Goal: Transaction & Acquisition: Purchase product/service

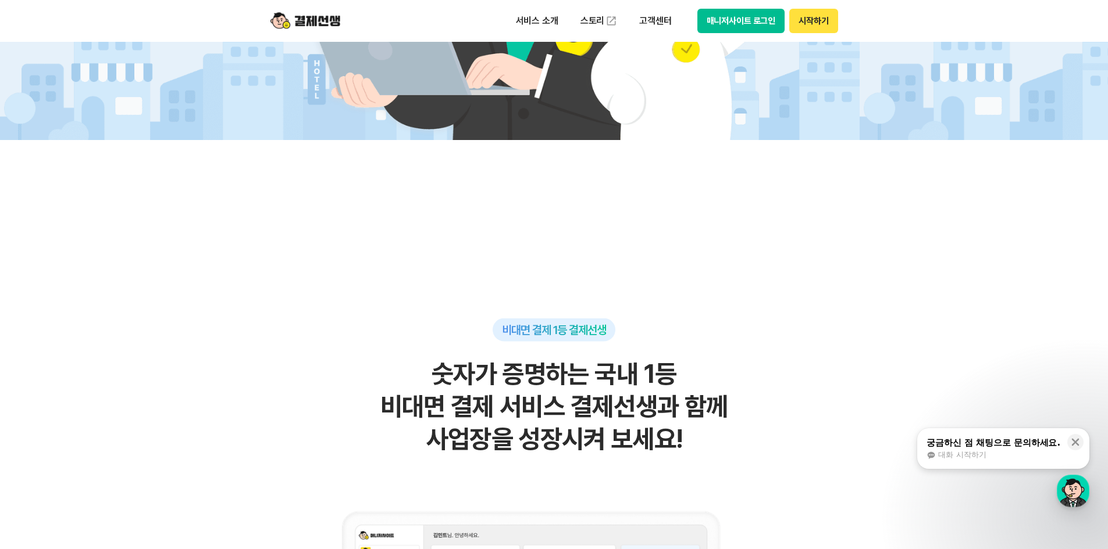
scroll to position [814, 0]
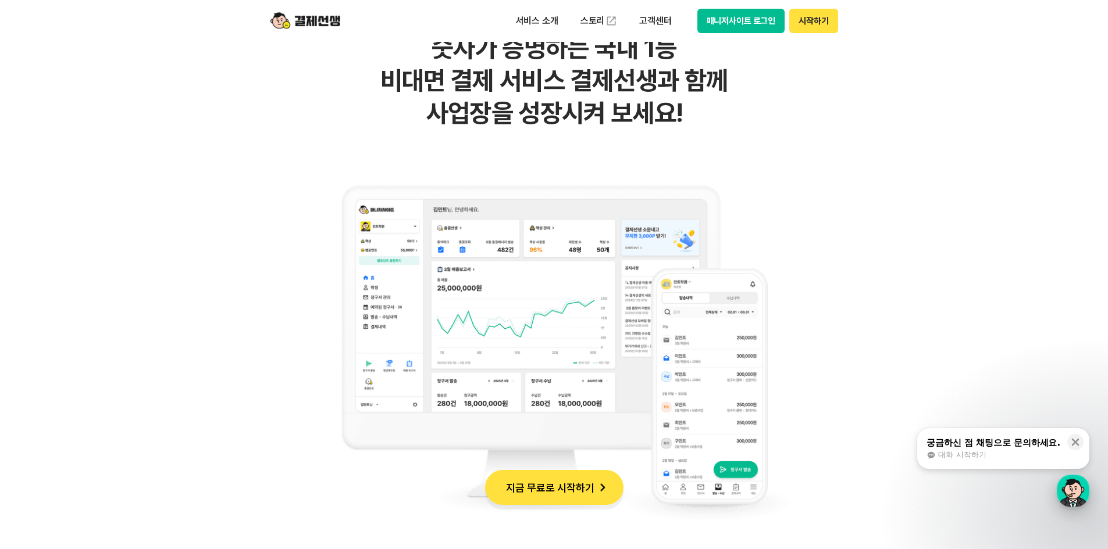
click at [1065, 480] on div "button" at bounding box center [1072, 491] width 33 height 33
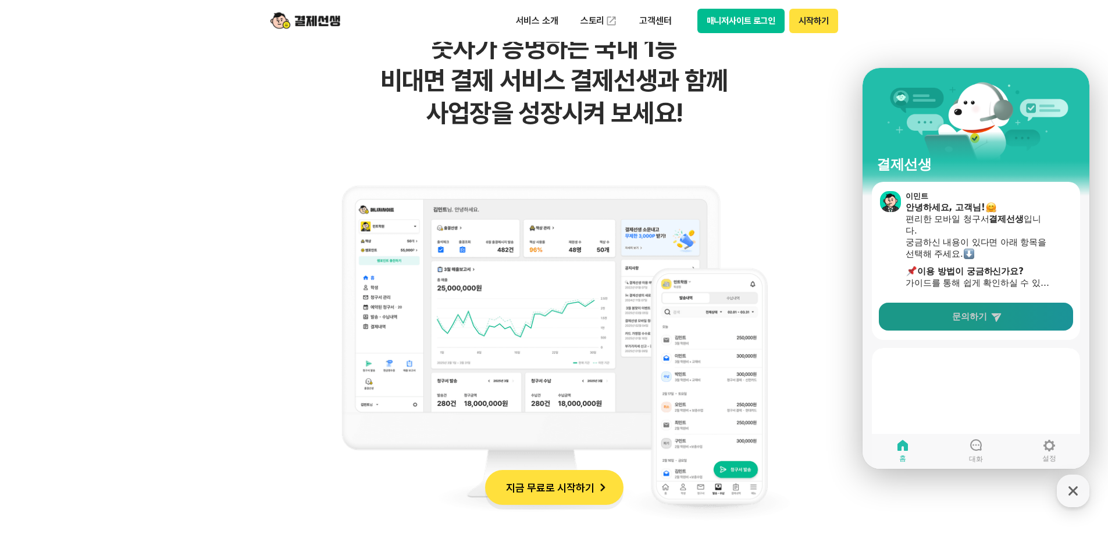
click at [967, 310] on link "문의하기" at bounding box center [975, 317] width 194 height 28
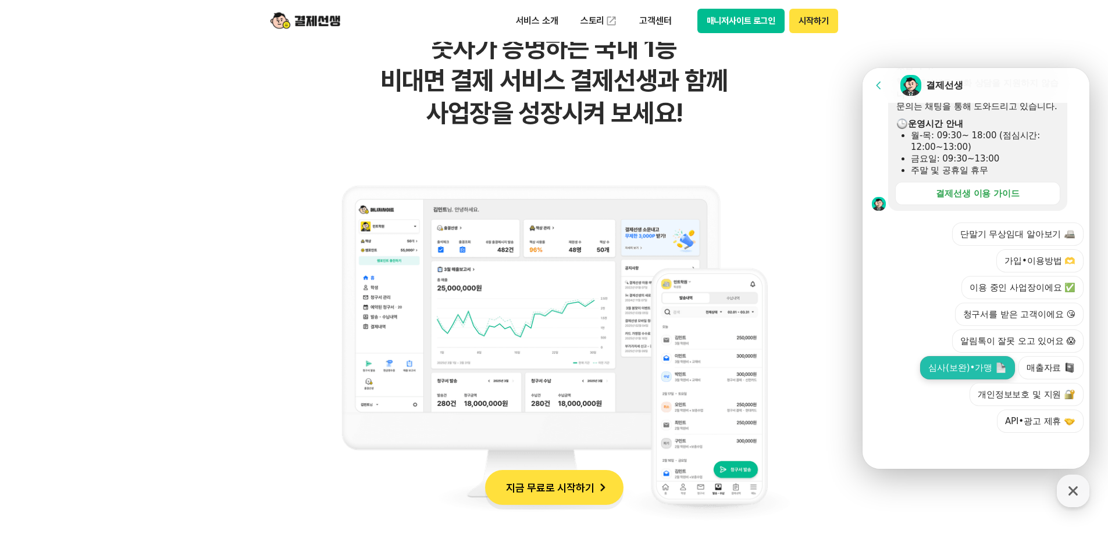
scroll to position [1279, 0]
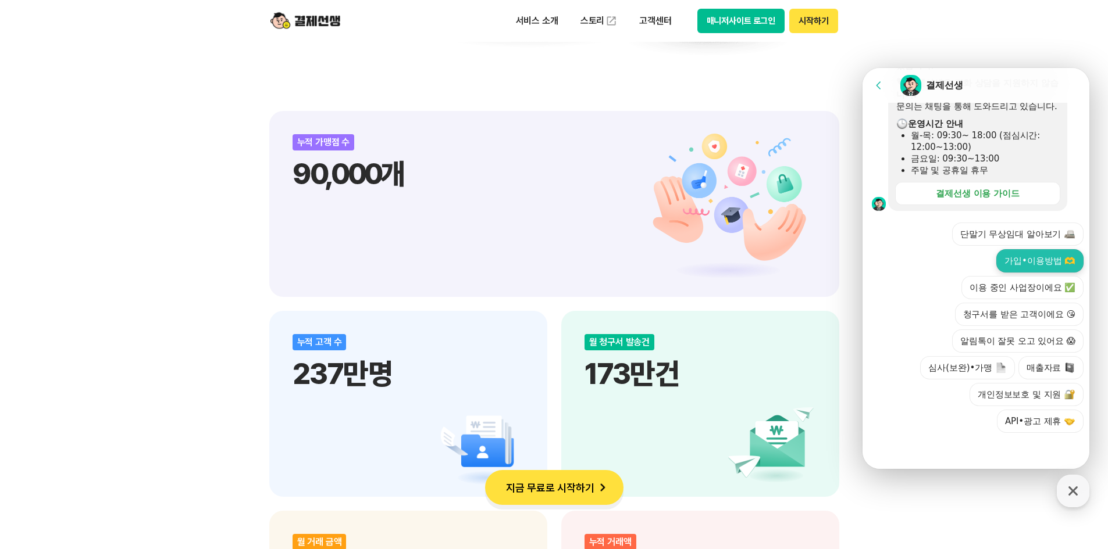
click at [1038, 260] on button "가입•이용방법 🫶" at bounding box center [1039, 260] width 87 height 23
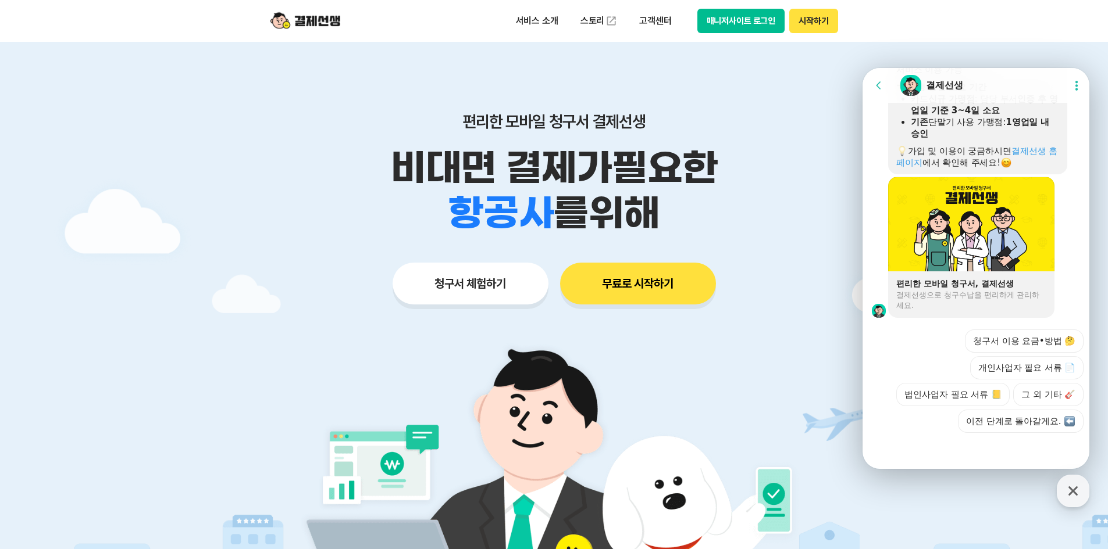
scroll to position [780, 0]
click at [972, 392] on button "법인사업자 필요 서류 📒" at bounding box center [952, 394] width 113 height 23
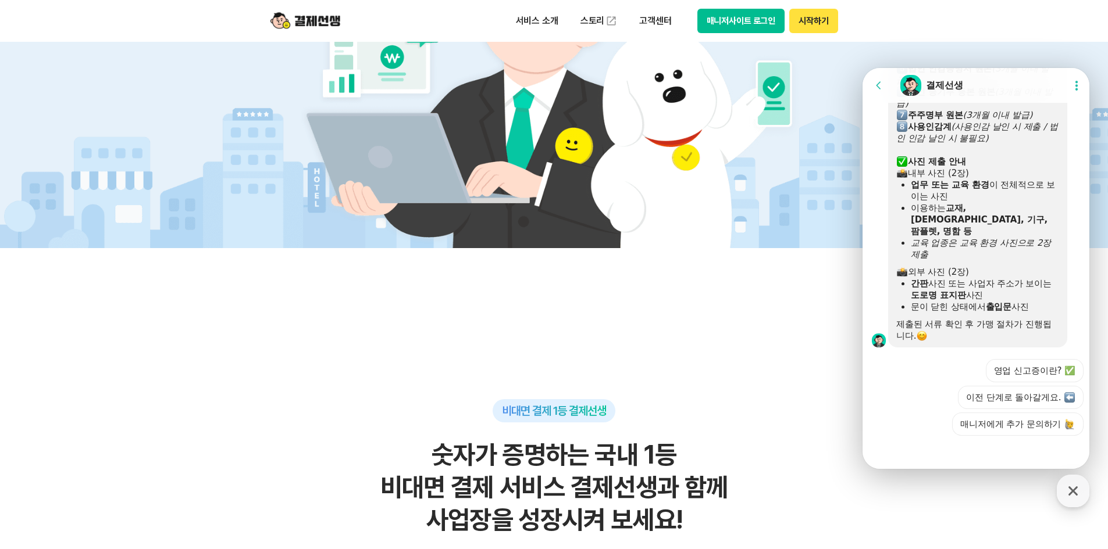
scroll to position [1218, 0]
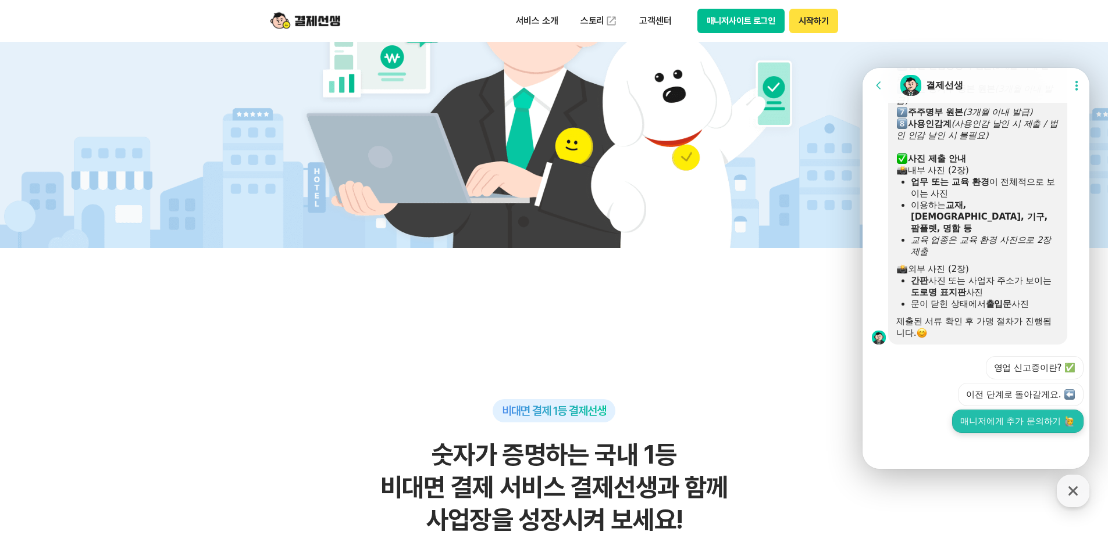
click at [1032, 424] on button "매니저에게 추가 문의하기" at bounding box center [1017, 421] width 131 height 23
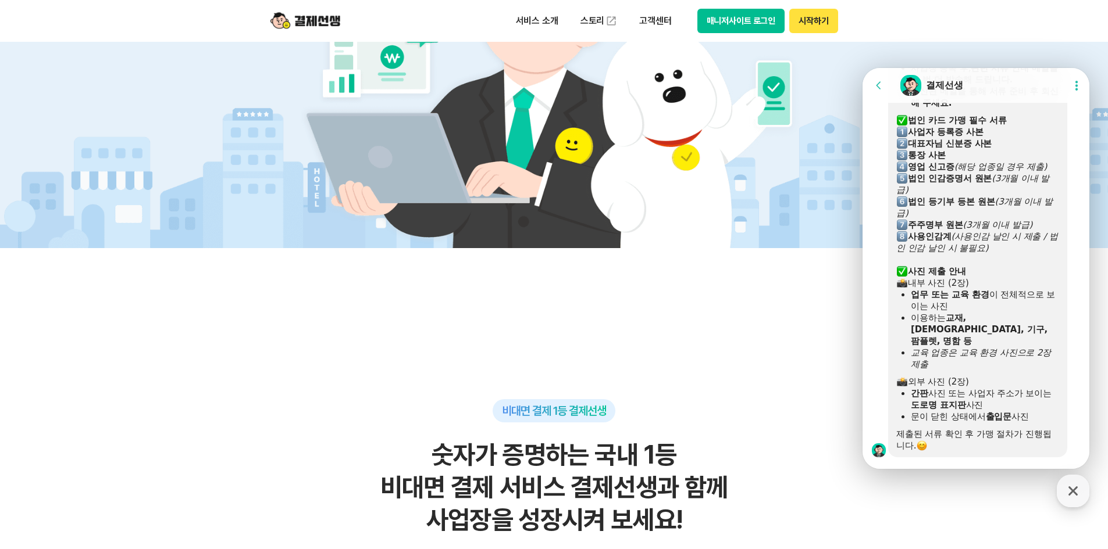
scroll to position [1106, 0]
drag, startPoint x: 983, startPoint y: 310, endPoint x: 989, endPoint y: 326, distance: 16.7
click at [989, 326] on ul "업무 또는 교육 환경 이 전체적으로 보이는 사진 이용하는 교재, [DEMOGRAPHIC_DATA], 기구, 팜플렛, 명함 등 교육 업종은 교육…" at bounding box center [977, 328] width 163 height 81
click at [988, 331] on b "교재, [DEMOGRAPHIC_DATA], 기구, 팜플렛, 명함 등" at bounding box center [978, 329] width 137 height 34
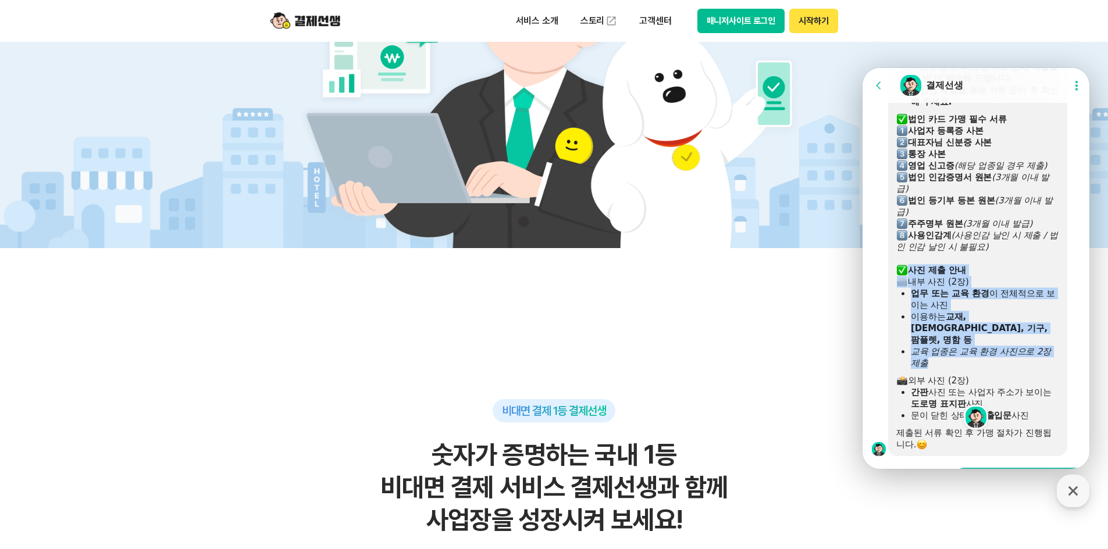
drag, startPoint x: 952, startPoint y: 359, endPoint x: 915, endPoint y: 287, distance: 81.6
click at [906, 286] on div "법인 사업자 카드 가맹 시 필요 서류 ​ 서류 제출 안내 사업장 등록 후, 관련 서류 안내 메일을 한 번 더 발송해 드립니다. 수신된 메일을 …" at bounding box center [977, 241] width 163 height 419
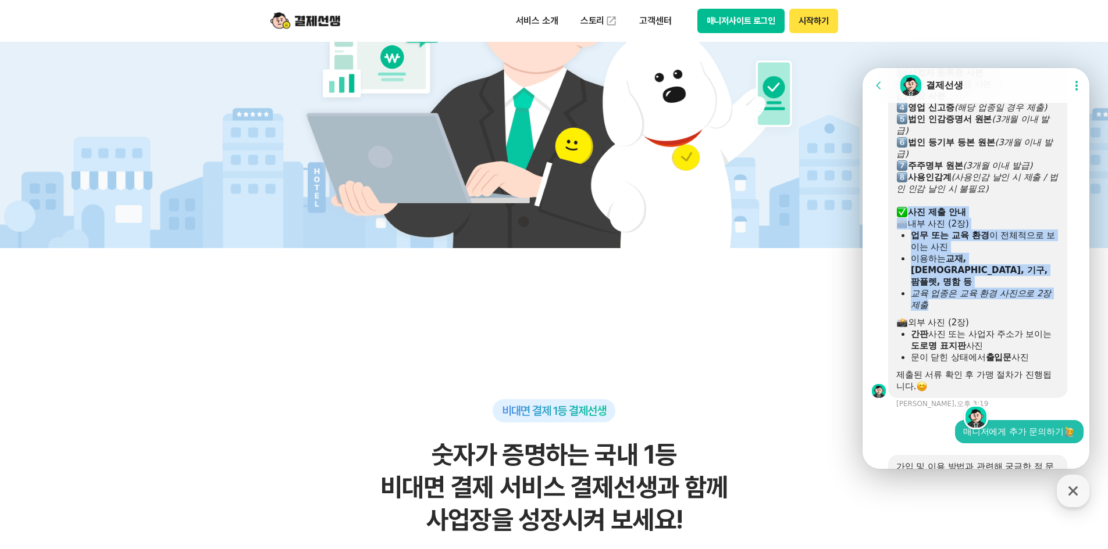
scroll to position [1223, 0]
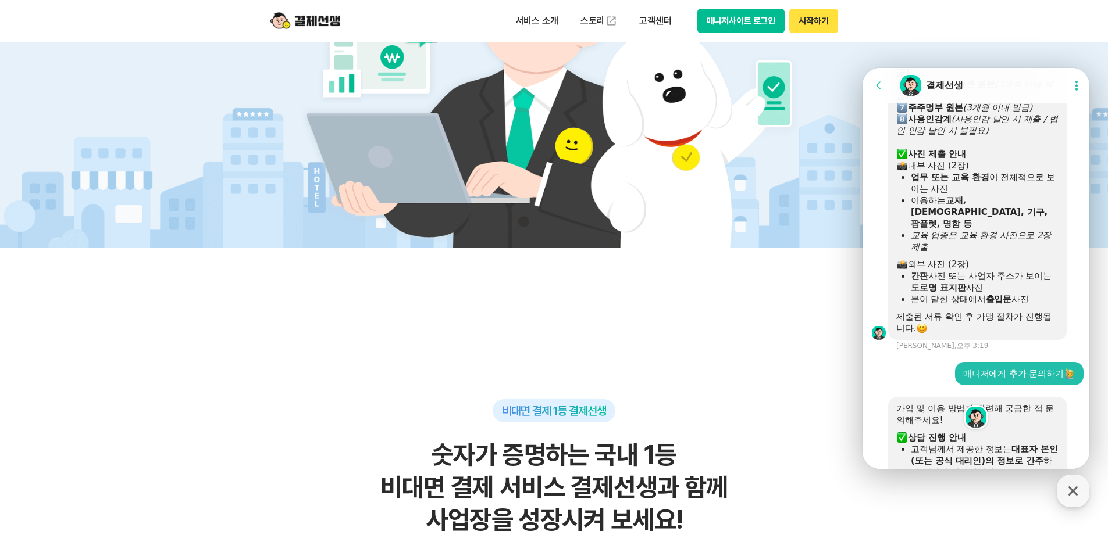
click at [956, 270] on div "외부 사진 (2장)" at bounding box center [977, 265] width 163 height 12
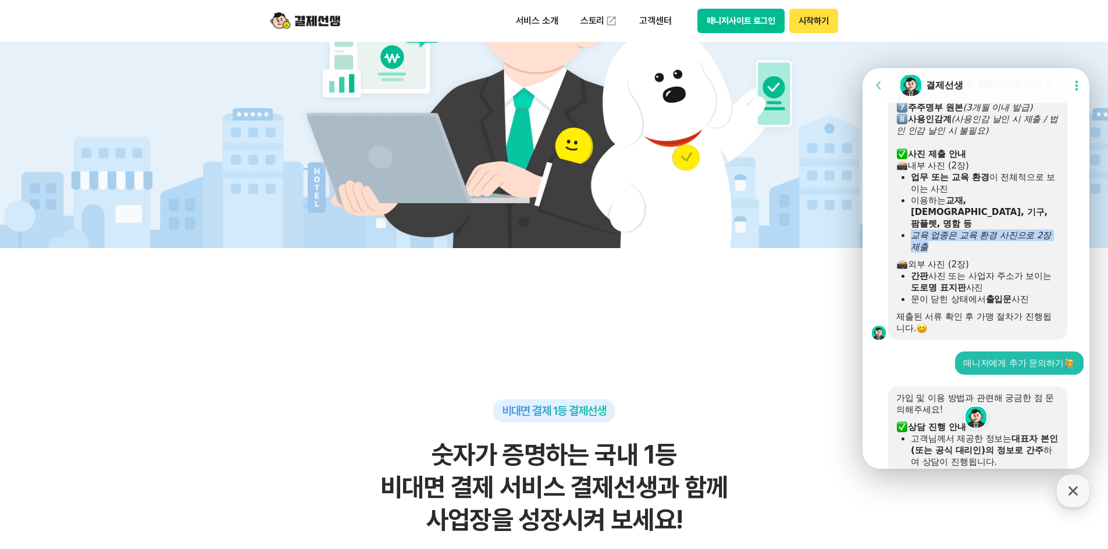
drag, startPoint x: 912, startPoint y: 230, endPoint x: 1004, endPoint y: 247, distance: 94.0
click at [1003, 247] on div "교육 업종은 교육 환경 사진으로 2장 제출" at bounding box center [984, 241] width 148 height 23
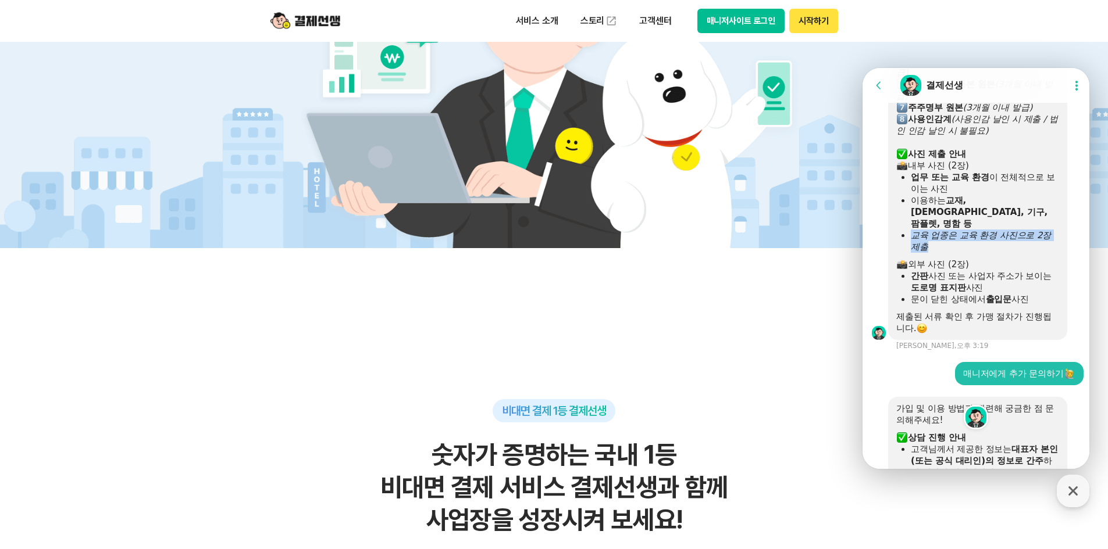
click at [1005, 248] on div "교육 업종은 교육 환경 사진으로 2장 제출" at bounding box center [984, 241] width 148 height 23
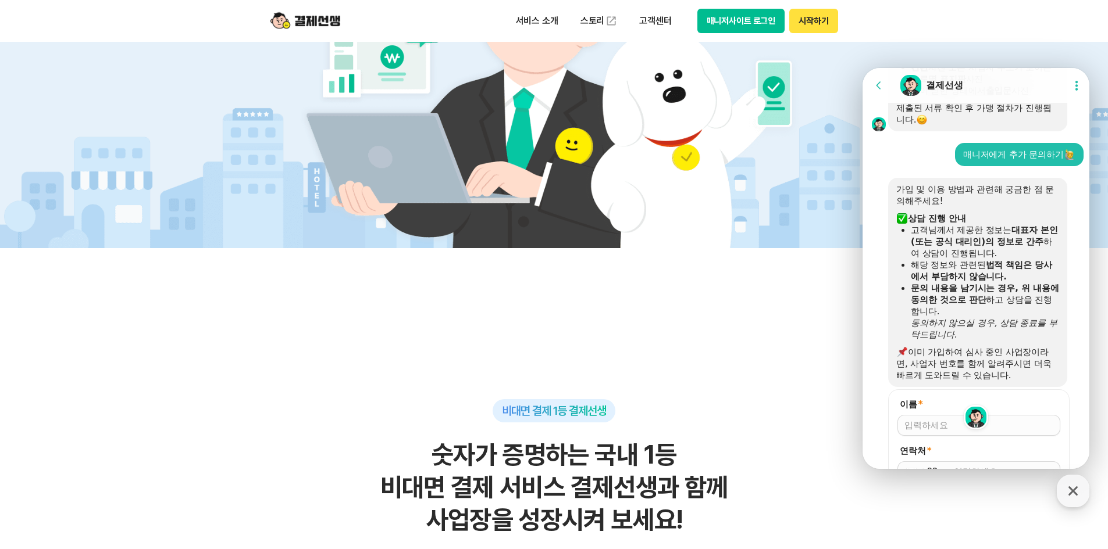
scroll to position [1520, 0]
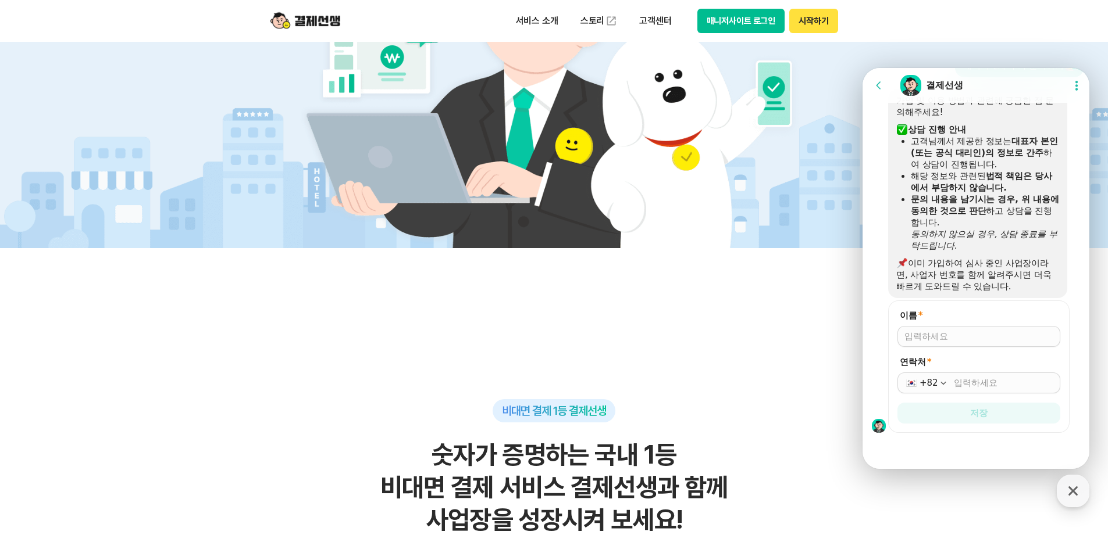
click at [954, 344] on div at bounding box center [978, 336] width 163 height 21
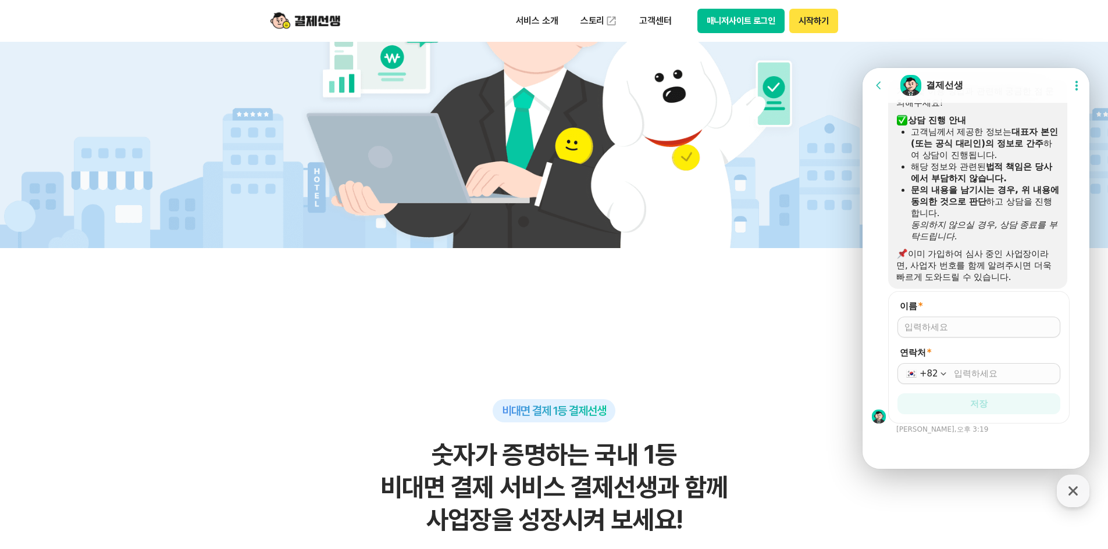
scroll to position [1531, 0]
click at [963, 331] on input "이름 *" at bounding box center [978, 326] width 149 height 12
type input "주현성"
type input "[PHONE_NUMBER]"
click at [960, 394] on button "저장" at bounding box center [978, 402] width 163 height 21
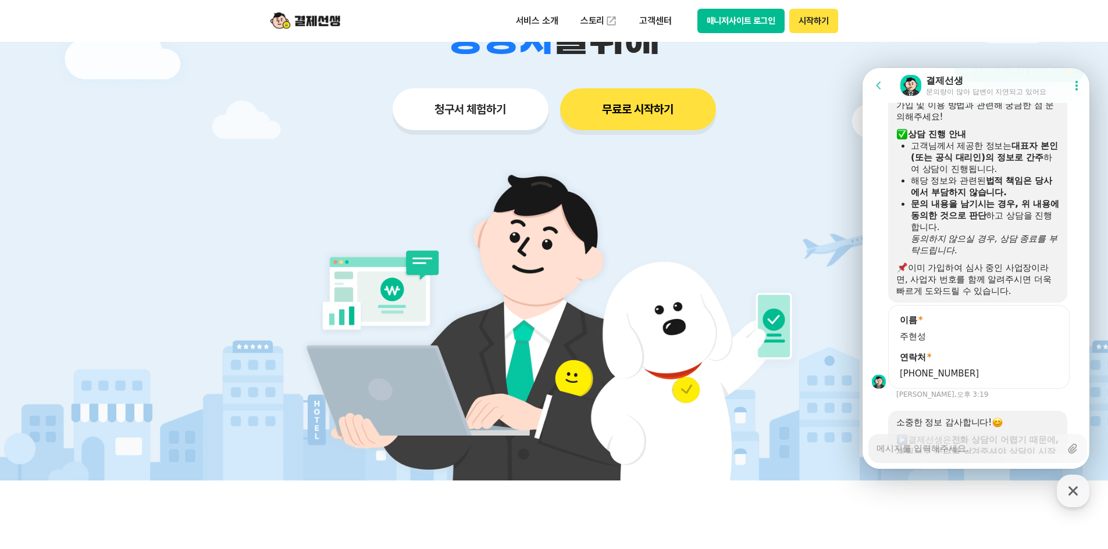
scroll to position [1621, 0]
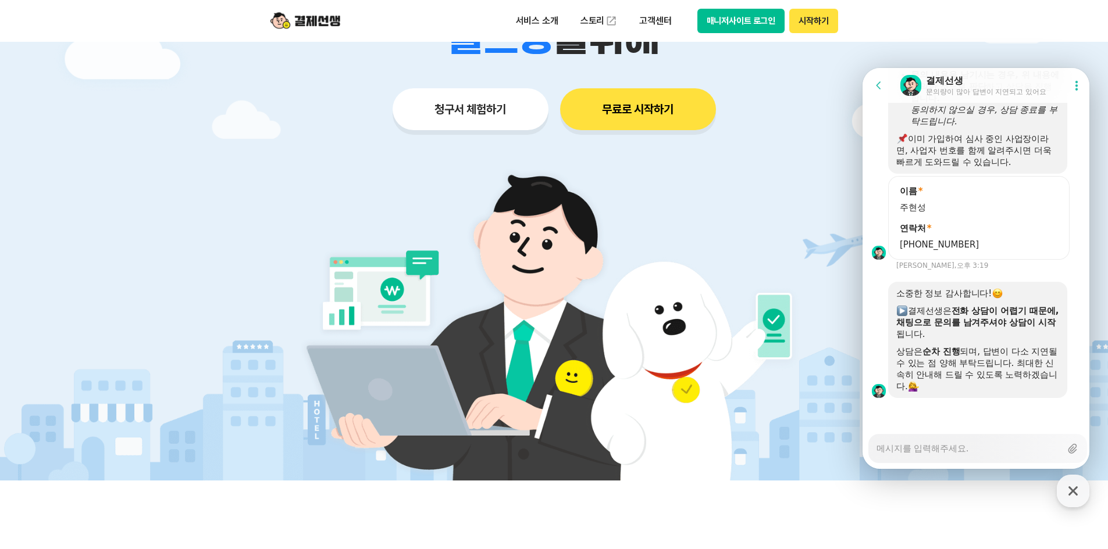
click at [950, 453] on textarea "Messenger Input Textarea" at bounding box center [968, 445] width 184 height 20
type textarea "x"
type textarea "D"
type textarea "x"
type textarea "DK"
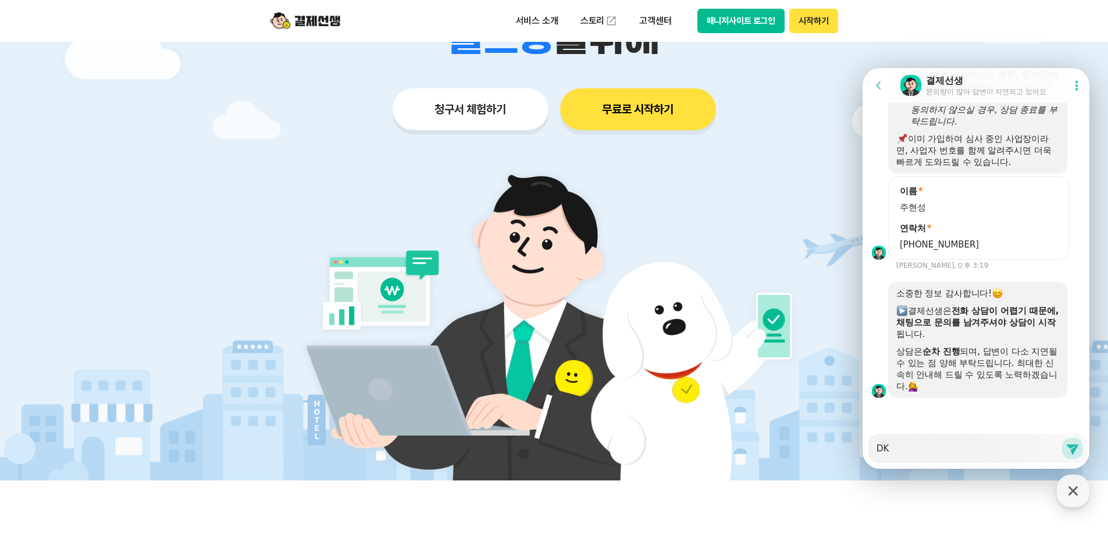
type textarea "x"
type textarea "DKS"
type textarea "x"
type textarea "DK"
type textarea "x"
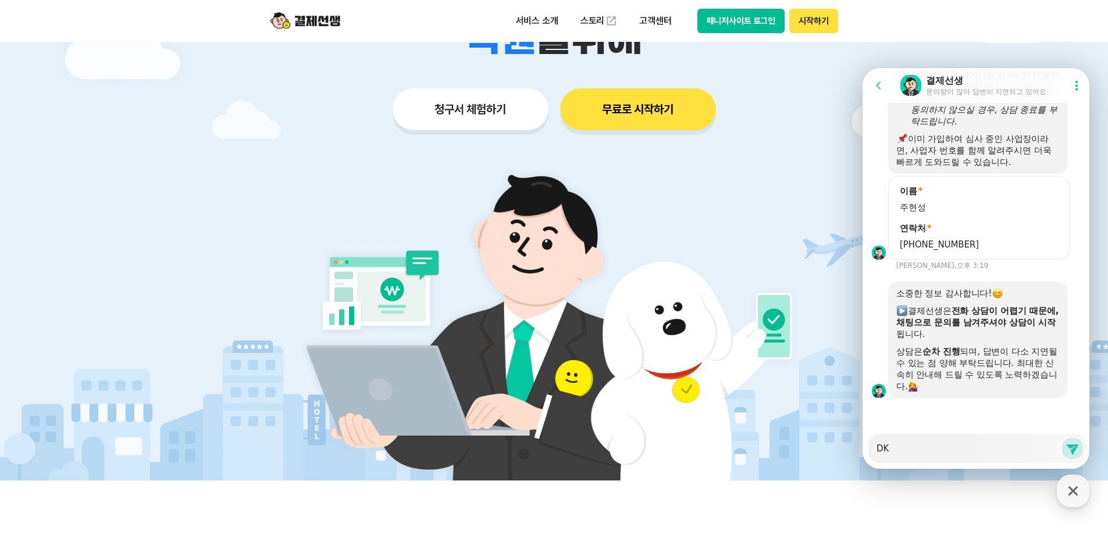
type textarea "D"
type textarea "x"
type textarea "ㅇ"
type textarea "x"
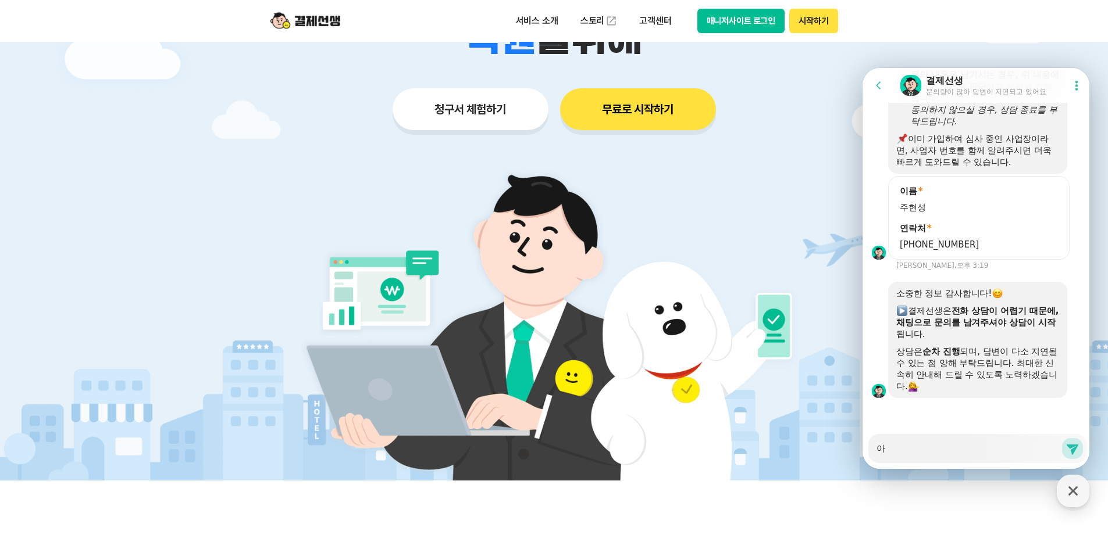
type textarea "안"
type textarea "x"
type textarea "안ㄴ"
type textarea "x"
type textarea "안녀"
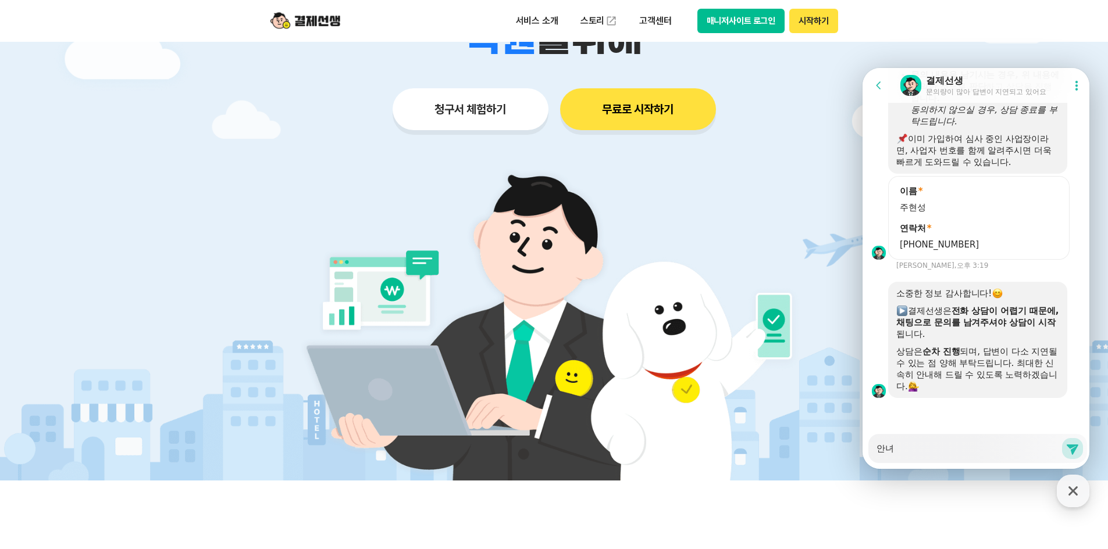
type textarea "x"
type textarea "안녕"
type textarea "x"
type textarea "안녕ㅎ"
type textarea "x"
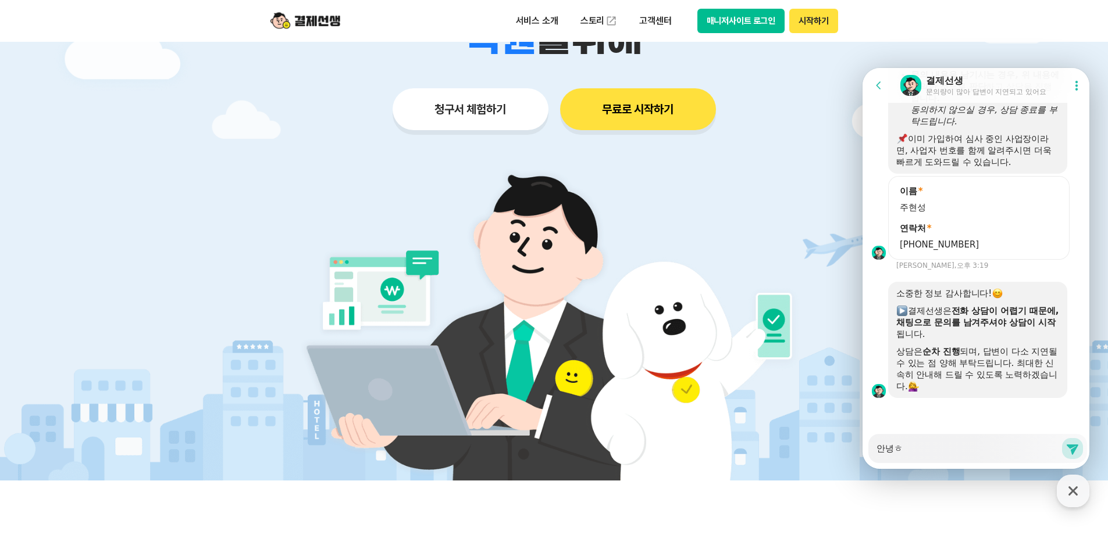
type textarea "안녕하"
type textarea "x"
type textarea "안녕핫"
type textarea "x"
type textarea "안녕하세"
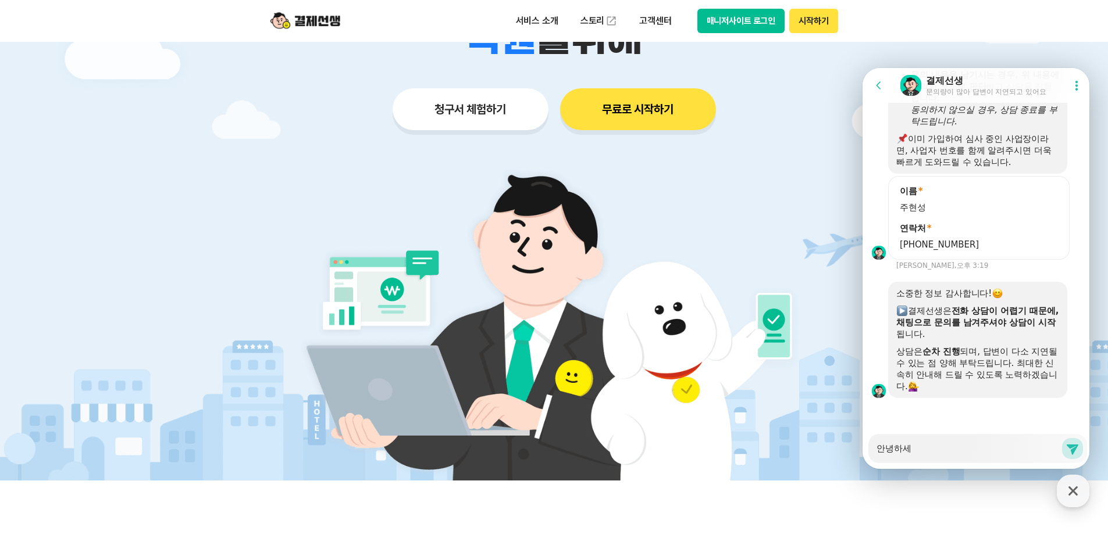
type textarea "x"
type textarea "안녕하셍"
type textarea "x"
type textarea "안녕하세요"
type textarea "x"
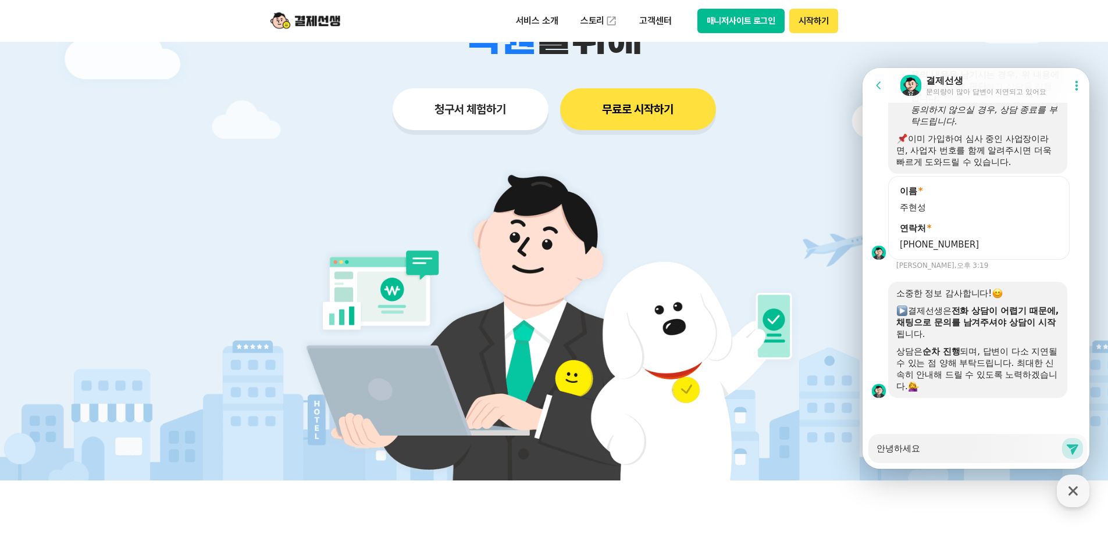
type textarea "안녕하세요,"
type textarea "x"
type textarea "안녕하세요,"
type textarea "x"
type textarea "안녕하세요, ㅌ"
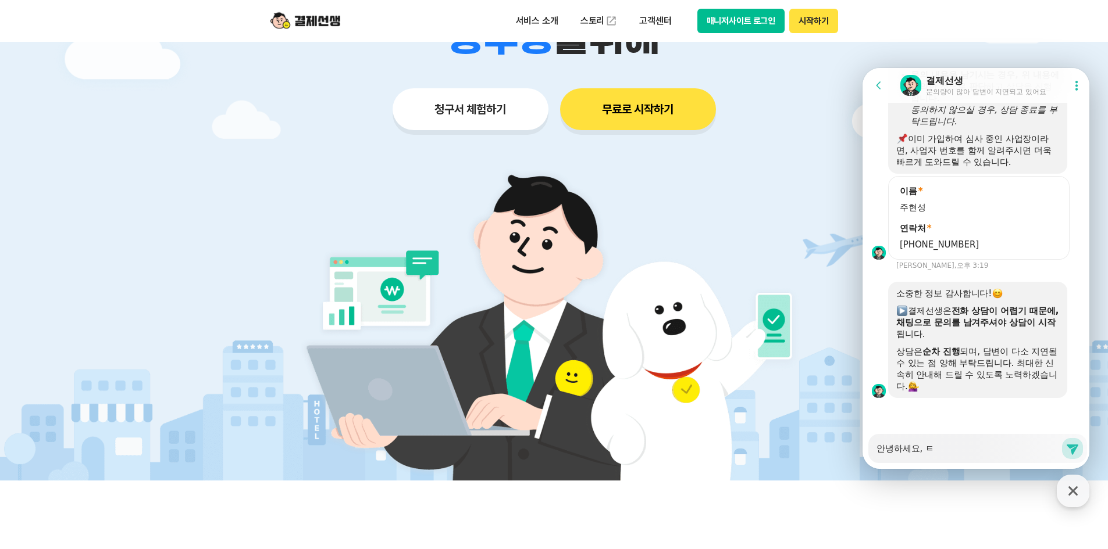
type textarea "x"
type textarea "안녕하세요, 토"
type textarea "x"
type textarea "안녕하세요, 톳"
type textarea "x"
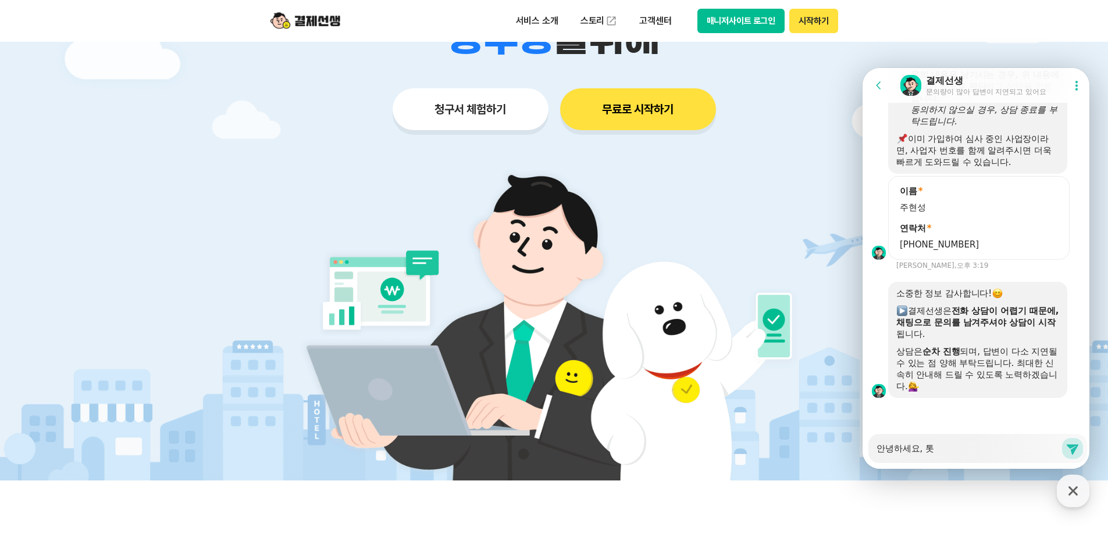
type textarea "안녕하세요, 토스"
type textarea "x"
type textarea "안녕하세요, 토스"
type textarea "x"
type textarea "안녕하세요, [PERSON_NAME] ㄷ"
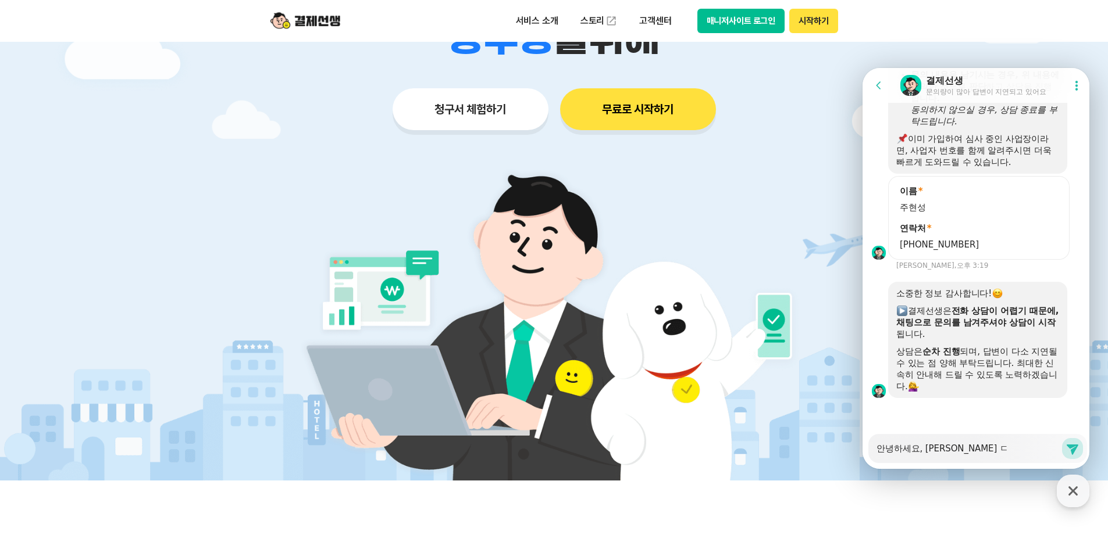
type textarea "x"
type textarea "안녕하세요, 토스 드"
type textarea "x"
type textarea "안녕하세요, [PERSON_NAME] 등"
type textarea "x"
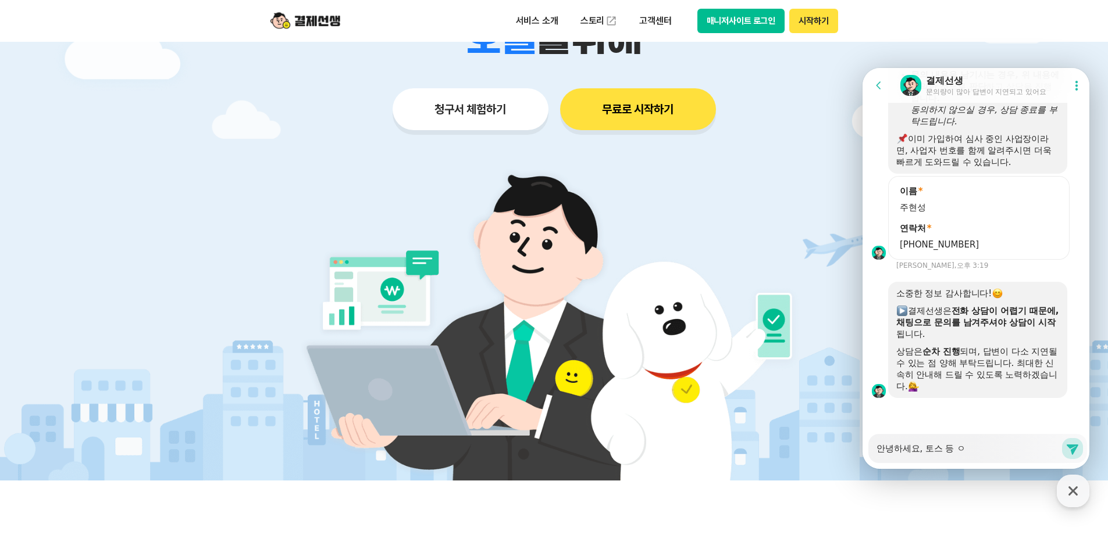
type textarea "안녕하세요, [PERSON_NAME] 등 이"
type textarea "x"
type textarea "안녕하세요, [PERSON_NAME] 등 임"
type textarea "x"
type textarea "안녕하세요, 토스 등 이미"
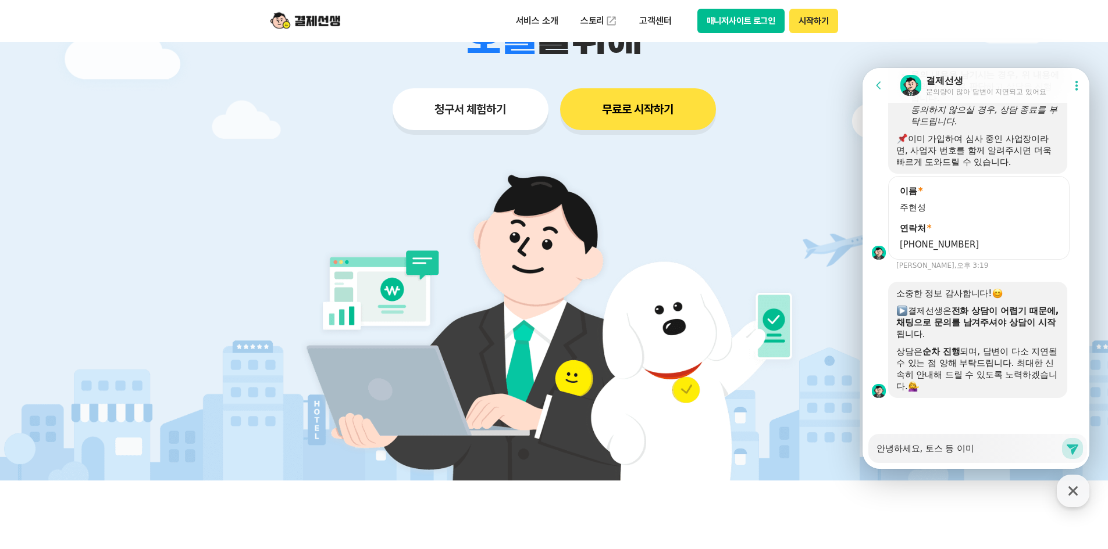
type textarea "x"
type textarea "안녕하세요, 토스 등 이미"
type textarea "x"
type textarea "안녕하세요, 토스 등 이미 p"
type textarea "x"
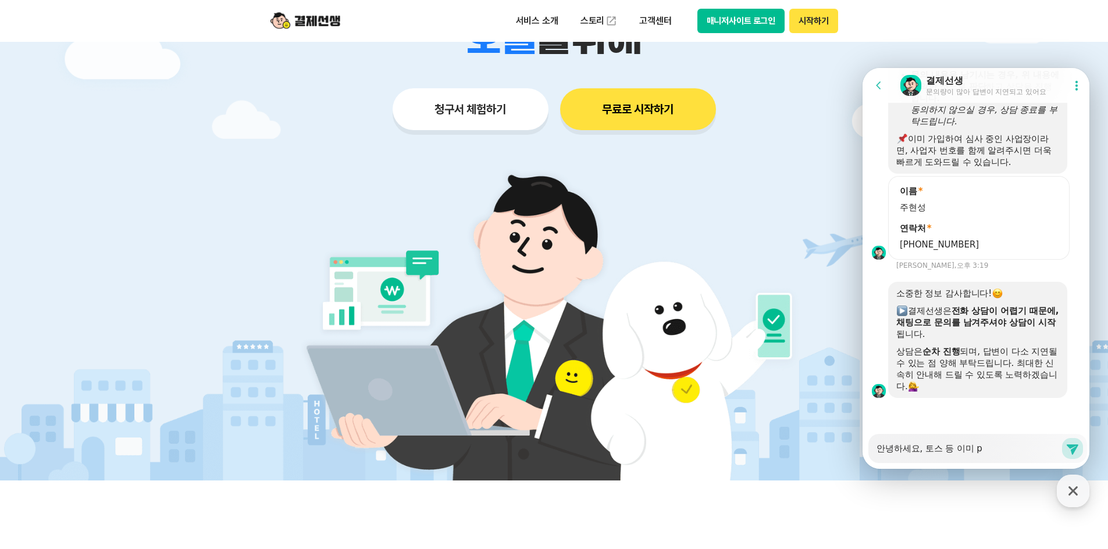
type textarea "안녕하세요, 토스 등 이미 pg"
type textarea "x"
type textarea "안녕하세요, [PERSON_NAME] 등 이미 pgㄹ"
type textarea "x"
type textarea "안녕하세요, 토스 등 이미 pg르"
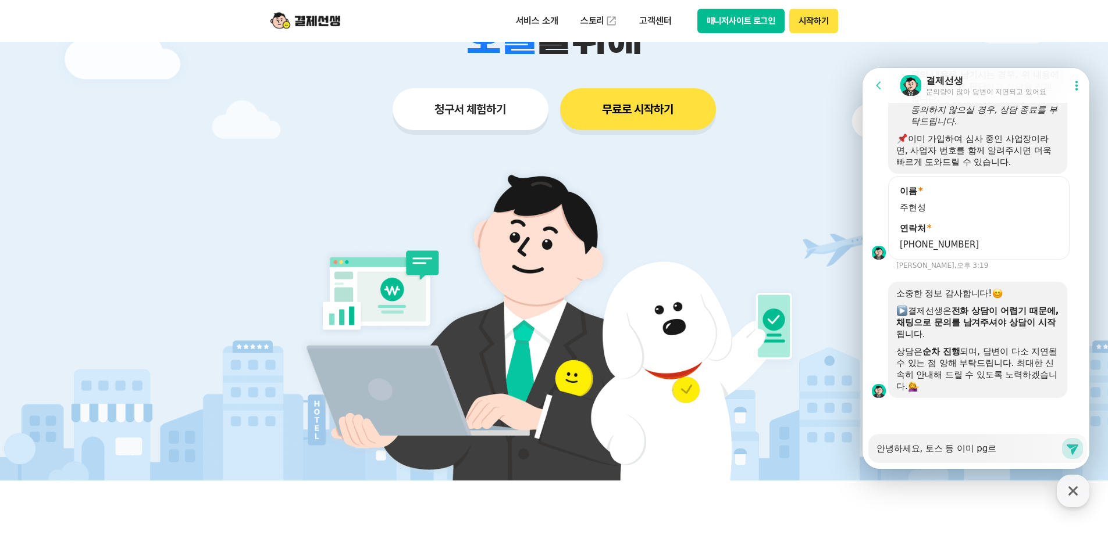
type textarea "x"
type textarea "안녕하세요, 토스 등 이미 pg를"
type textarea "x"
type textarea "안녕하세요, 토스 등 이미 pg를"
type textarea "x"
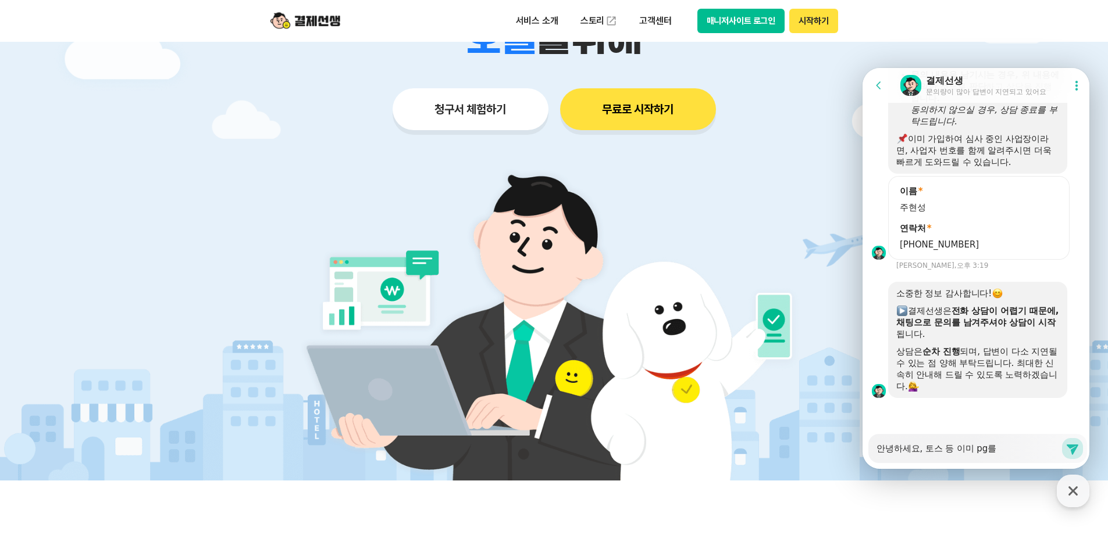
type textarea "안녕하세요, 토스 등 이미 pg를 ㅇ"
type textarea "x"
type textarea "안녕하세요, [PERSON_NAME] 등 이미 pg를 이"
type textarea "x"
type textarea "안녕하세요, 토스 등 이미 pg를 잉"
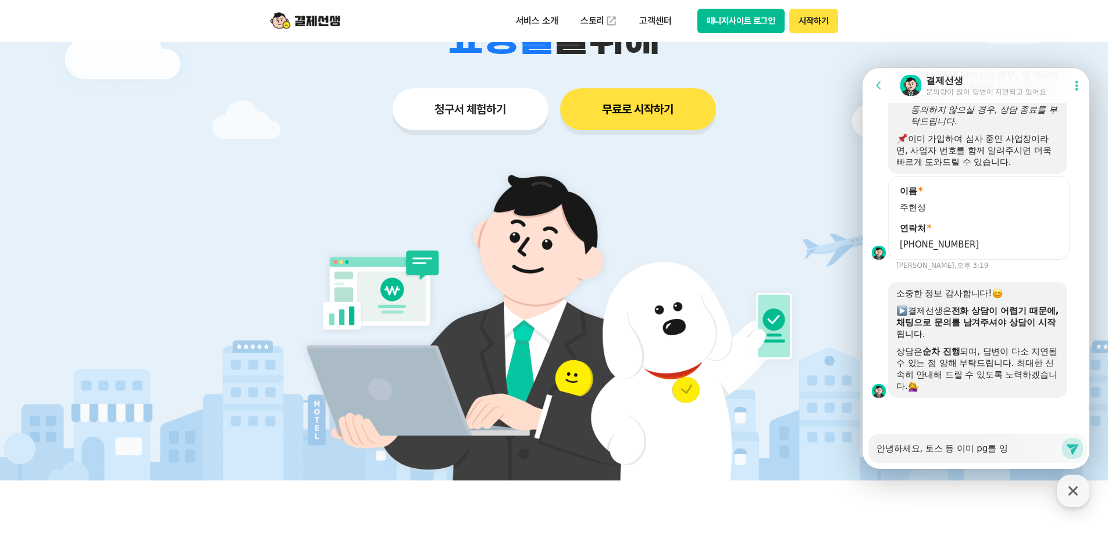
type textarea "x"
type textarea "안녕하세요, 토스 등 이미 pg를 이요"
type textarea "x"
type textarea "안녕하세요, 토스 등 이미 pg를 이용"
type textarea "x"
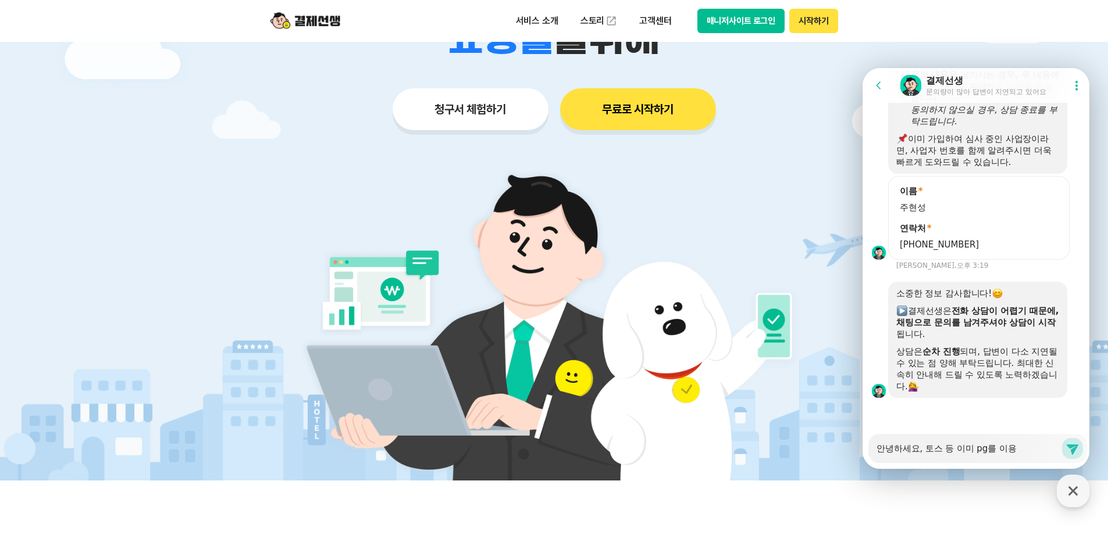
type textarea "안녕하세요, 토스 등 이미 pg를 이용ㅎ"
type textarea "x"
type textarea "안녕하세요, 토스 등 이미 pg를 이용하"
type textarea "x"
type textarea "안녕하세요, 토스 등 이미 pg를 이용한"
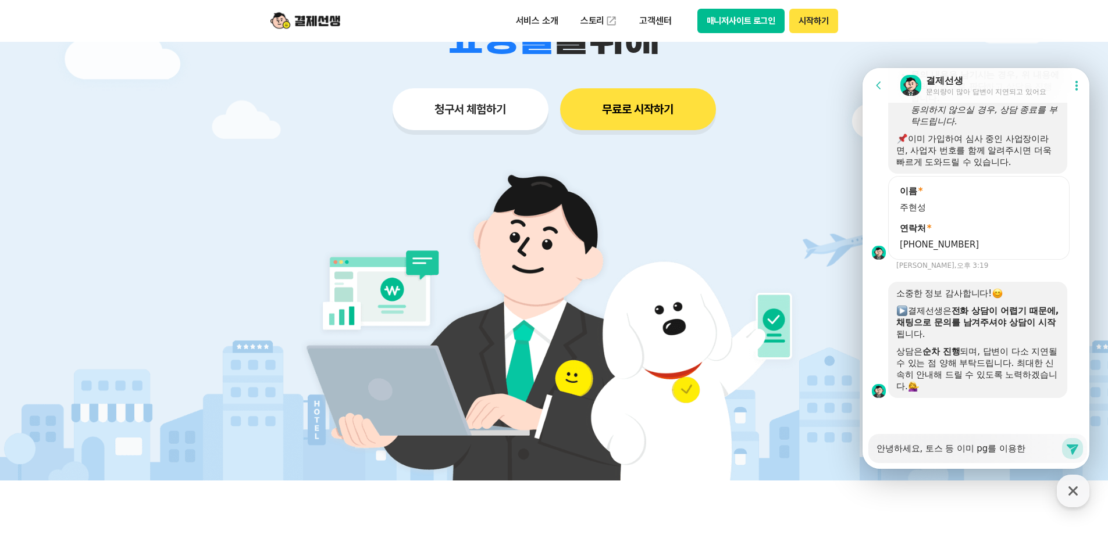
type textarea "x"
type textarea "안녕하세요, 토스 등 이미 pg를 이용하느"
type textarea "x"
type textarea "안녕하세요, 토스 등 이미 pg를 이용하는"
type textarea "x"
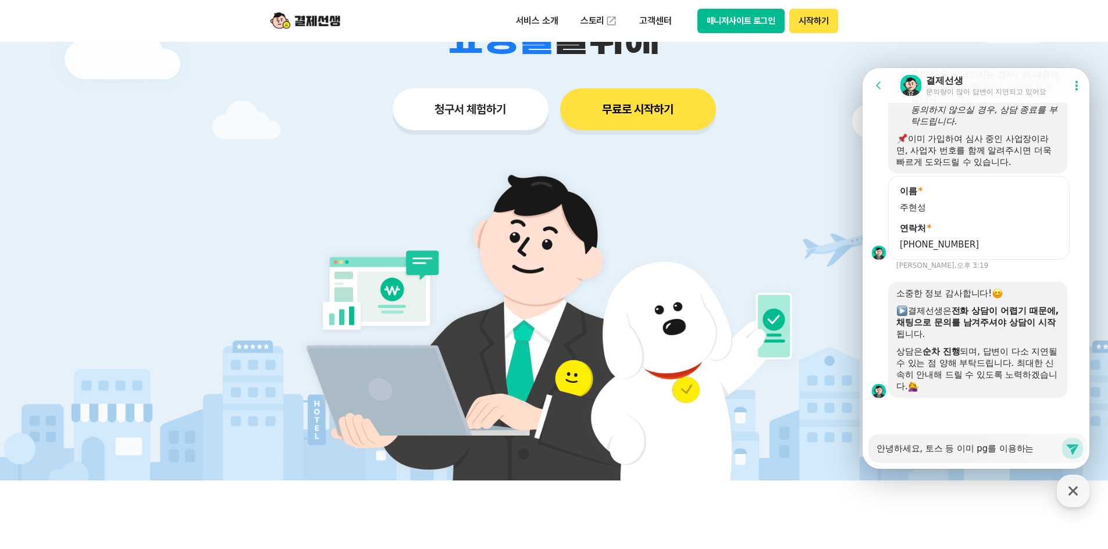
type textarea "안녕하세요, 토스 등 이미 pg를 이용하는"
type textarea "x"
type textarea "안녕하세요, 토스 등 이미 pg를 이용하는 ㅅ"
type textarea "x"
type textarea "안녕하세요, 토스 등 이미 pg를 이용하는 사"
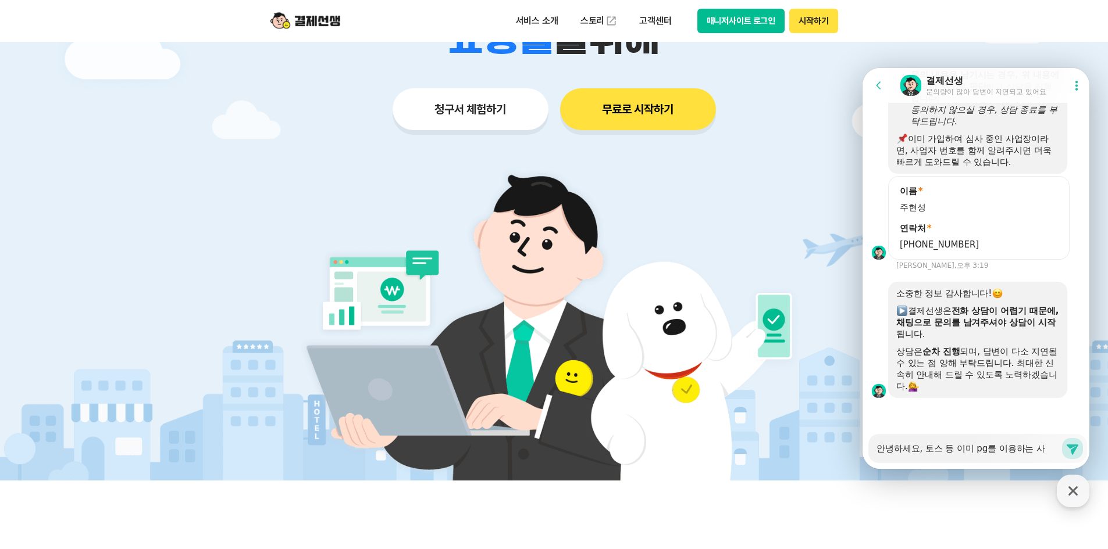
type textarea "x"
type textarea "안녕하세요, 토스 등 이미 pg를 이용하는 ㅅ"
type textarea "x"
type textarea "안녕하세요, 토스 등 이미 pg를 이용하는"
type textarea "x"
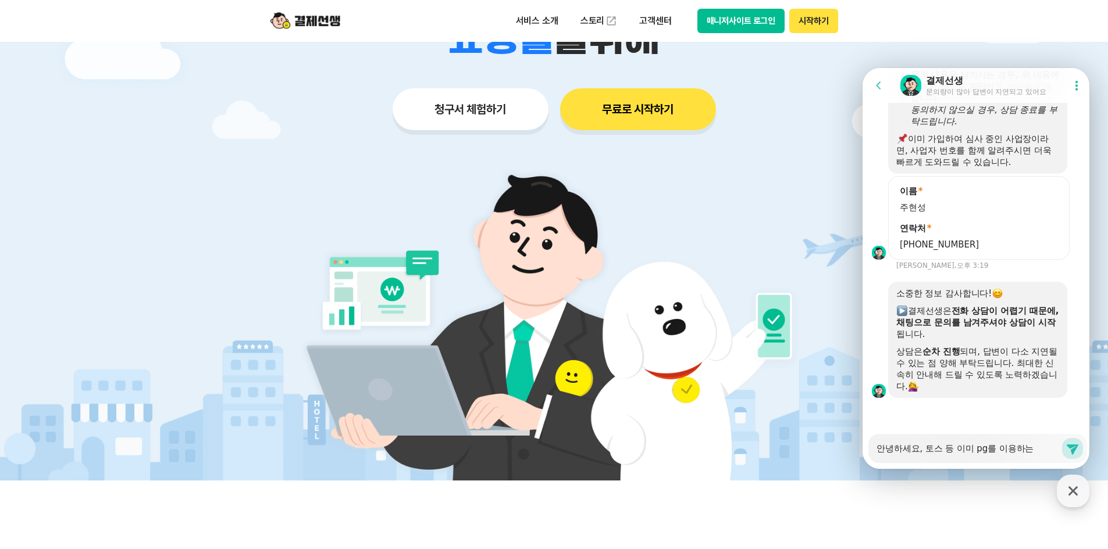
type textarea "안녕하세요, 토스 등 이미 pg를 이용하는 ㅂ"
type textarea "x"
type textarea "안녕하세요, 토스 등 이미 pg를 이용하는 버"
type textarea "x"
type textarea "안녕하세요, 토스 등 이미 pg를 이용하는 법"
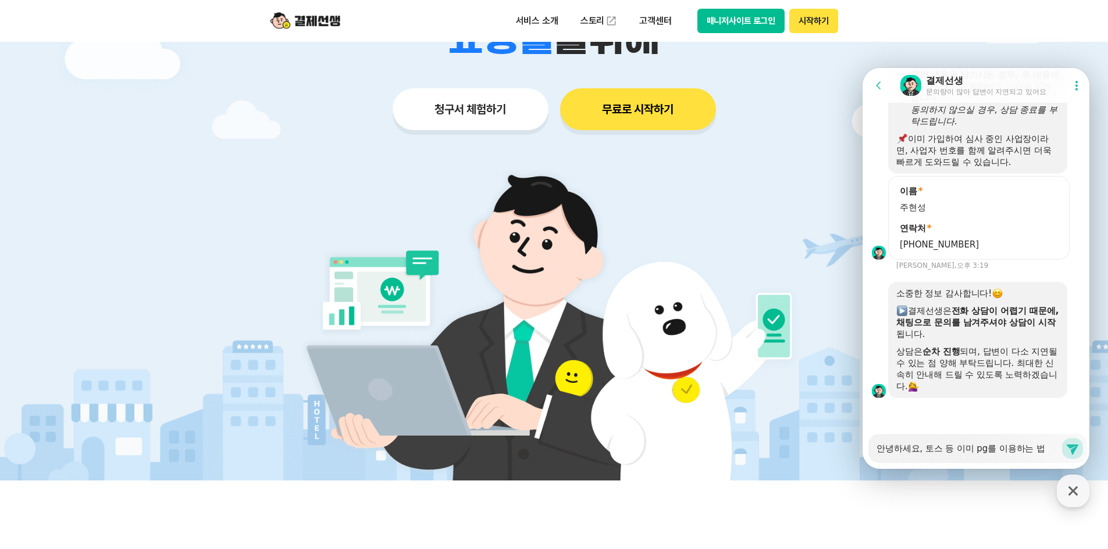
type textarea "x"
type textarea "안녕하세요, 토스 등 이미 pg를 이용하는 법ㅇ"
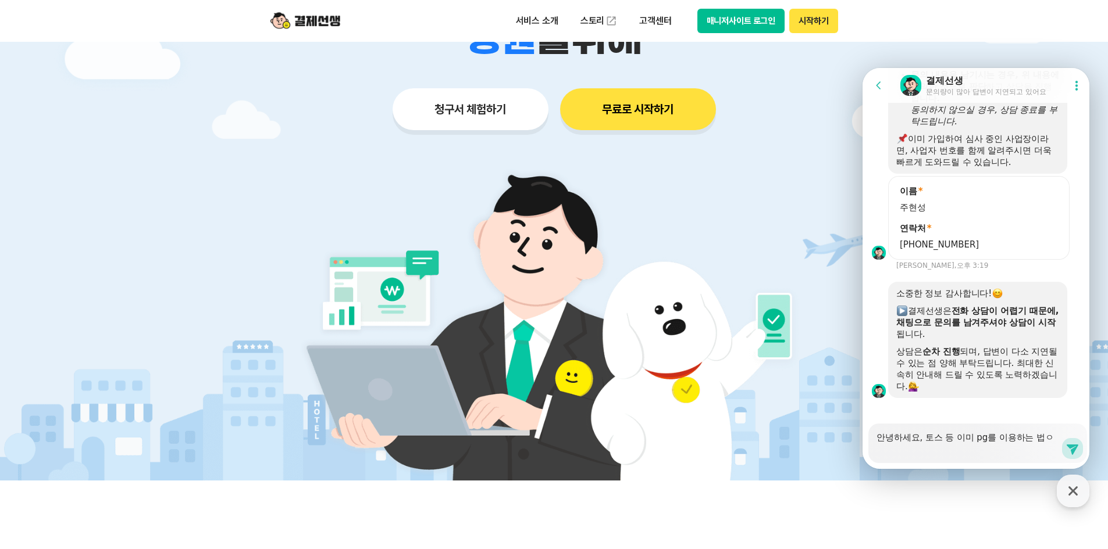
type textarea "x"
type textarea "안녕하세요, 토스 등 이미 pg를 이용하는 법이"
type textarea "x"
type textarea "안녕하세요, 토스 등 이미 pg를 이용하는 법인"
type textarea "x"
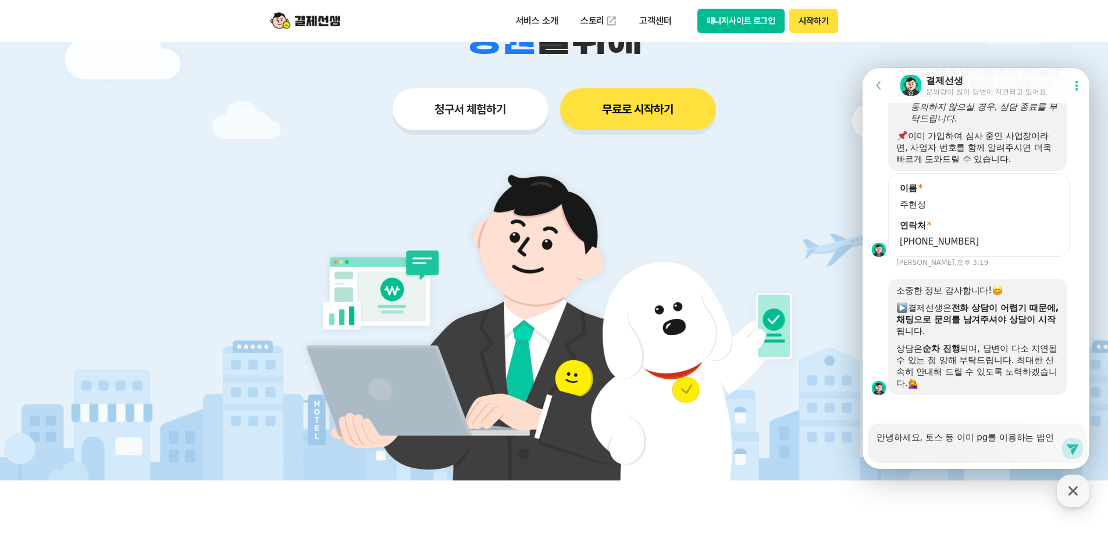
type textarea "안녕하세요, 토스 등 이미 pg를 이용하는 법인"
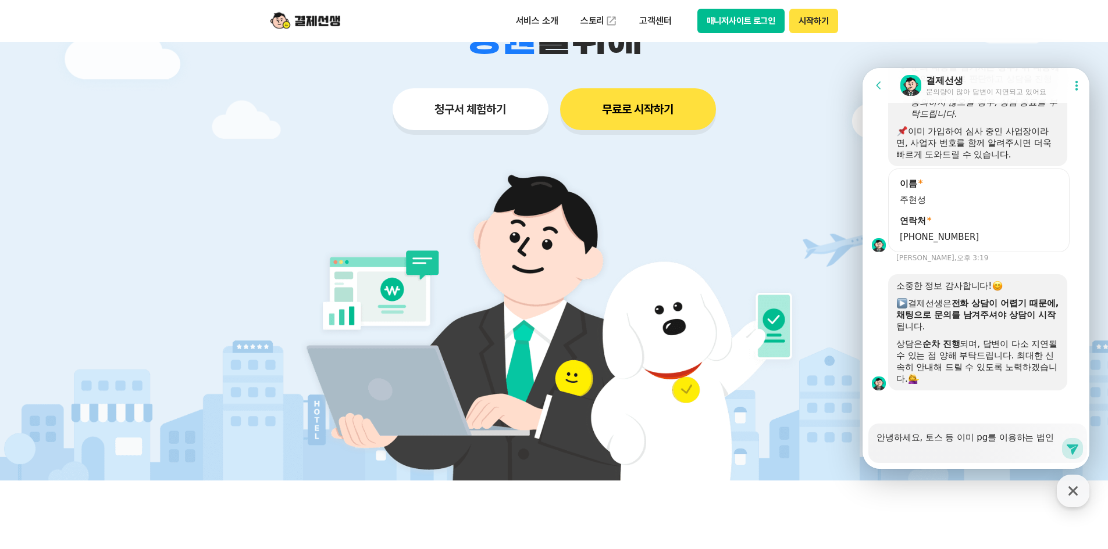
type textarea "x"
type textarea "안녕하세요, 토스 등 이미 pg를 이용하는 법인 ㅅ"
type textarea "x"
type textarea "안녕하세요, 토스 등 이미 pg를 이용하는 법인 사"
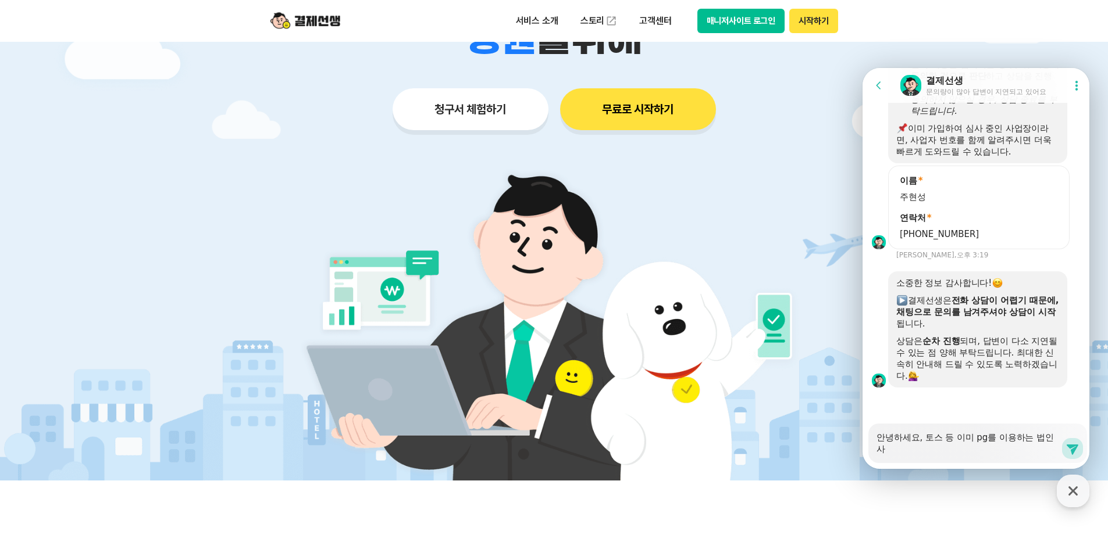
type textarea "x"
type textarea "안녕하세요, 토스 등 이미 pg를 이용하는 법인 상"
type textarea "x"
type textarea "안녕하세요, 토스 등 이미 pg를 이용하는 법인 사어"
type textarea "x"
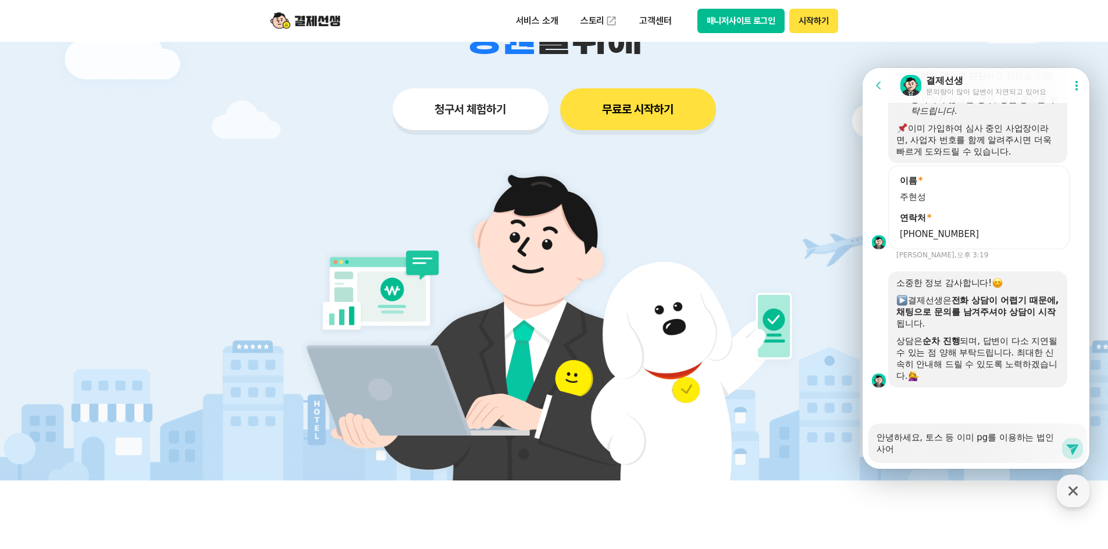
type textarea "안녕하세요, 토스 등 이미 pg를 이용하는 법인 사업"
type textarea "x"
type textarea "안녕하세요, 토스 등 이미 pg를 이용하는 법인 사업ㅈ"
type textarea "x"
type textarea "안녕하세요, 토스 등 이미 pg를 이용하는 법인 사업자"
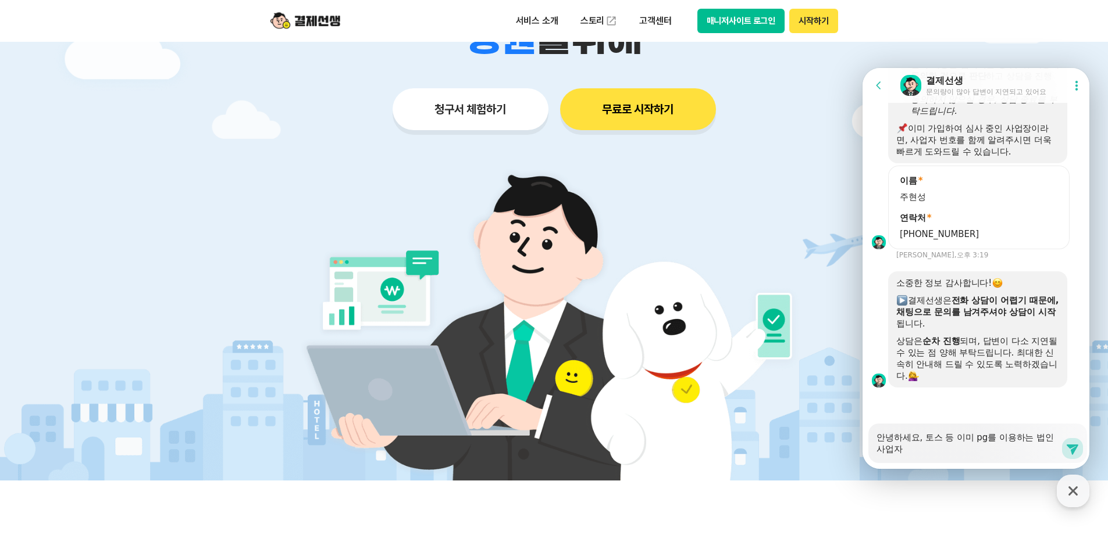
type textarea "x"
type textarea "안녕하세요, 토스 등 이미 pg를 이용하는 법인 사업잗"
type textarea "x"
type textarea "안녕하세요, 토스 등 이미 pg를 이용하는 법인 사업자도"
type textarea "x"
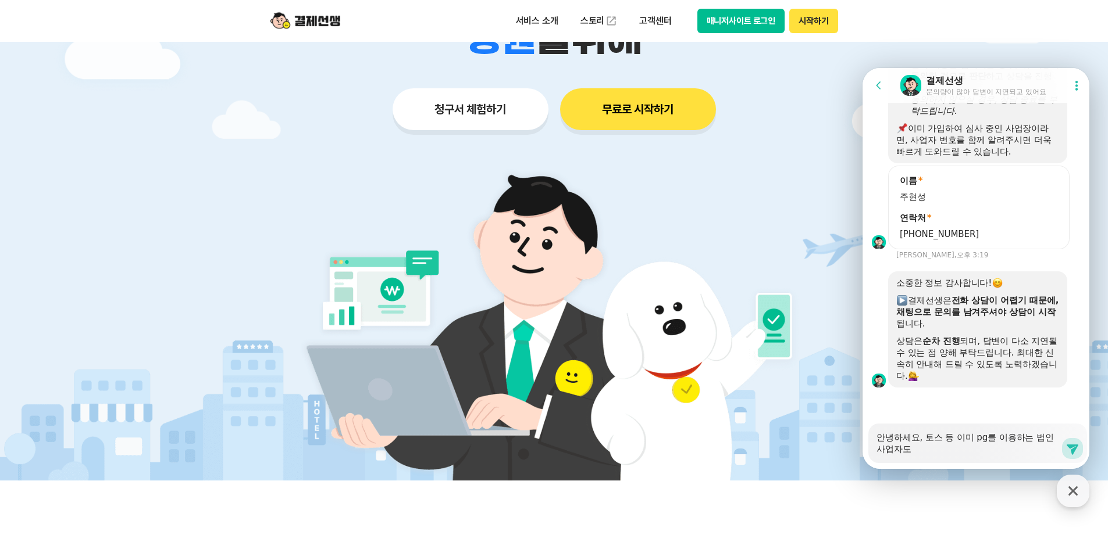
type textarea "안녕하세요, 토스 등 이미 pg를 이용하는 법인 사업자도"
type textarea "x"
type textarea "안녕하세요, 토스 등 이미 pg를 이용하는 법인 사업자도 ㄱ"
type textarea "x"
type textarea "안녕하세요, 토스 등 이미 pg를 이용하는 법인 사업자도 겨"
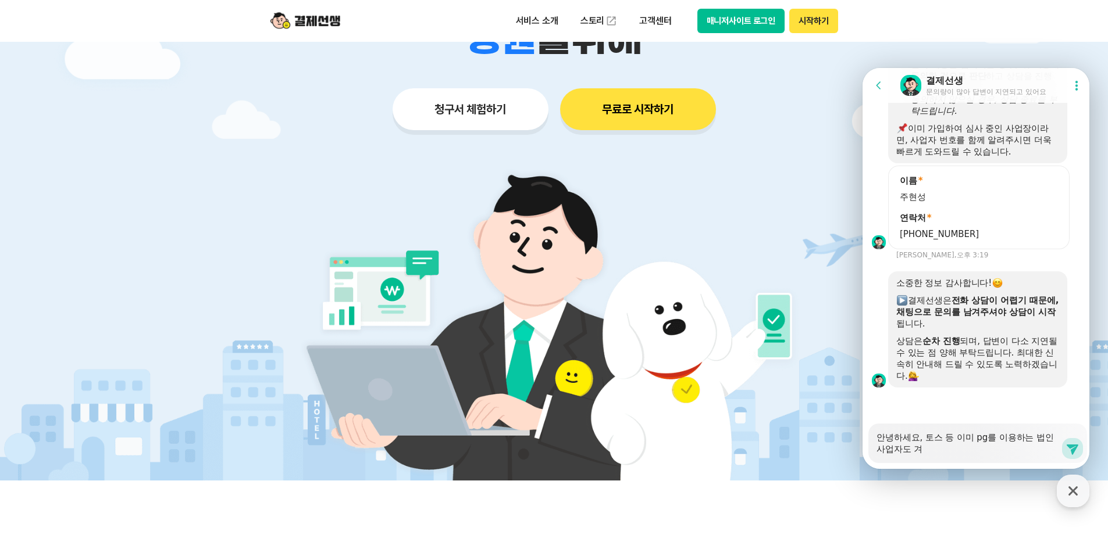
type textarea "x"
type textarea "안녕하세요, 토스 등 이미 pg를 이용하는 법인 사업자도 결"
type textarea "x"
type textarea "안녕하세요, 토스 등 이미 pg를 이용하는 법인 사업자도 결ㅈ"
type textarea "x"
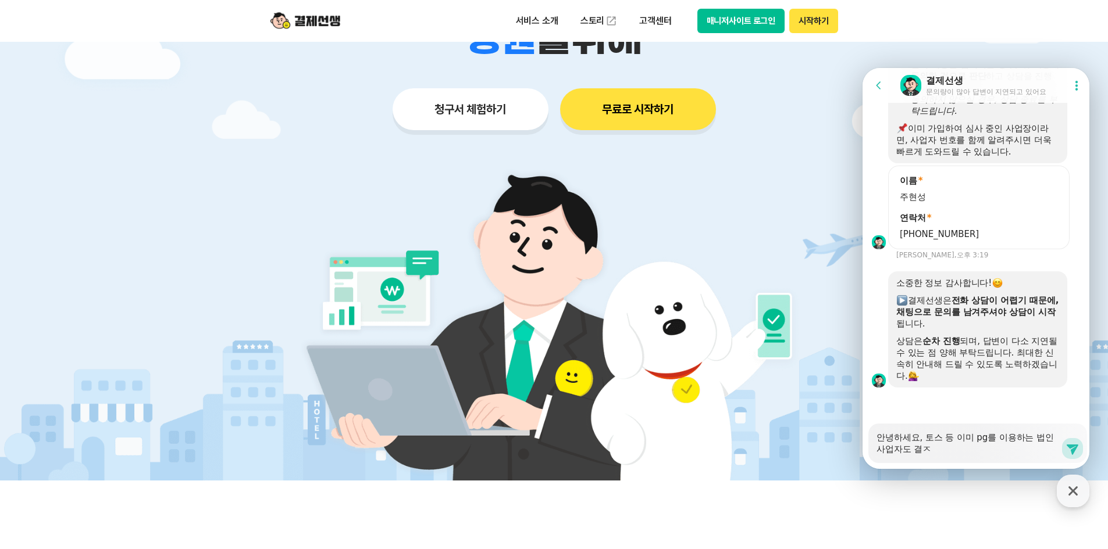
type textarea "안녕하세요, 토스 등 이미 pg를 이용하는 법인 사업자도 결제"
type textarea "x"
type textarea "안녕하세요, 토스 등 이미 pg를 이용하는 법인 사업자도 결제"
type textarea "x"
type textarea "안녕하세요, 토스 등 이미 pg를 이용하는 법인 사업자도 결제 ㅅ"
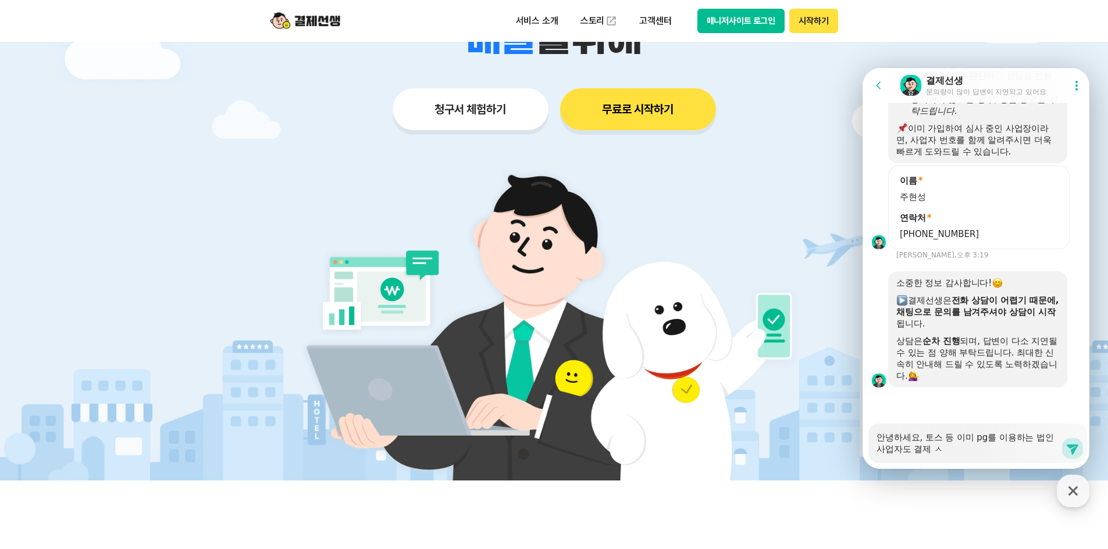
type textarea "x"
type textarea "안녕하세요, 토스 등 이미 pg를 이용하는 법인 사업자도 결제 서"
type textarea "x"
type textarea "안녕하세요, 토스 등 이미 pg를 이용하는 법인 사업자도 결제 선"
type textarea "x"
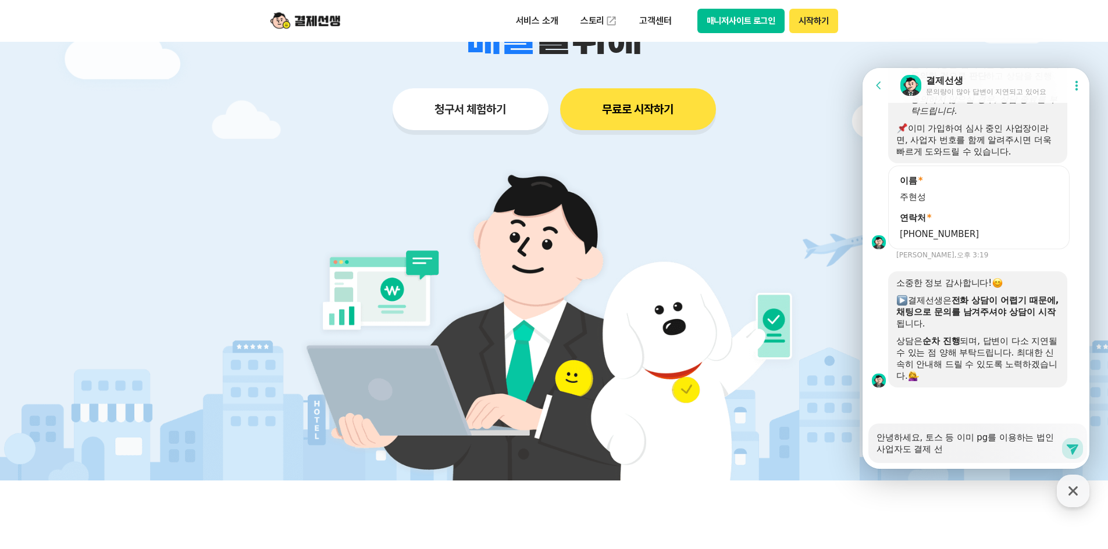
type textarea "안녕하세요, 토스 등 이미 pg를 이용하는 법인 사업자도 결제 선ㅅ"
type textarea "x"
type textarea "안녕하세요, 토스 등 이미 pg를 이용하는 법인 사업자도 결제 선생"
type textarea "x"
type textarea "안녕하세요, 토스 등 이미 pg를 이용하는 법인 사업자도 결제 선생"
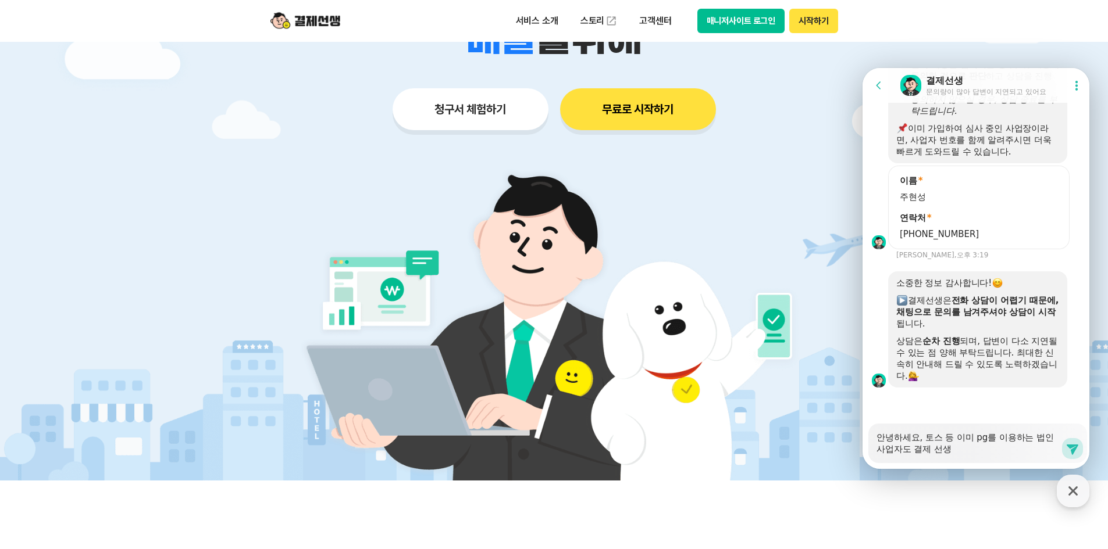
type textarea "x"
type textarea "안녕하세요, 토스 등 이미 pg를 이용하는 법인 사업자도 결제 선생 ㄷ"
type textarea "x"
type textarea "안녕하세요, 토스 등 이미 pg를 이용하는 법인 사업자도 결제 선생 드"
type textarea "x"
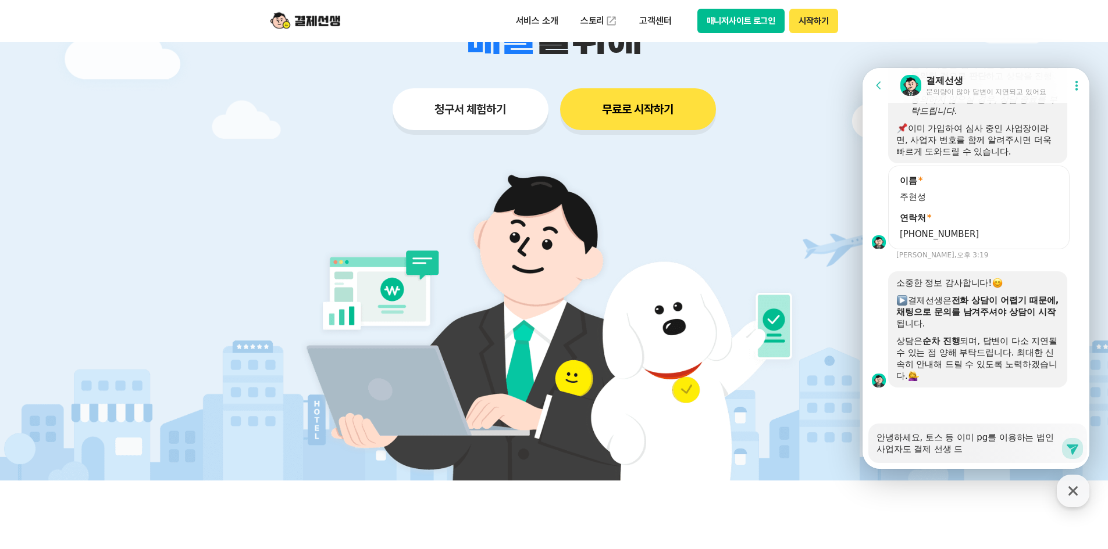
type textarea "안녕하세요, 토스 등 이미 pg를 이용하는 법인 사업자도 결제 선생 등"
type textarea "x"
type textarea "안녕하세요, 토스 등 이미 pg를 이용하는 법인 사업자도 결제 선생 등ㄹ"
type textarea "x"
type textarea "안녕하세요, 토스 등 이미 pg를 이용하는 법인 사업자도 결제 선생 등로"
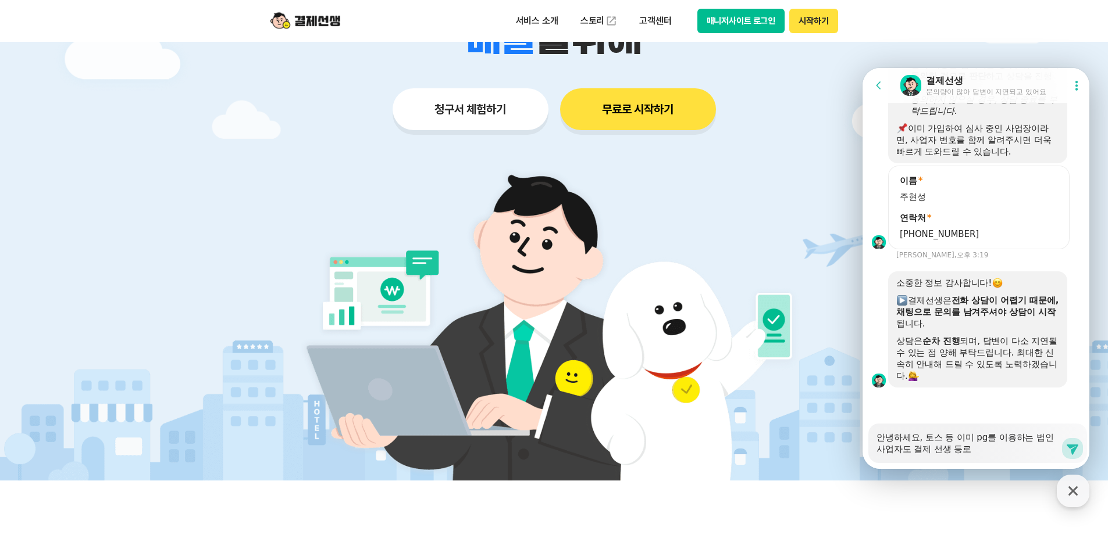
type textarea "x"
type textarea "안녕하세요, 토스 등 이미 pg를 이용하는 법인 사업자도 결제 선생 등ㄹ"
type textarea "x"
type textarea "안녕하세요, 토스 등 이미 pg를 이용하는 법인 사업자도 결제 선생 등"
type textarea "x"
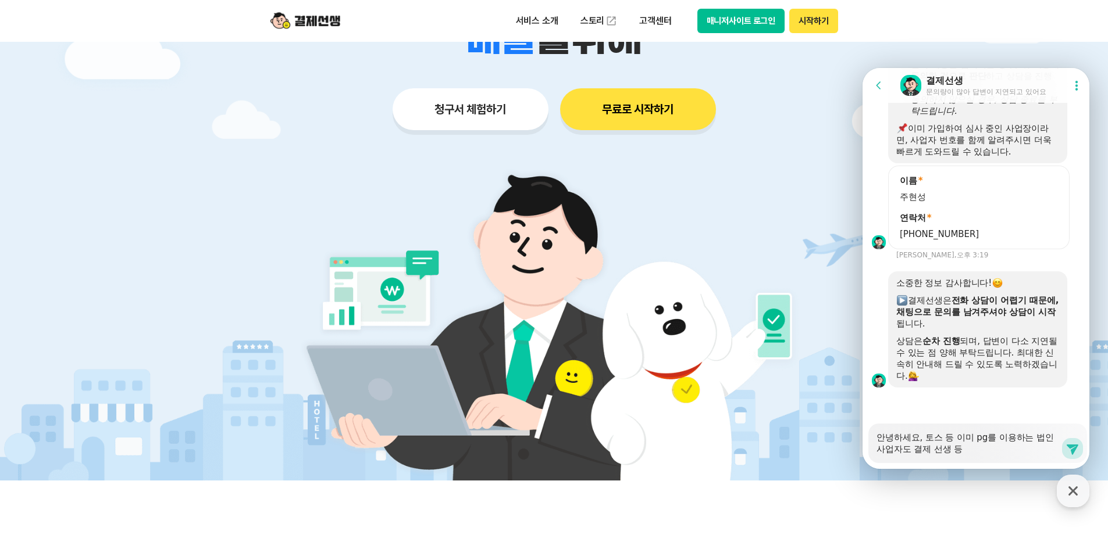
type textarea "안녕하세요, 토스 등 이미 pg를 이용하는 법인 사업자도 결제 선생"
type textarea "x"
type textarea "안녕하세요, 토스 등 이미 pg를 이용하는 법인 사업자도 결제 선생"
type textarea "x"
type textarea "안녕하세요, 토스 등 이미 pg를 이용하는 법인 사업자도 결제 선생ㅅ"
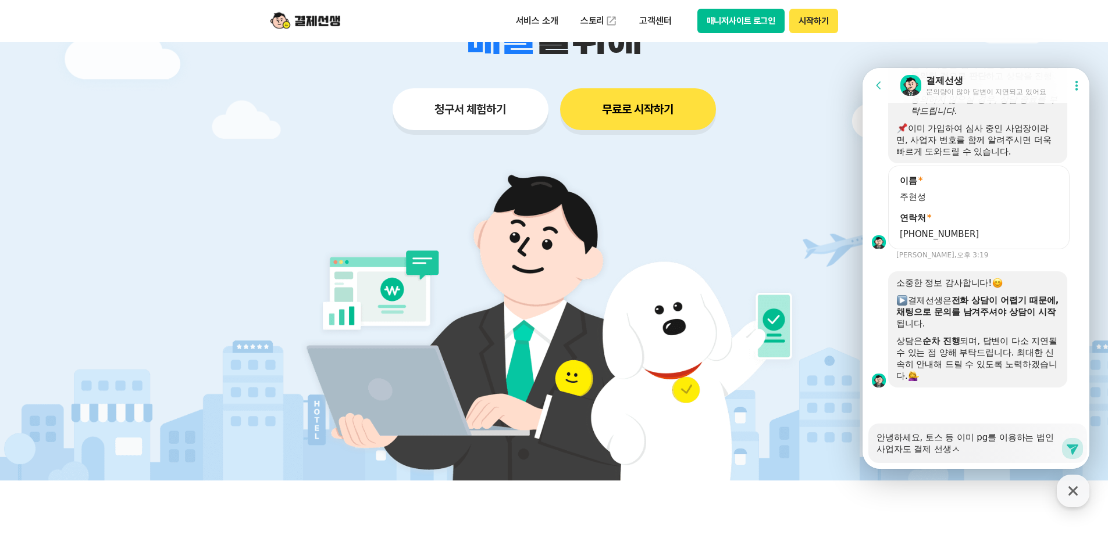
type textarea "x"
type textarea "안녕하세요, 토스 등 이미 pg를 이용하는 법인 사업자도 결제 선생서"
type textarea "x"
type textarea "안녕하세요, 토스 등 이미 pg를 이용하는 법인 사업자도 결제 선생ㅅ"
type textarea "x"
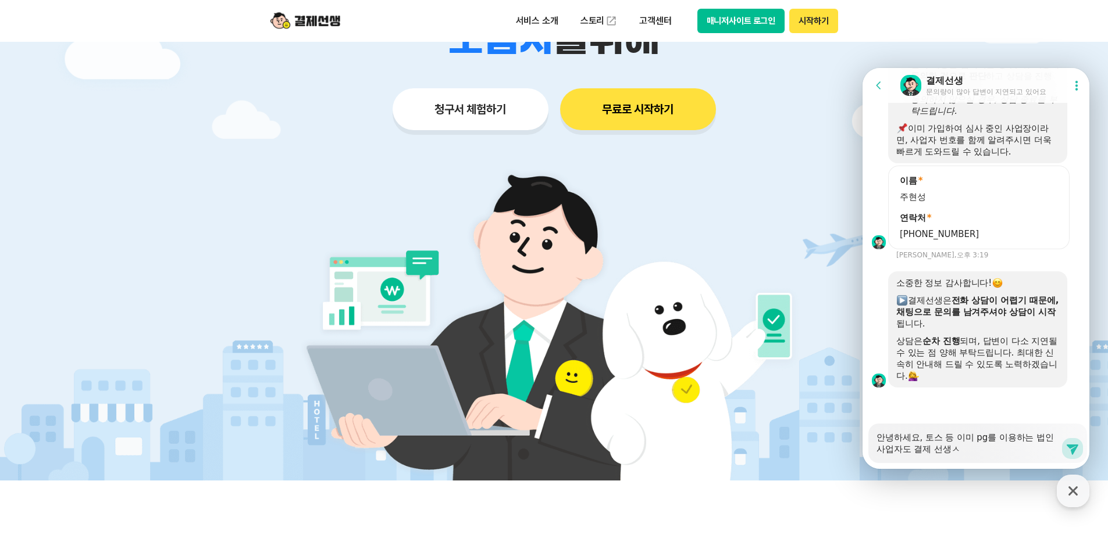
type textarea "안녕하세요, 토스 등 이미 pg를 이용하는 법인 사업자도 결제 선생"
type textarea "x"
type textarea "안녕하세요, 토스 등 이미 pg를 이용하는 법인 사업자도 결제 선생"
type textarea "x"
type textarea "안녕하세요, 토스 등 이미 pg를 이용하는 법인 사업자도 결제 선생 ㅅ"
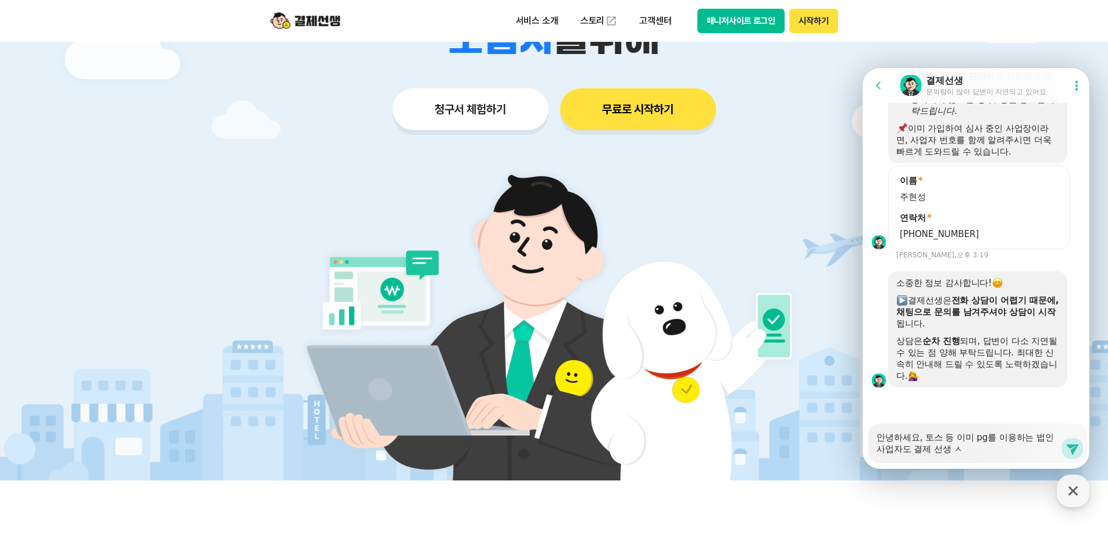
type textarea "x"
type textarea "안녕하세요, 토스 등 이미 pg를 이용하는 법인 사업자도 결제 선생 서"
type textarea "x"
type textarea "안녕하세요, 토스 등 이미 pg를 이용하는 법인 사업자도 결제 선생 섭"
type textarea "x"
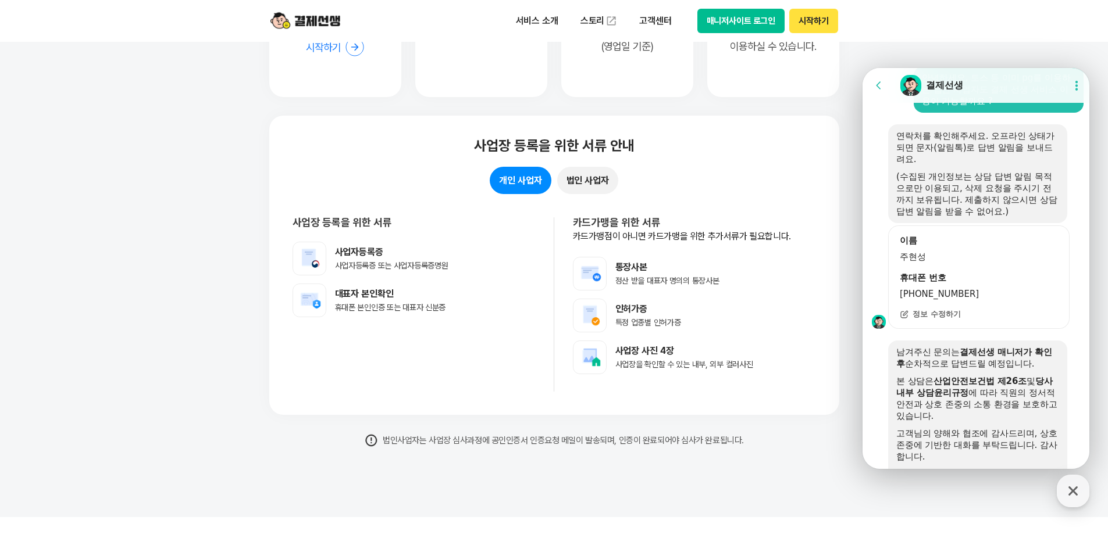
scroll to position [9379, 0]
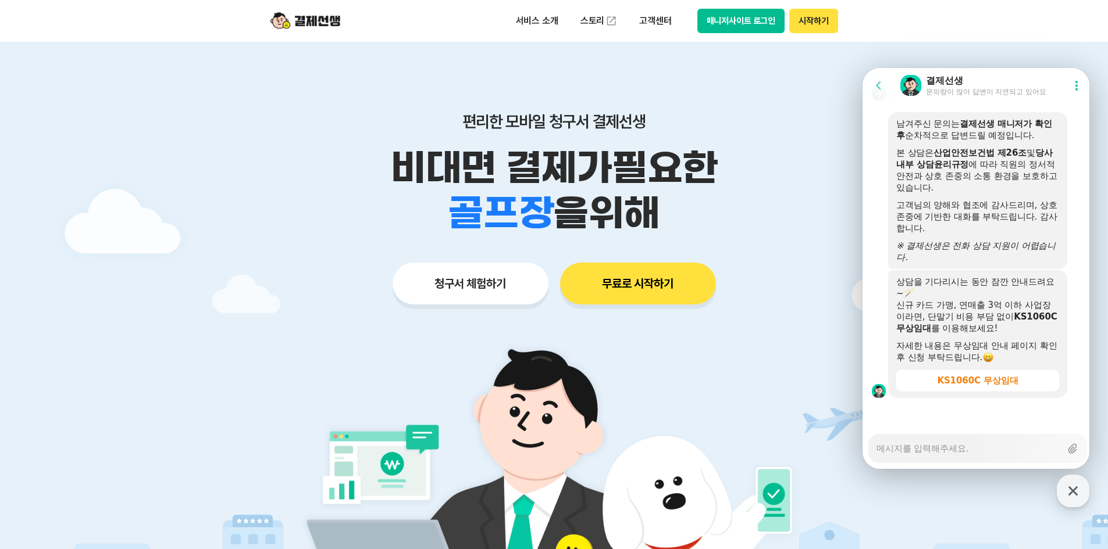
click at [463, 284] on button "청구서 체험하기" at bounding box center [470, 284] width 156 height 42
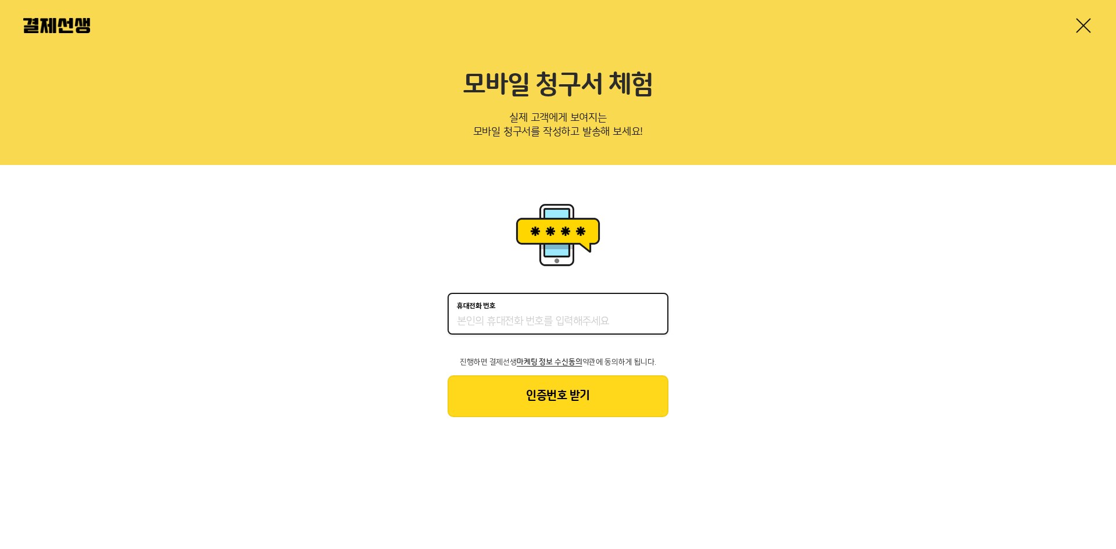
click at [519, 318] on input "휴대전화 번호" at bounding box center [558, 322] width 202 height 14
type input "01023978774"
click at [566, 426] on div "휴대전화 번호 01023978774 진행하면 결제선생 마케팅 정보 수신동의 약관에 동의하게 됩니다. 인증번호 받기" at bounding box center [558, 308] width 1116 height 287
click at [588, 405] on button "인증번호 받기" at bounding box center [558, 397] width 221 height 42
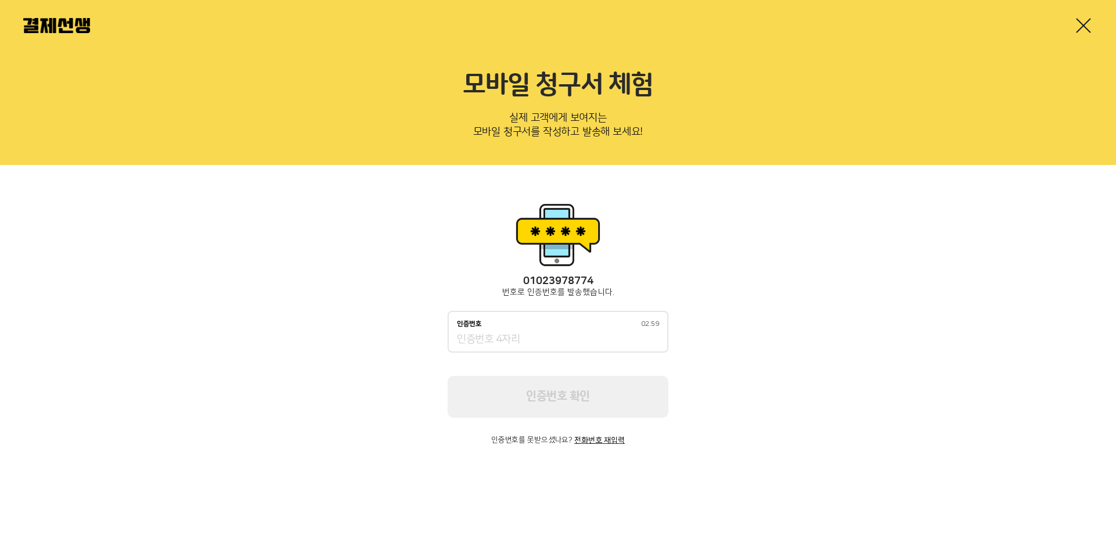
click at [567, 327] on div "인증번호 02:59" at bounding box center [558, 324] width 202 height 8
click at [567, 333] on input "인증번호 02:59" at bounding box center [558, 340] width 202 height 14
click at [533, 340] on input "인증번호 02:59" at bounding box center [558, 340] width 202 height 14
click at [542, 336] on input "인증번호 02:51" at bounding box center [558, 340] width 202 height 14
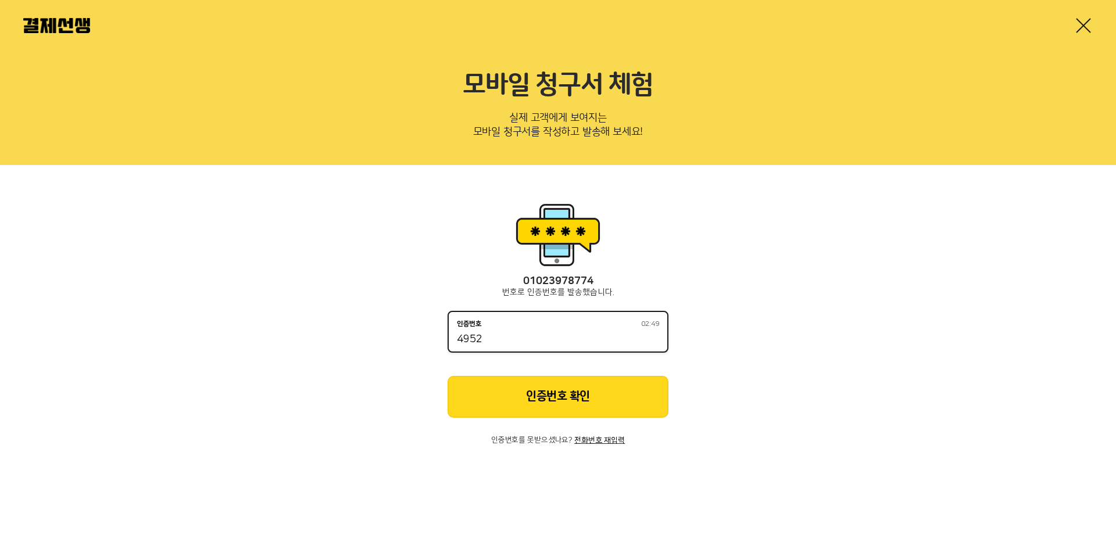
type input "4952"
click at [577, 399] on button "인증번호 확인" at bounding box center [558, 397] width 221 height 42
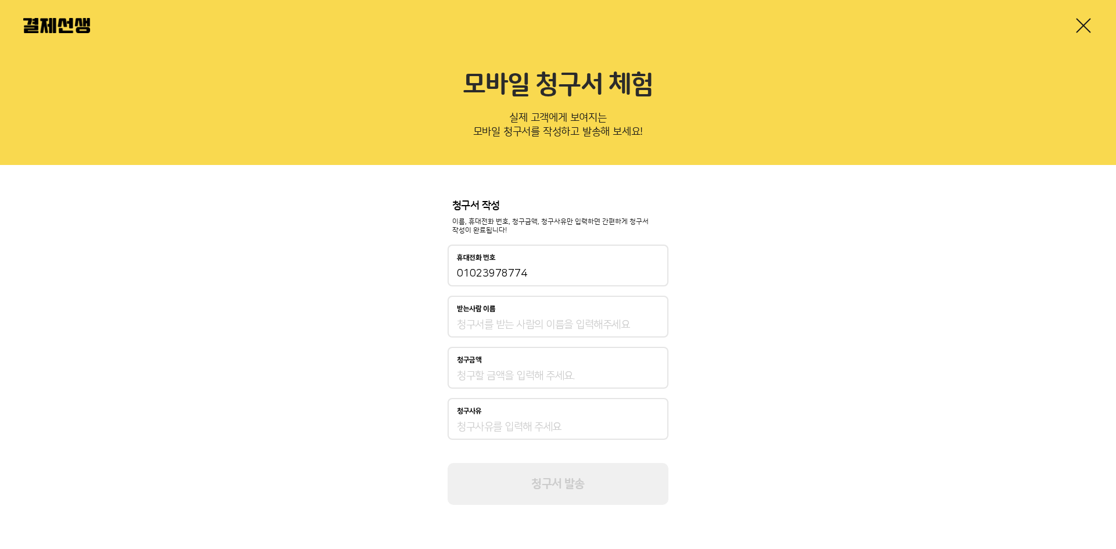
click at [558, 323] on input "받는사람 이름" at bounding box center [558, 325] width 202 height 14
type input "d"
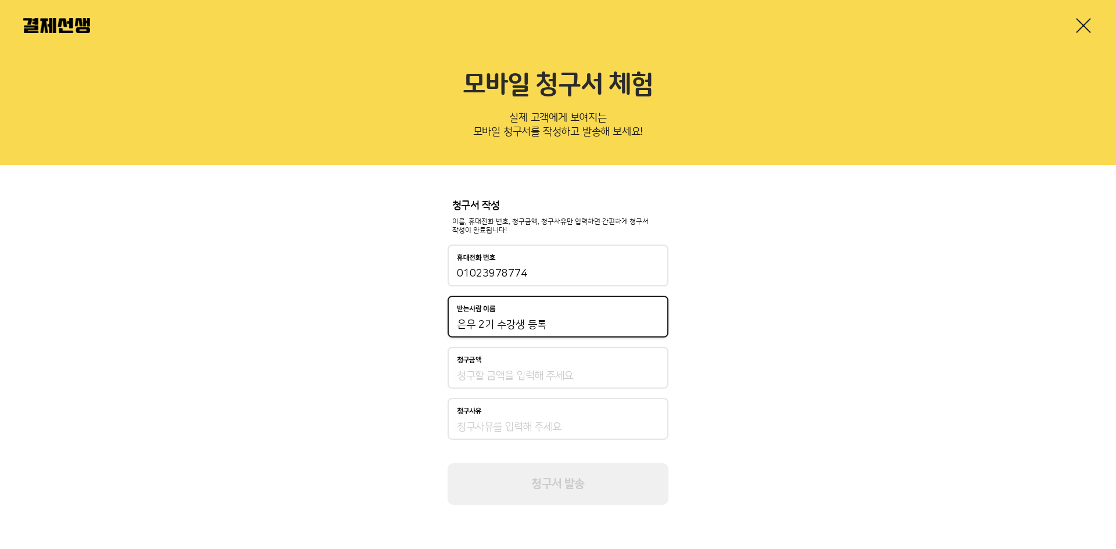
type input "은우 2기 수강생 등록"
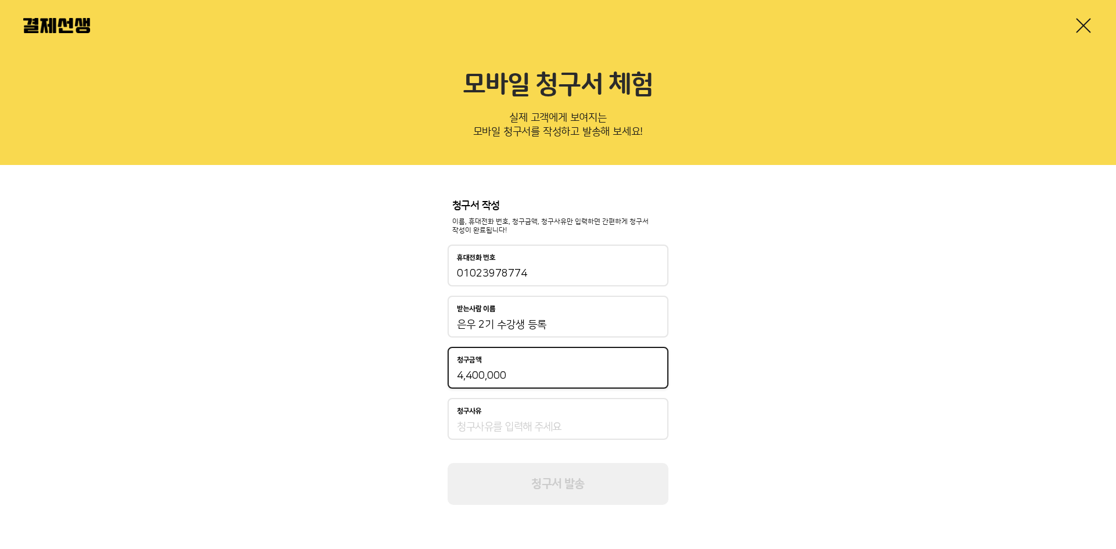
type input "4,400,000"
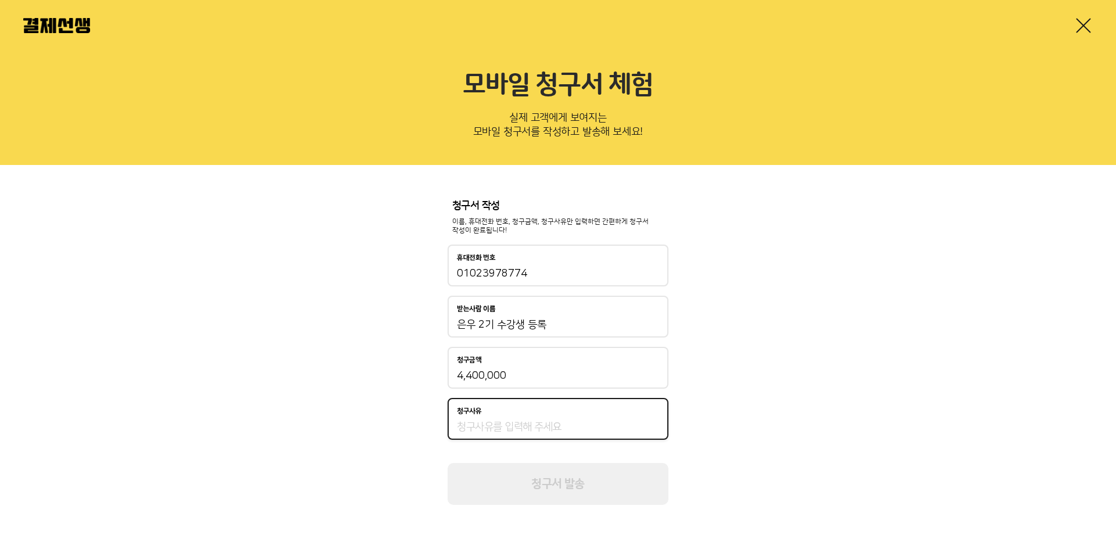
click at [523, 433] on input "청구사유" at bounding box center [558, 427] width 202 height 14
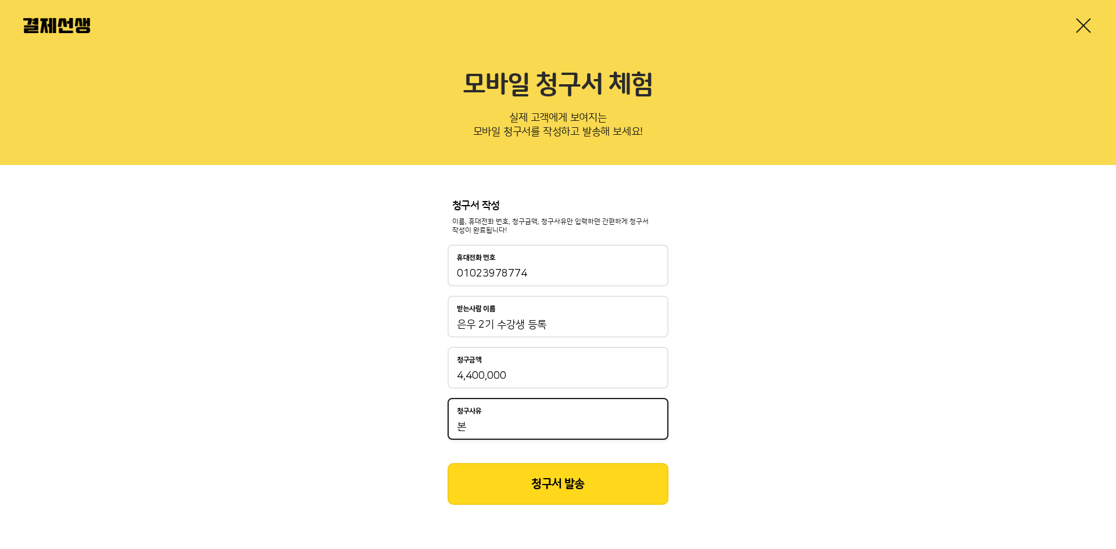
type input "본"
type input "Exit class 등록"
click at [588, 491] on button "청구서 발송" at bounding box center [558, 484] width 221 height 42
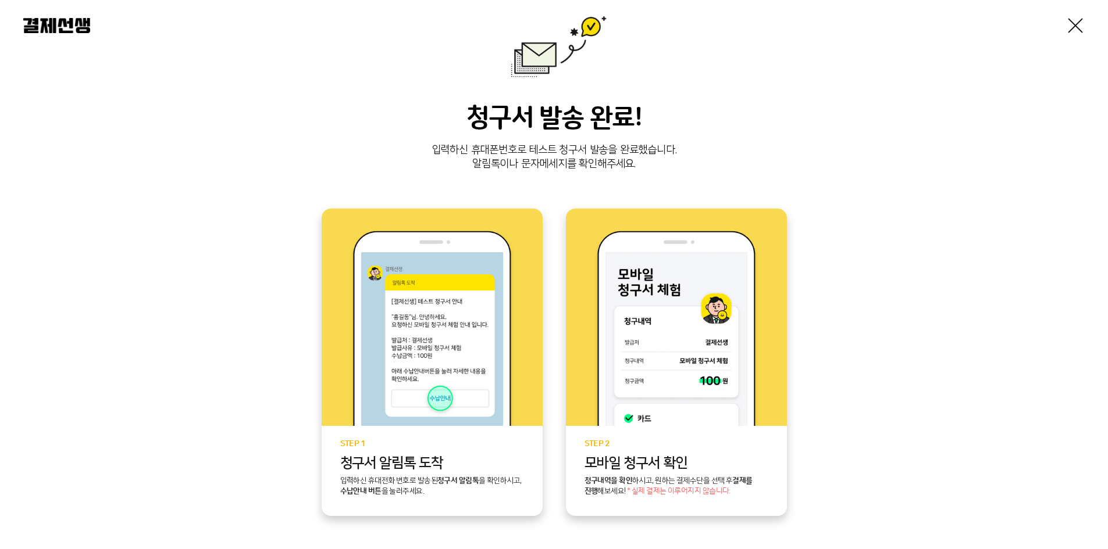
scroll to position [203, 0]
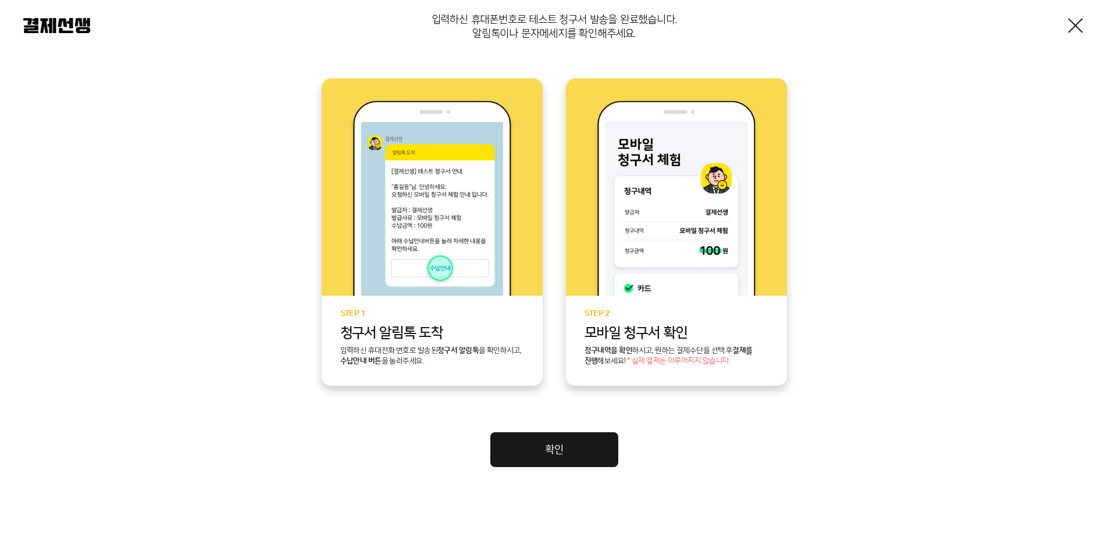
click at [516, 454] on link "확인" at bounding box center [554, 450] width 128 height 35
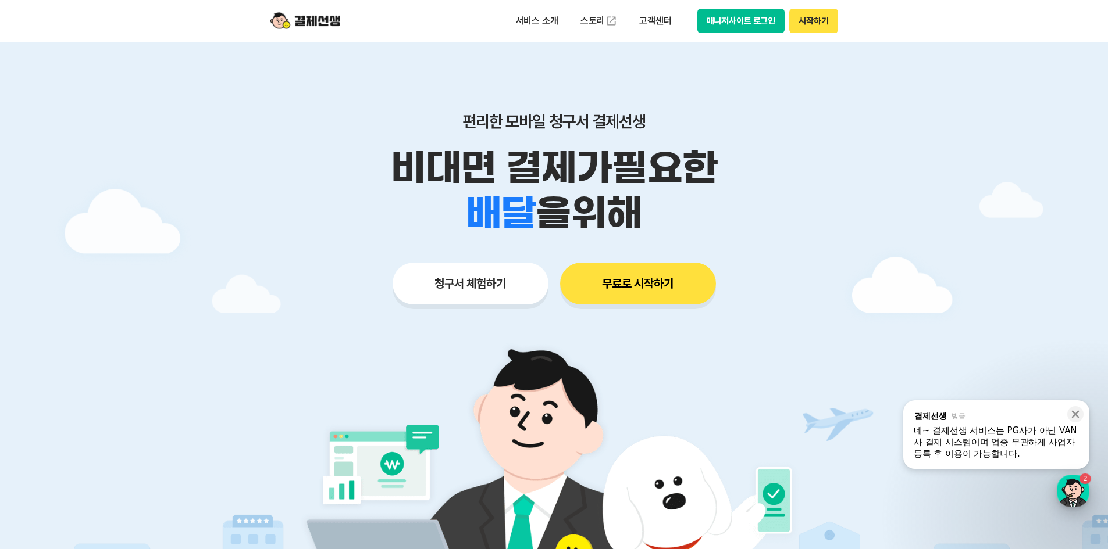
click at [1072, 499] on div "button" at bounding box center [1072, 491] width 33 height 33
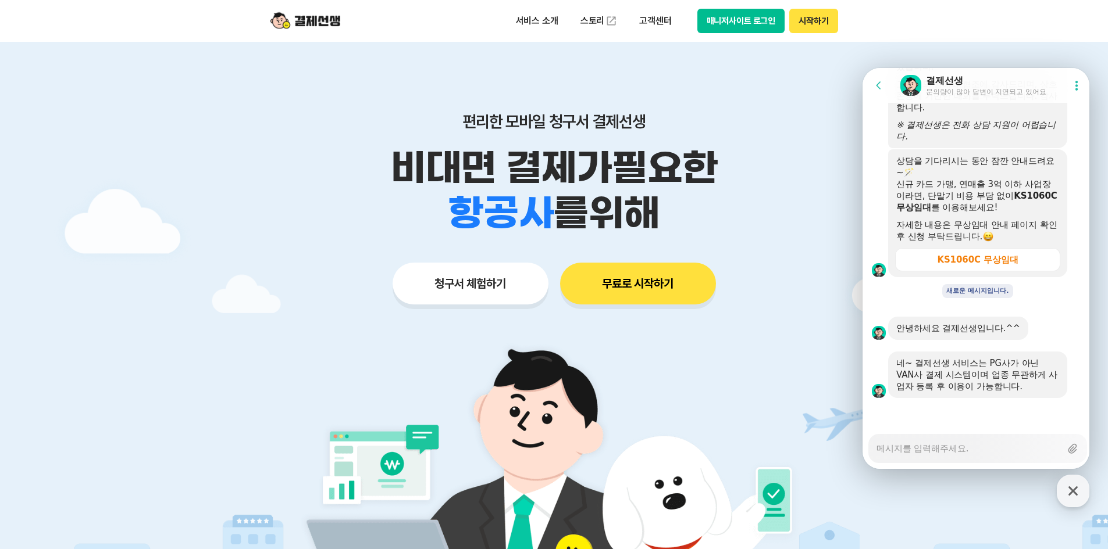
click at [944, 456] on div "Messenger Input Textarea" at bounding box center [968, 449] width 184 height 28
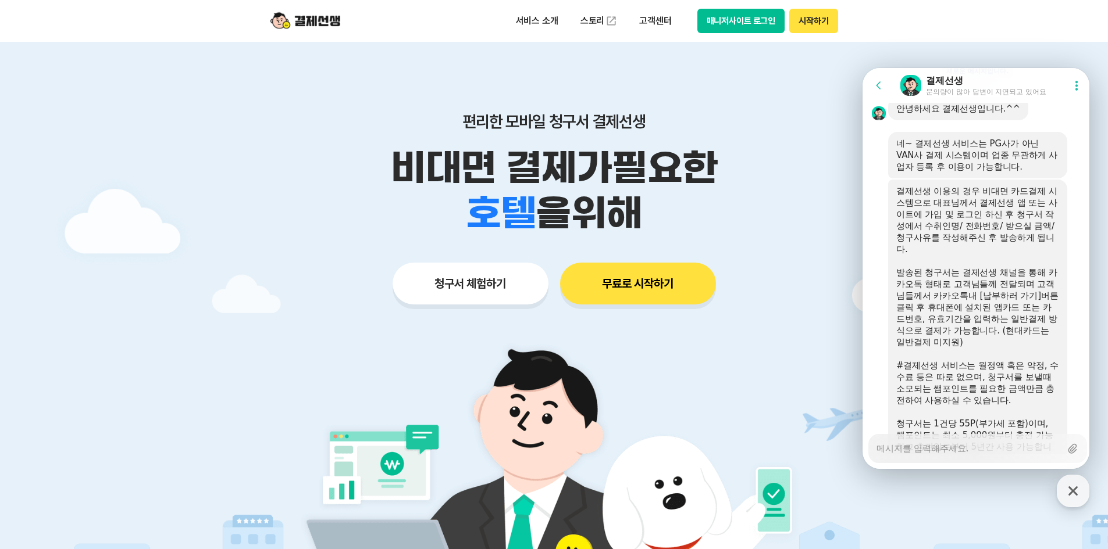
scroll to position [2542, 0]
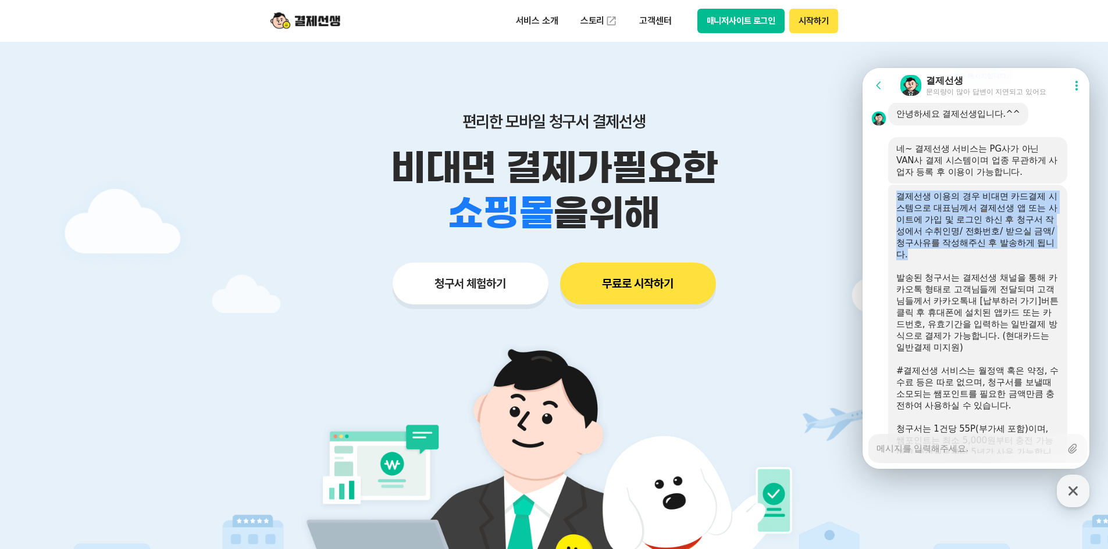
drag, startPoint x: 897, startPoint y: 190, endPoint x: 965, endPoint y: 256, distance: 94.6
click at [965, 256] on div "결제선생 이용의 경우 비대면 카드결제 시스템으로 대표님께서 결제선생 앱 또는 사이트에 가입 및 로그인 하신 후 청구서 작성에서 수취인명/ 전화…" at bounding box center [977, 394] width 179 height 419
click at [965, 256] on div "결제선생 이용의 경우 비대면 카드결제 시스템으로 대표님께서 결제선생 앱 또는 사이트에 가입 및 로그인 하신 후 청구서 작성에서 수취인명/ 전화…" at bounding box center [977, 226] width 163 height 70
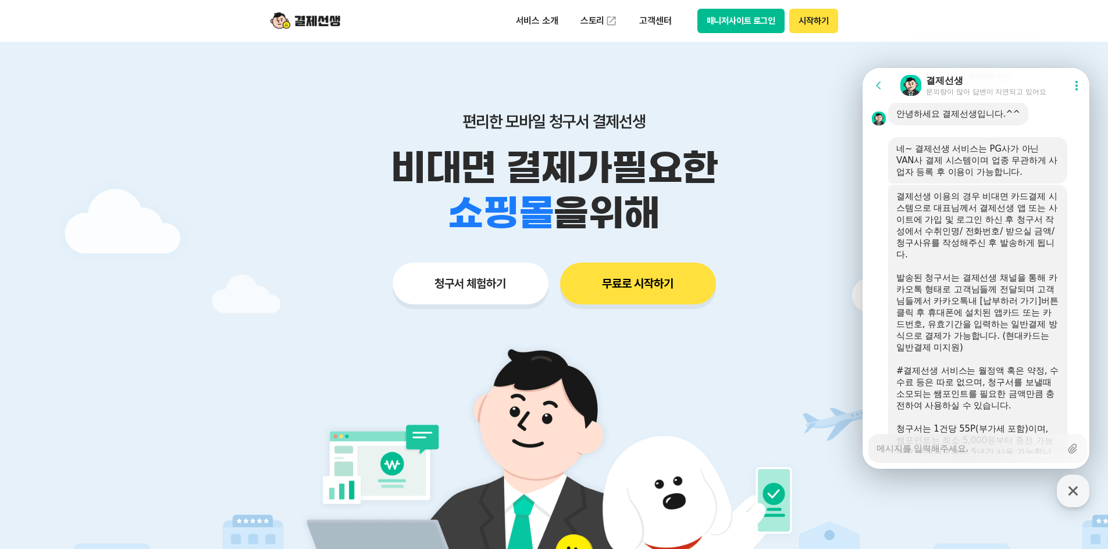
scroll to position [2600, 0]
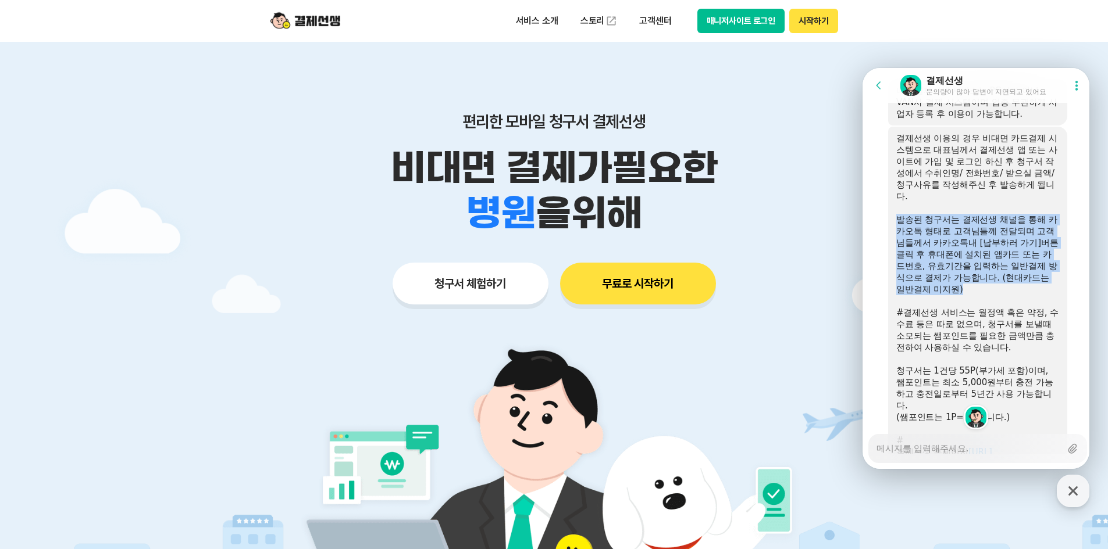
drag, startPoint x: 891, startPoint y: 220, endPoint x: 1009, endPoint y: 288, distance: 135.9
click at [1009, 288] on div "결제선생 이용의 경우 비대면 카드결제 시스템으로 대표님께서 결제선생 앱 또는 사이트에 가입 및 로그인 하신 후 청구서 작성에서 수취인명/ 전화…" at bounding box center [977, 336] width 179 height 419
click at [1009, 288] on div "발송된 청구서는 결제선생 채널을 통해 카카오톡 형태로 고객님들께 전달되며 고객님들께서 카카오톡내 [납부하러 가기]버튼 클릭 후 휴대폰에 설치된…" at bounding box center [977, 254] width 163 height 81
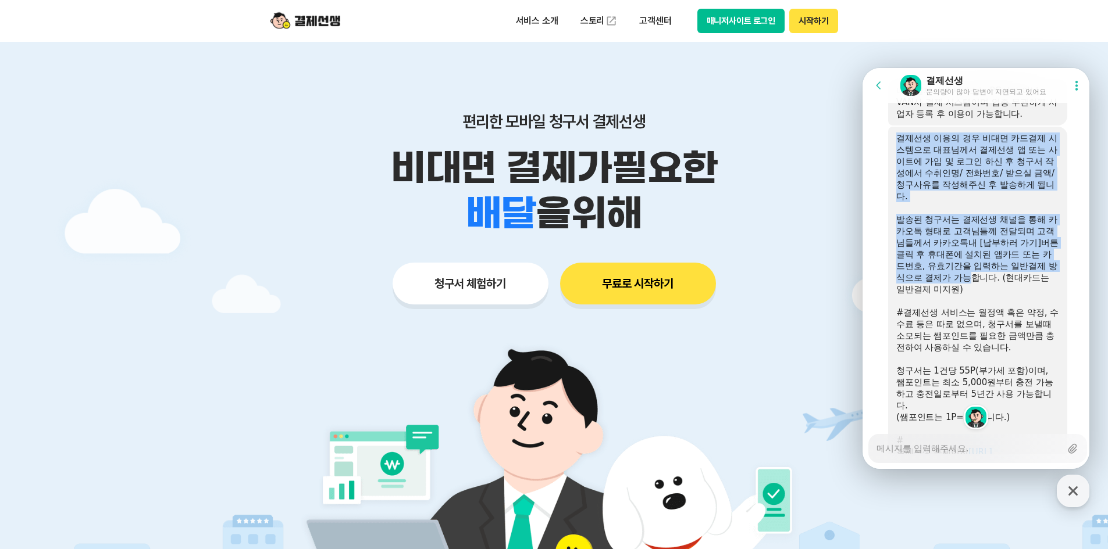
drag, startPoint x: 996, startPoint y: 280, endPoint x: 884, endPoint y: 202, distance: 136.6
click at [884, 202] on div "결제선생 이용의 경우 비대면 카드결제 시스템으로 대표님께서 결제선생 앱 또는 사이트에 가입 및 로그인 하신 후 청구서 작성에서 수취인명/ 전화…" at bounding box center [977, 336] width 230 height 419
click at [956, 231] on div "발송된 청구서는 결제선생 채널을 통해 카카오톡 형태로 고객님들께 전달되며 고객님들께서 카카오톡내 [납부하러 가기]버튼 클릭 후 휴대폰에 설치된…" at bounding box center [977, 254] width 163 height 81
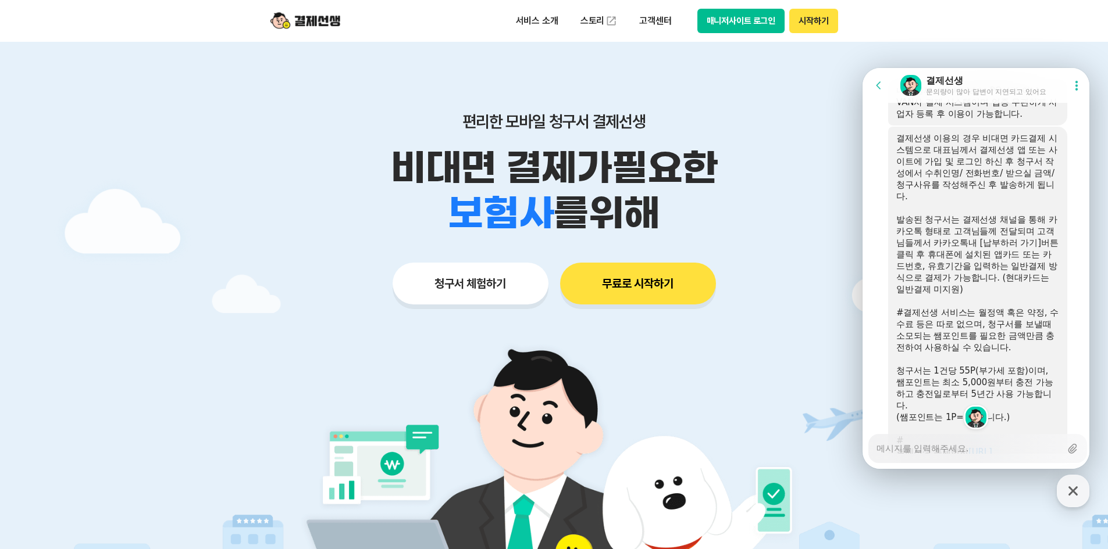
drag, startPoint x: 896, startPoint y: 217, endPoint x: 1016, endPoint y: 297, distance: 143.7
click at [1016, 297] on div "결제선생 이용의 경우 비대면 카드결제 시스템으로 대표님께서 결제선생 앱 또는 사이트에 가입 및 로그인 하신 후 청구서 작성에서 수취인명/ 전화…" at bounding box center [977, 336] width 163 height 407
click at [1016, 297] on div "​" at bounding box center [977, 301] width 163 height 12
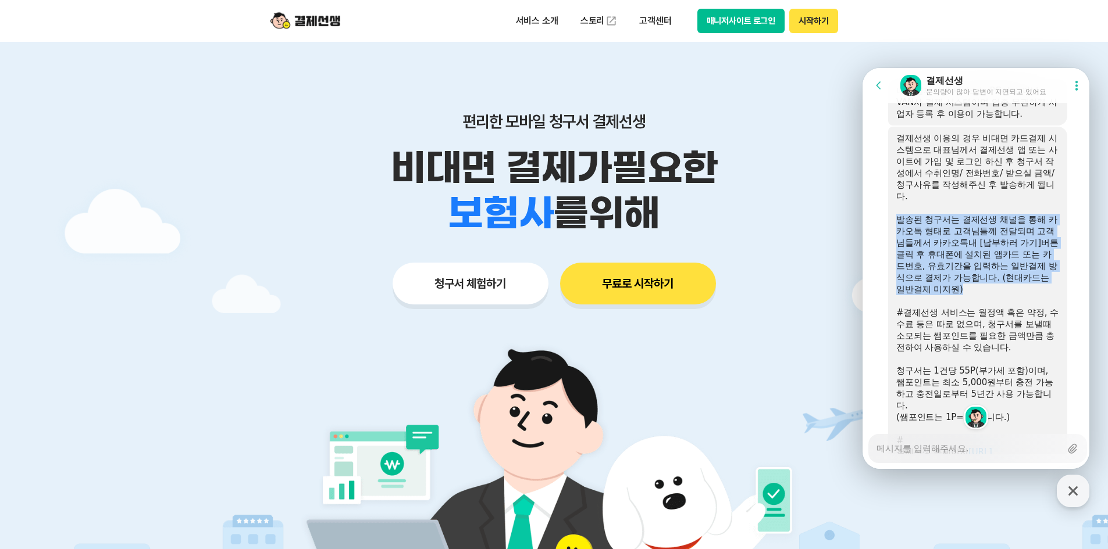
drag, startPoint x: 1020, startPoint y: 294, endPoint x: 890, endPoint y: 215, distance: 152.1
click at [890, 215] on div "결제선생 이용의 경우 비대면 카드결제 시스템으로 대표님께서 결제선생 앱 또는 사이트에 가입 및 로그인 하신 후 청구서 작성에서 수취인명/ 전화…" at bounding box center [977, 336] width 179 height 419
click at [943, 233] on div "발송된 청구서는 결제선생 채널을 통해 카카오톡 형태로 고객님들께 전달되며 고객님들께서 카카오톡내 [납부하러 가기]버튼 클릭 후 휴대폰에 설치된…" at bounding box center [977, 254] width 163 height 81
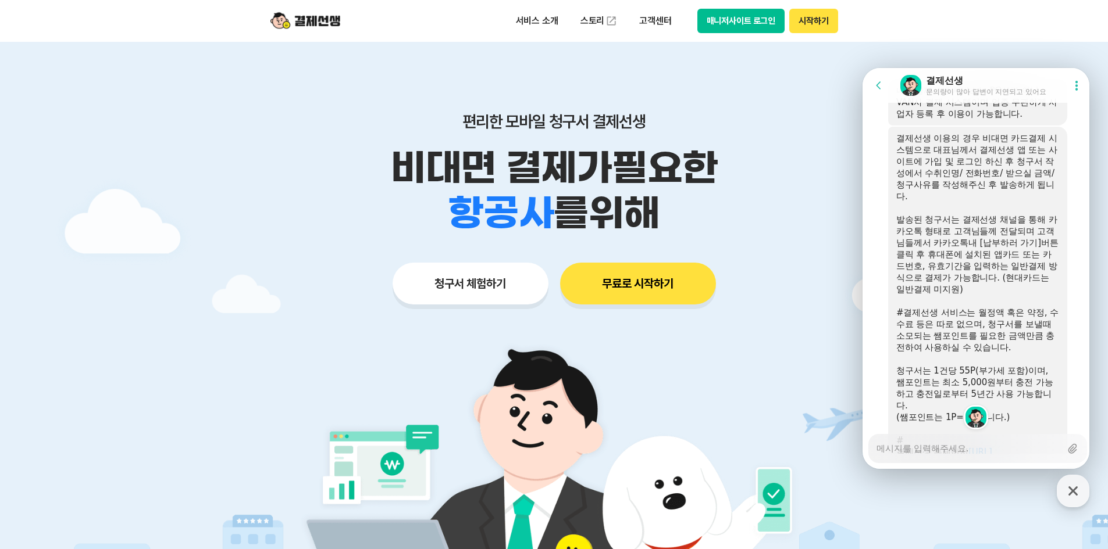
drag, startPoint x: 896, startPoint y: 214, endPoint x: 1015, endPoint y: 305, distance: 149.3
click at [1015, 305] on div "결제선생 이용의 경우 비대면 카드결제 시스템으로 대표님께서 결제선생 앱 또는 사이트에 가입 및 로그인 하신 후 청구서 작성에서 수취인명/ 전화…" at bounding box center [977, 336] width 163 height 407
click at [1016, 297] on div "​" at bounding box center [977, 301] width 163 height 12
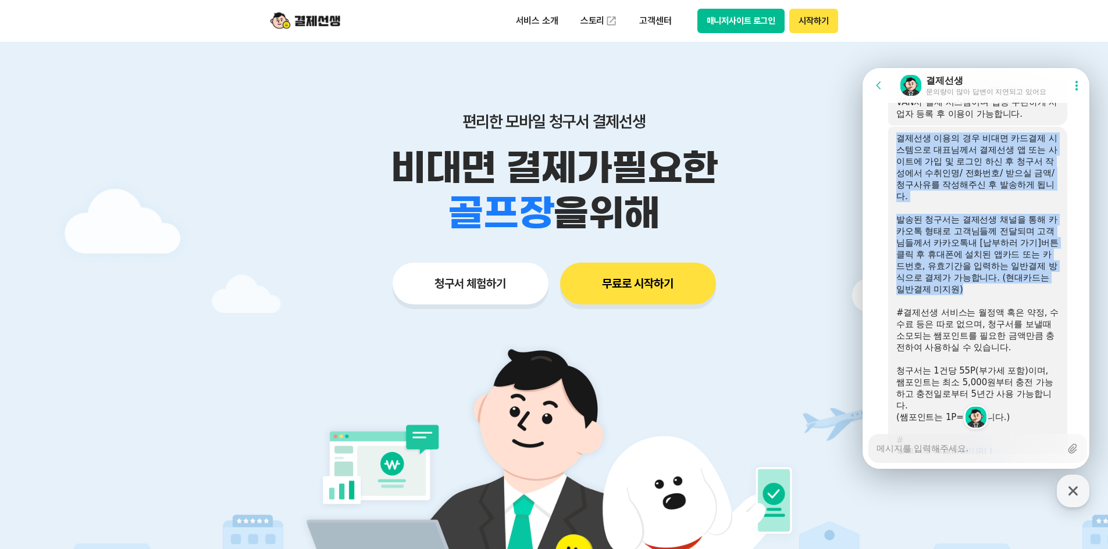
drag, startPoint x: 1023, startPoint y: 287, endPoint x: 886, endPoint y: 208, distance: 158.1
click at [886, 208] on div "결제선생 이용의 경우 비대면 카드결제 시스템으로 대표님께서 결제선생 앱 또는 사이트에 가입 및 로그인 하신 후 청구서 작성에서 수취인명/ 전화…" at bounding box center [977, 336] width 230 height 419
click at [934, 215] on div "발송된 청구서는 결제선생 채널을 통해 카카오톡 형태로 고객님들께 전달되며 고객님들께서 카카오톡내 [납부하러 가기]버튼 클릭 후 휴대폰에 설치된…" at bounding box center [977, 254] width 163 height 81
click at [895, 218] on div "결제선생 이용의 경우 비대면 카드결제 시스템으로 대표님께서 결제선생 앱 또는 사이트에 가입 및 로그인 하신 후 청구서 작성에서 수취인명/ 전화…" at bounding box center [977, 336] width 179 height 419
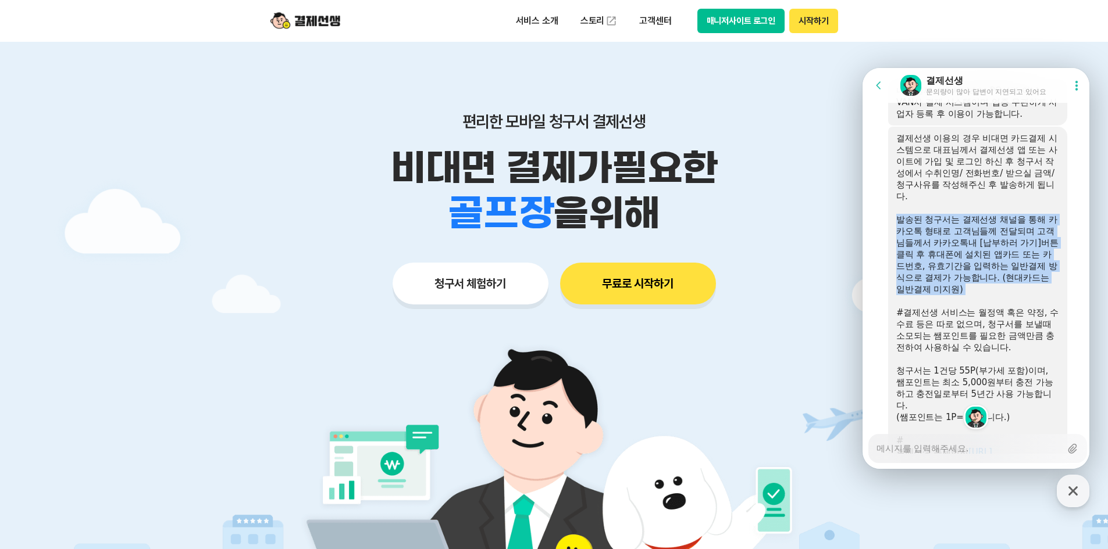
drag, startPoint x: 906, startPoint y: 224, endPoint x: 1024, endPoint y: 297, distance: 138.1
click at [1024, 297] on div "결제선생 이용의 경우 비대면 카드결제 시스템으로 대표님께서 결제선생 앱 또는 사이트에 가입 및 로그인 하신 후 청구서 작성에서 수취인명/ 전화…" at bounding box center [977, 336] width 179 height 419
click at [1023, 293] on div "발송된 청구서는 결제선생 채널을 통해 카카오톡 형태로 고객님들께 전달되며 고객님들께서 카카오톡내 [납부하러 가기]버튼 클릭 후 휴대폰에 설치된…" at bounding box center [977, 254] width 163 height 81
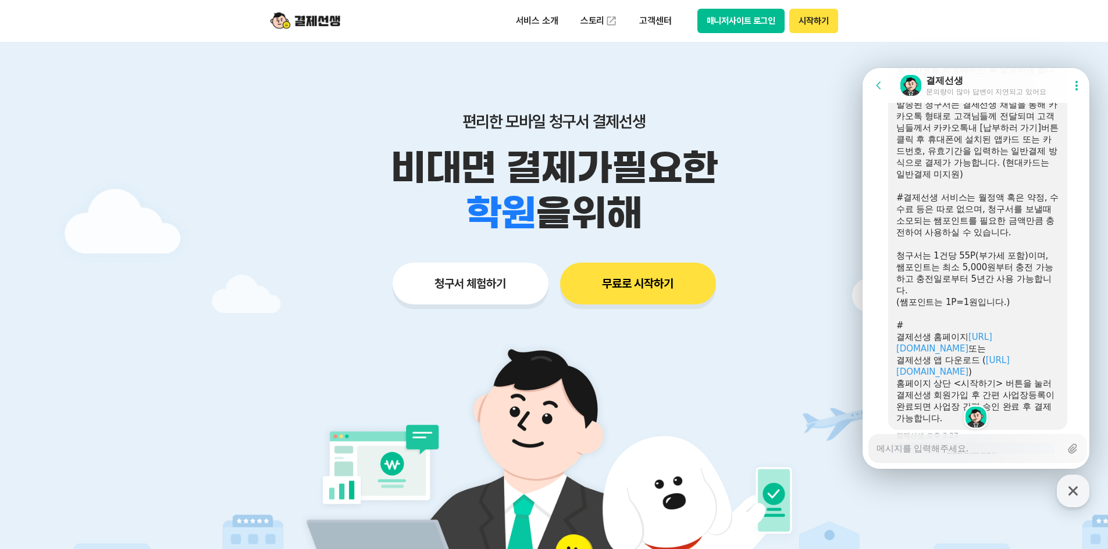
scroll to position [2716, 0]
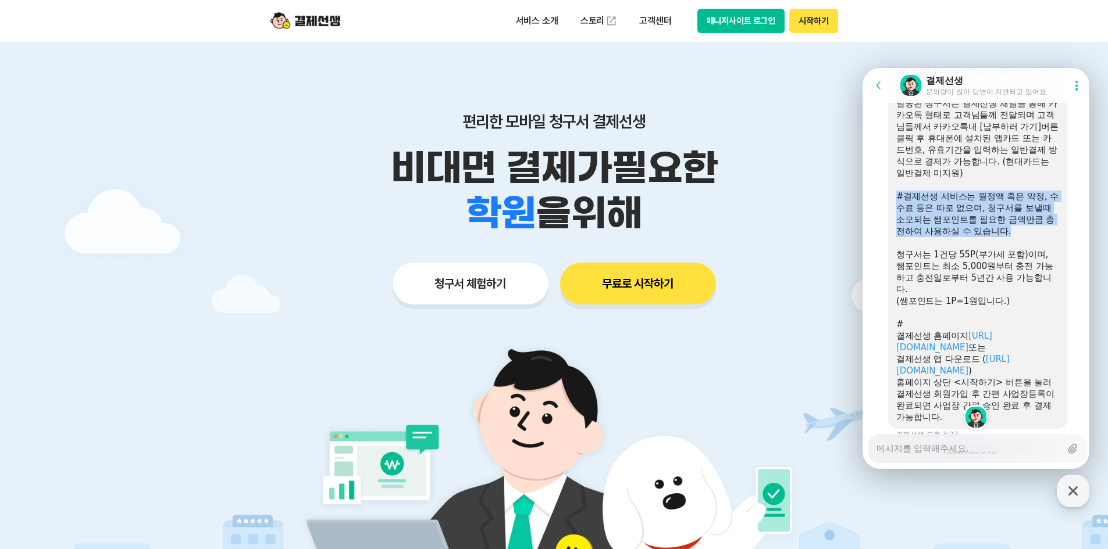
drag, startPoint x: 892, startPoint y: 198, endPoint x: 1038, endPoint y: 231, distance: 150.2
click at [1038, 231] on div "결제선생 이용의 경우 비대면 카드결제 시스템으로 대표님께서 결제선생 앱 또는 사이트에 가입 및 로그인 하신 후 청구서 작성에서 수취인명/ 전화…" at bounding box center [977, 219] width 179 height 419
click at [1038, 230] on div "#결제선생 서비스는 월정액 혹은 약정, 수수료 등은 따로 없으며, 청구서를 보낼때 소모되는 쌤포인트를 필요한 금액만큼 충전하여 사용하실 수 있…" at bounding box center [977, 214] width 163 height 47
drag, startPoint x: 1024, startPoint y: 226, endPoint x: 897, endPoint y: 184, distance: 133.5
click at [897, 184] on div "결제선생 이용의 경우 비대면 카드결제 시스템으로 대표님께서 결제선생 앱 또는 사이트에 가입 및 로그인 하신 후 청구서 작성에서 수취인명/ 전화…" at bounding box center [977, 219] width 163 height 407
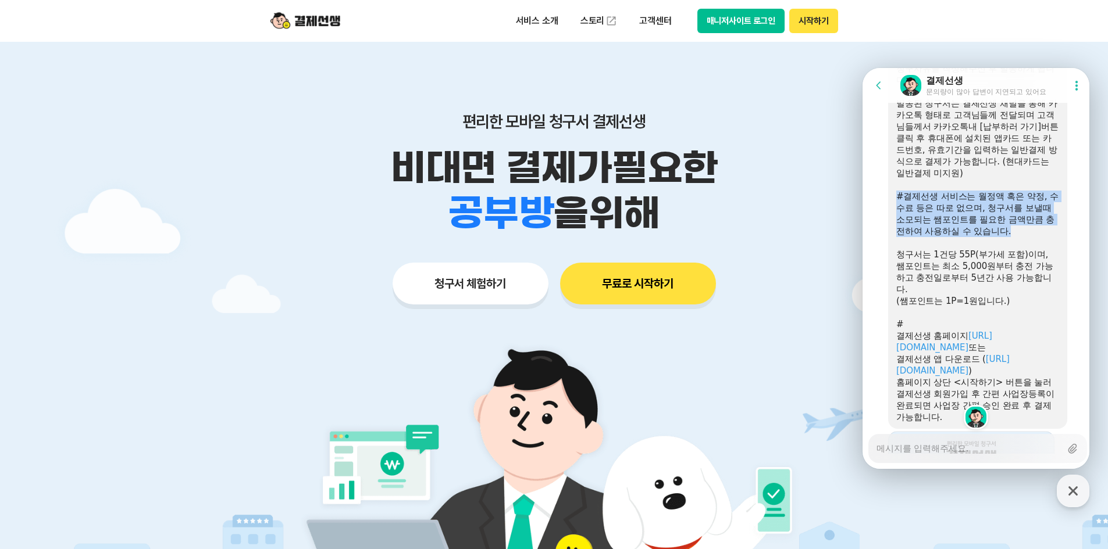
click at [942, 208] on div "#결제선생 서비스는 월정액 혹은 약정, 수수료 등은 따로 없으며, 청구서를 보낼때 소모되는 쌤포인트를 필요한 금액만큼 충전하여 사용하실 수 있…" at bounding box center [977, 214] width 163 height 47
drag, startPoint x: 899, startPoint y: 190, endPoint x: 1034, endPoint y: 237, distance: 142.9
click at [1034, 237] on div "결제선생 이용의 경우 비대면 카드결제 시스템으로 대표님께서 결제선생 앱 또는 사이트에 가입 및 로그인 하신 후 청구서 작성에서 수취인명/ 전화…" at bounding box center [977, 219] width 163 height 407
click at [1034, 237] on div "#결제선생 서비스는 월정액 혹은 약정, 수수료 등은 따로 없으며, 청구서를 보낼때 소모되는 쌤포인트를 필요한 금액만큼 충전하여 사용하실 수 있…" at bounding box center [977, 214] width 163 height 47
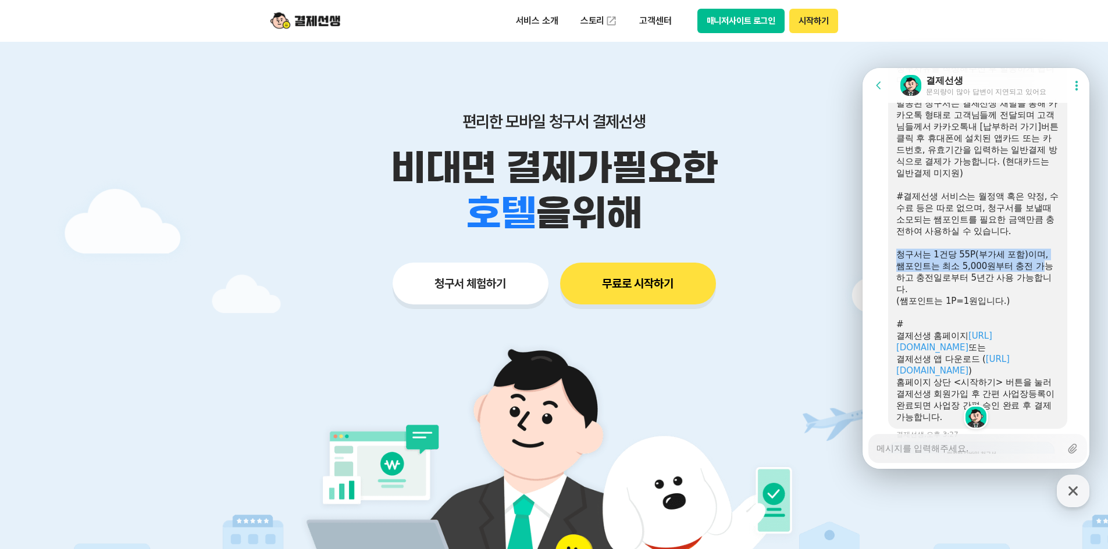
drag, startPoint x: 897, startPoint y: 255, endPoint x: 1041, endPoint y: 265, distance: 143.9
click at [1041, 265] on div "청구서는 1건당 55P(부가세 포함)이며, 쌤포인트는 최소 5,000원부터 충전 가능하고 충전일로부터 5년간 사용 가능합니다." at bounding box center [977, 272] width 163 height 47
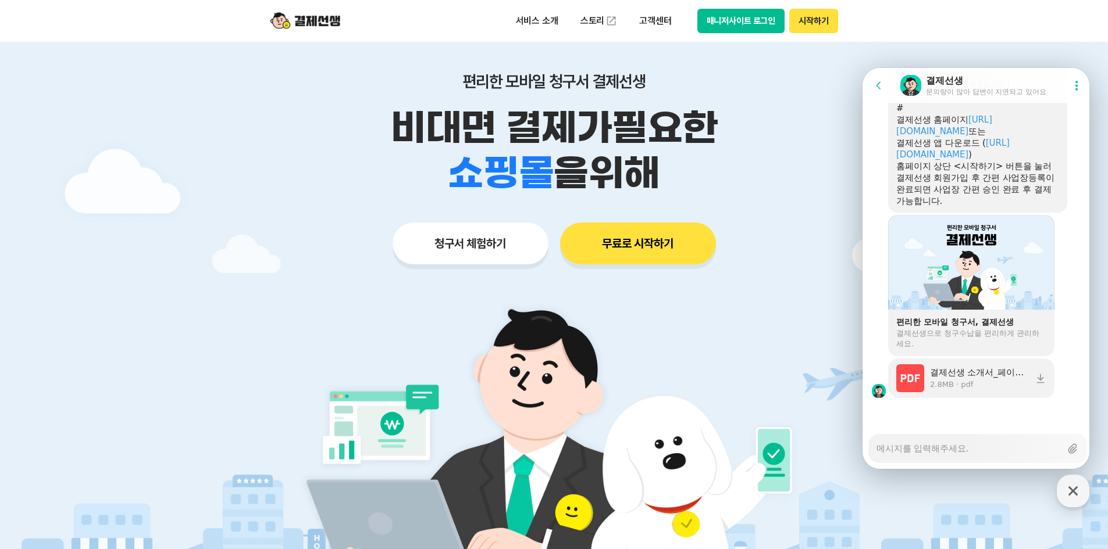
scroll to position [58, 0]
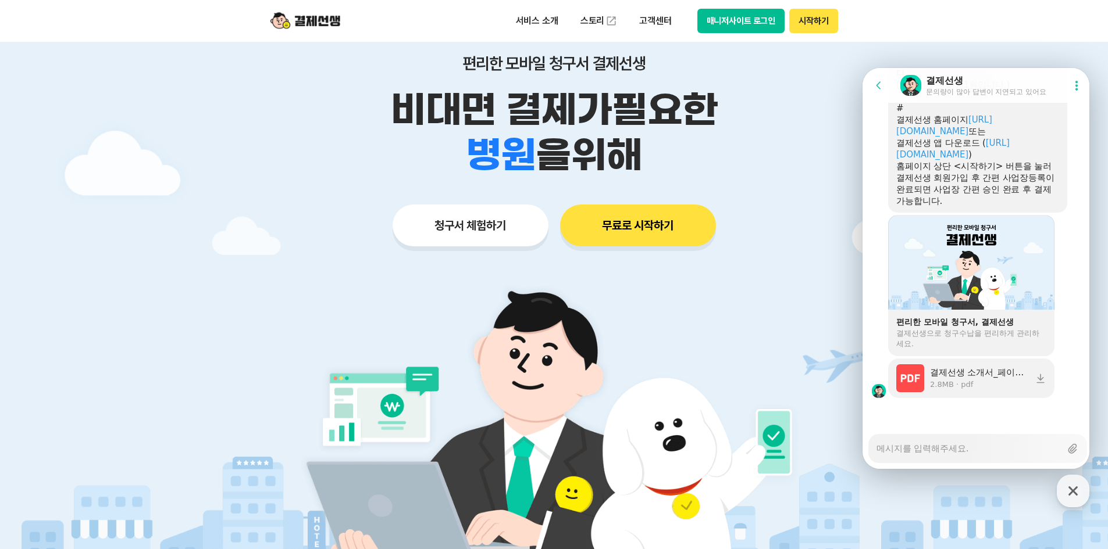
click at [947, 456] on div "Messenger Input Textarea" at bounding box center [968, 449] width 184 height 28
click at [944, 448] on textarea "Messenger Input Textarea" at bounding box center [968, 445] width 184 height 20
type textarea "x"
type textarea "ㅊ"
type textarea "x"
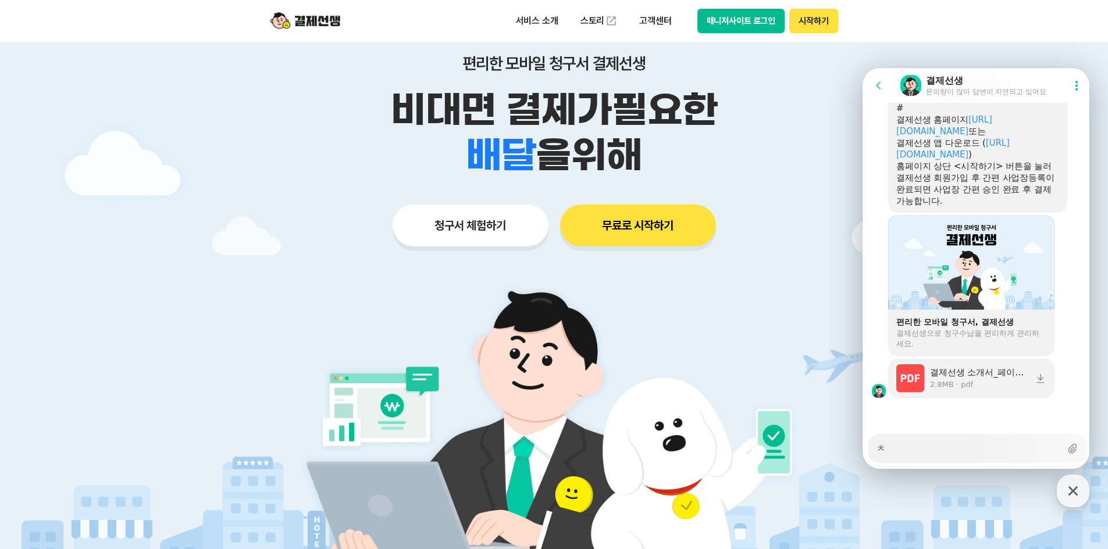
type textarea "치"
type textarea "x"
type textarea "칠"
type textarea "x"
type textarea "칠저"
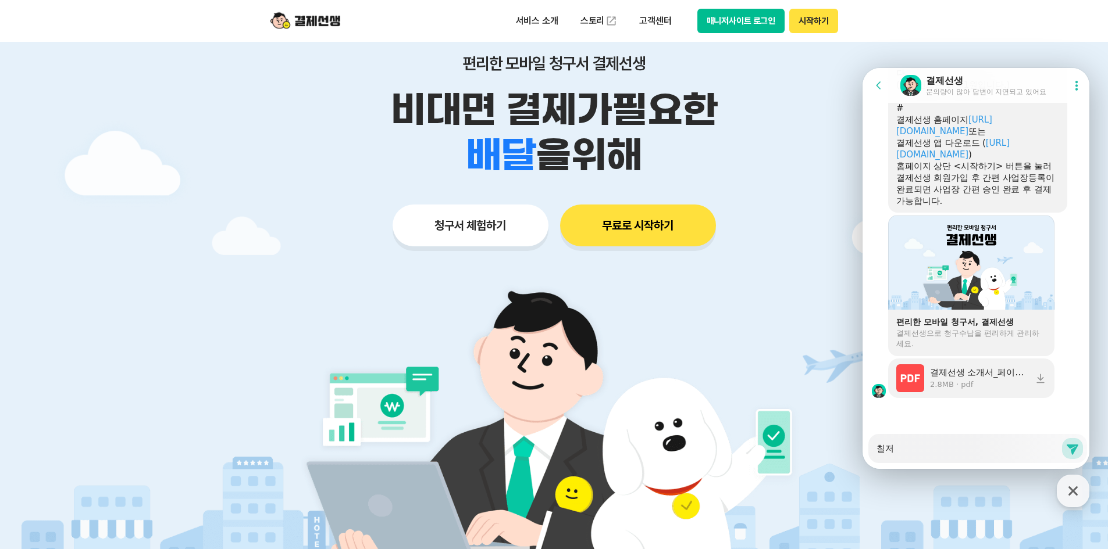
type textarea "x"
type textarea "칠전"
type textarea "x"
type textarea "칠전ㄹ"
type textarea "x"
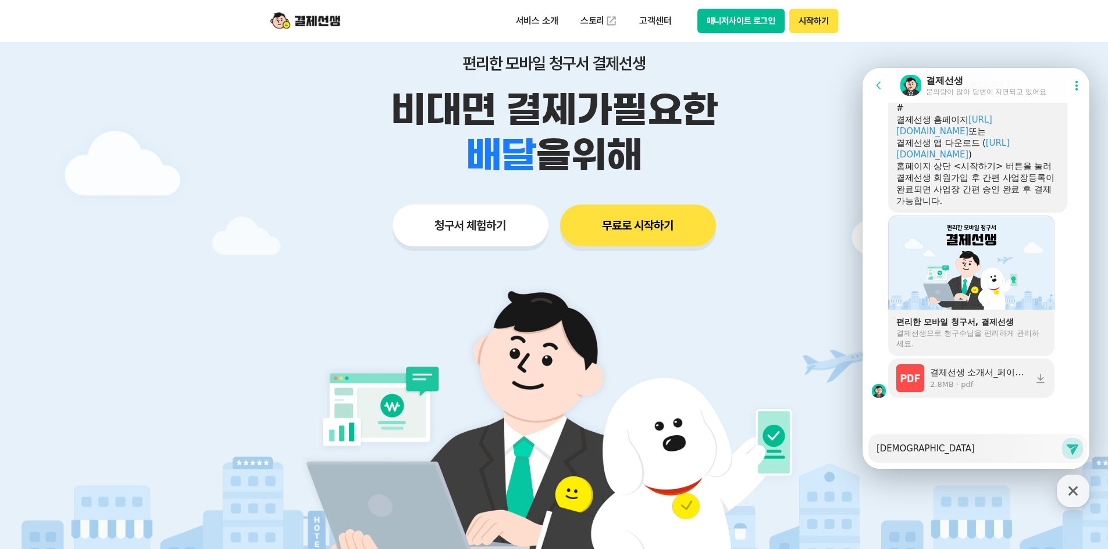
type textarea "칠전"
type textarea "x"
type textarea "칠"
type textarea "x"
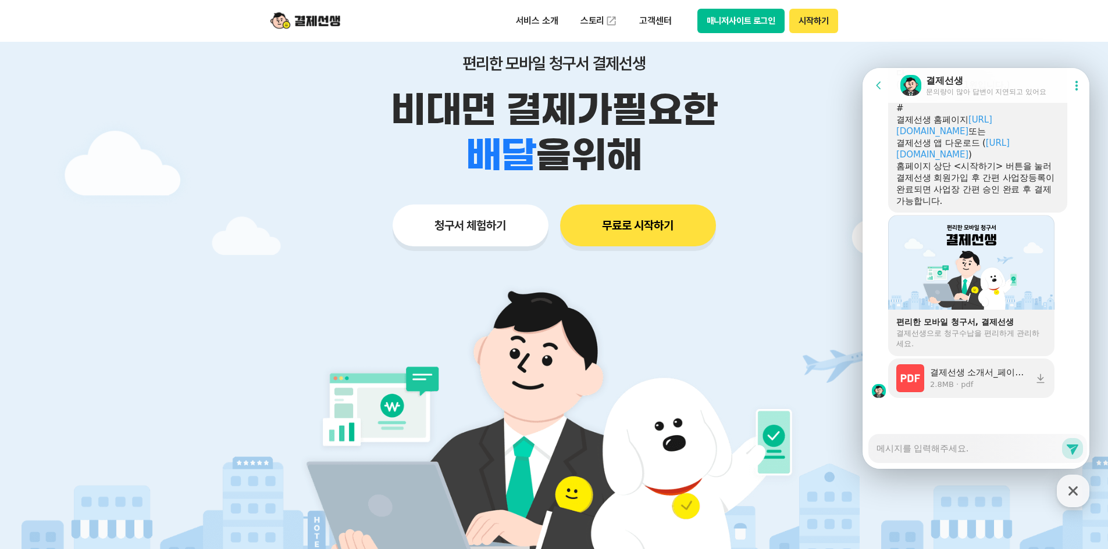
type textarea "ㅊ"
type textarea "x"
type textarea "치"
type textarea "x"
type textarea "친"
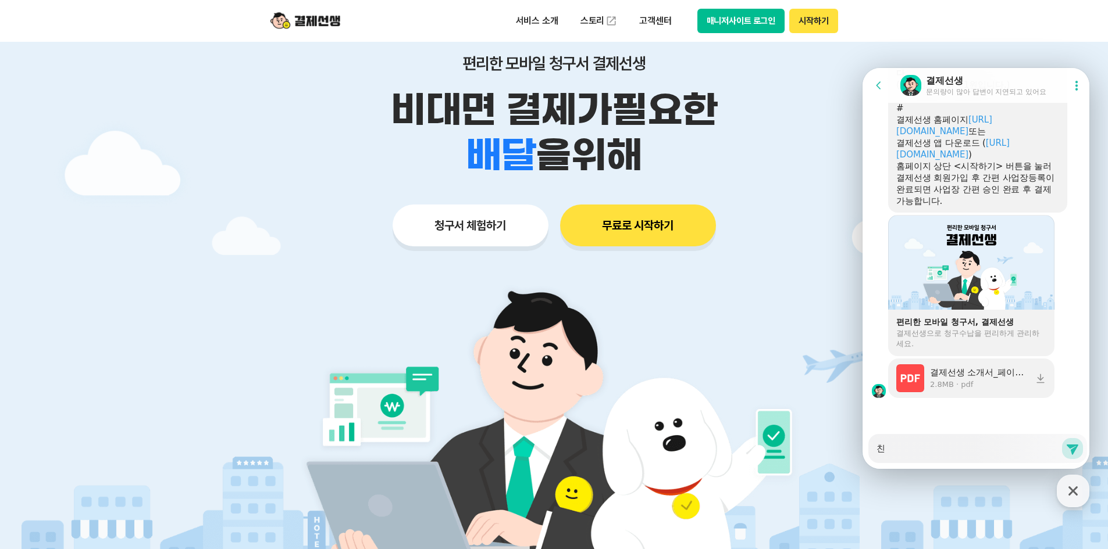
type textarea "x"
type textarea "칝"
type textarea "x"
type textarea "친저"
type textarea "x"
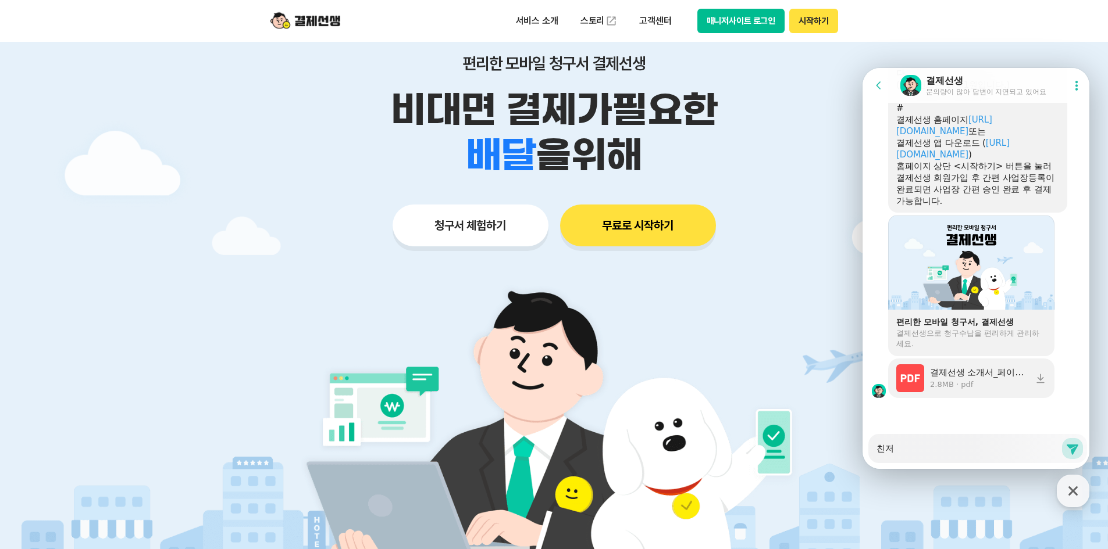
type textarea "친절"
type textarea "x"
type textarea "친젏"
type textarea "x"
type textarea "친절하"
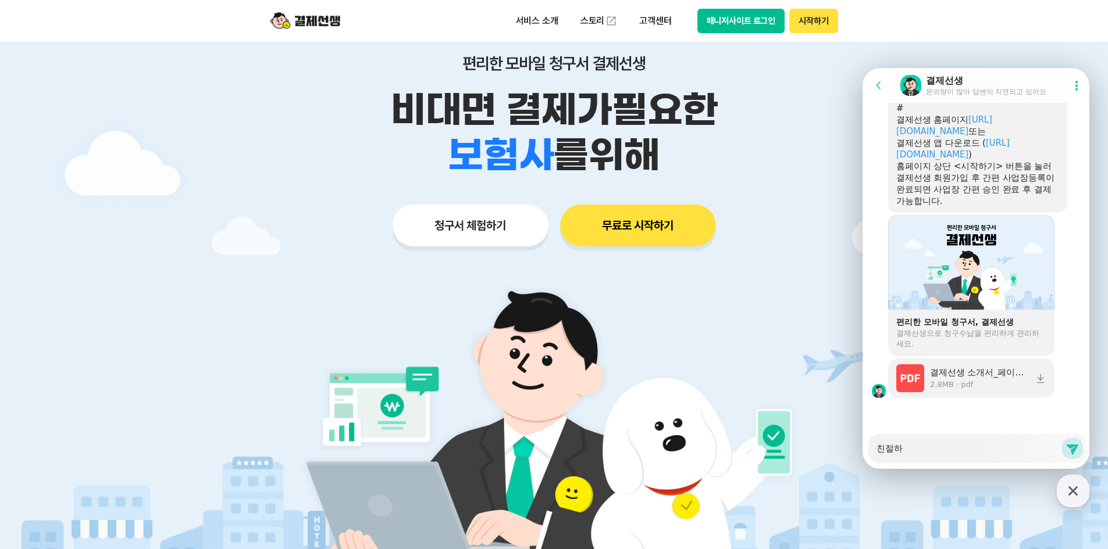
type textarea "x"
type textarea "친절하 ㄴ"
type textarea "x"
type textarea "친절하 ㄴㅇ"
type textarea "x"
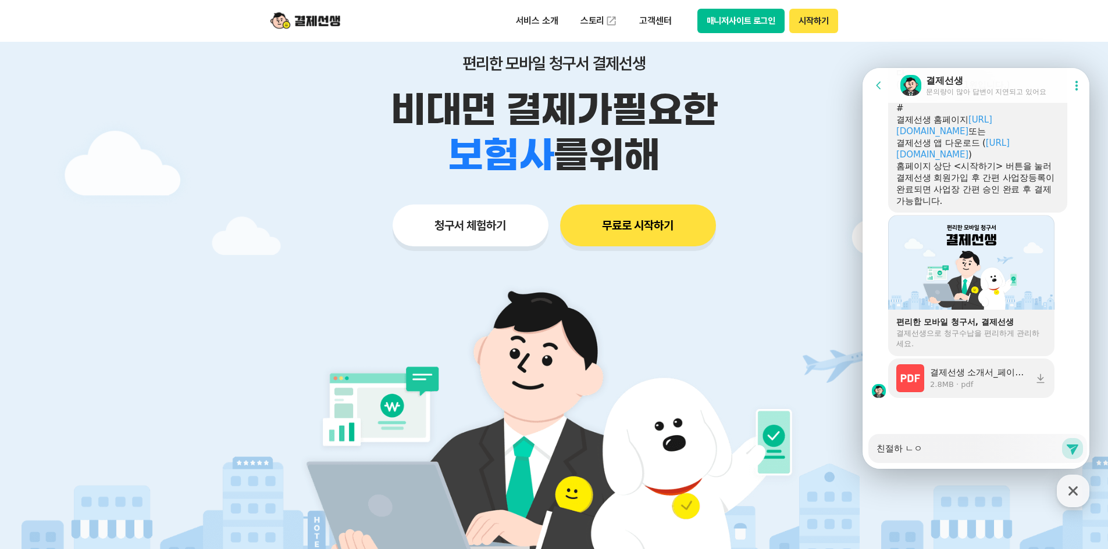
type textarea "친절하 ㄴ아"
type textarea "x"
type textarea "친절하 ㄴㅇ"
type textarea "x"
type textarea "친절하 ㄴ"
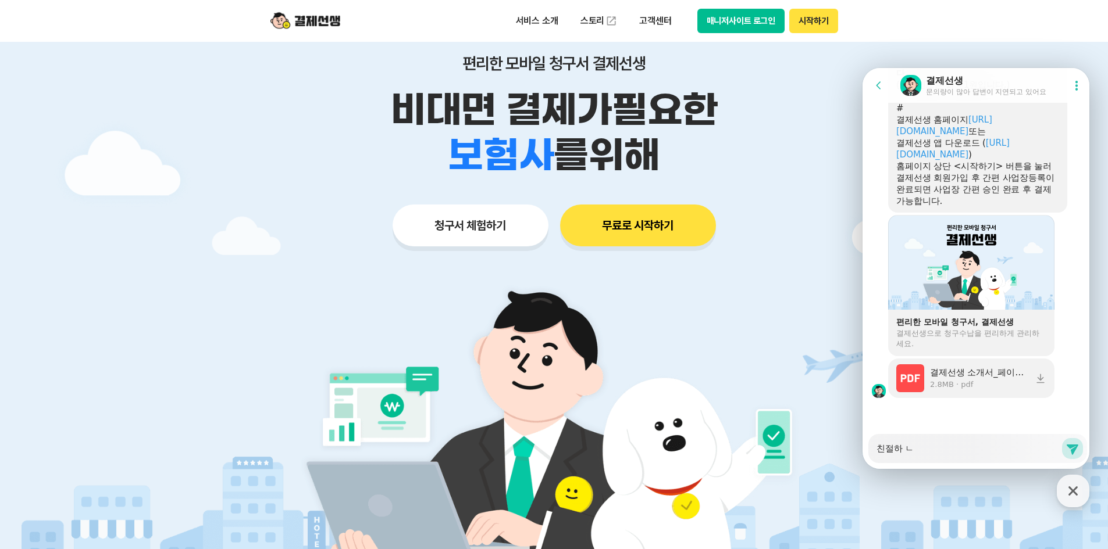
type textarea "x"
type textarea "친절하"
type textarea "x"
type textarea "친절하"
type textarea "x"
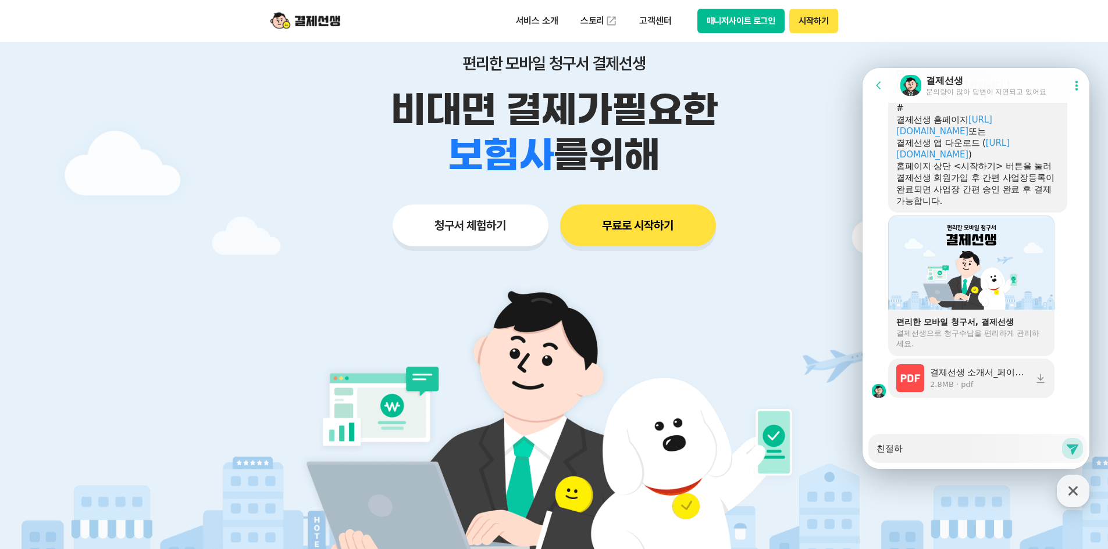
type textarea "친절"
type textarea "x"
type textarea "친절ㅎ"
type textarea "x"
type textarea "친절하"
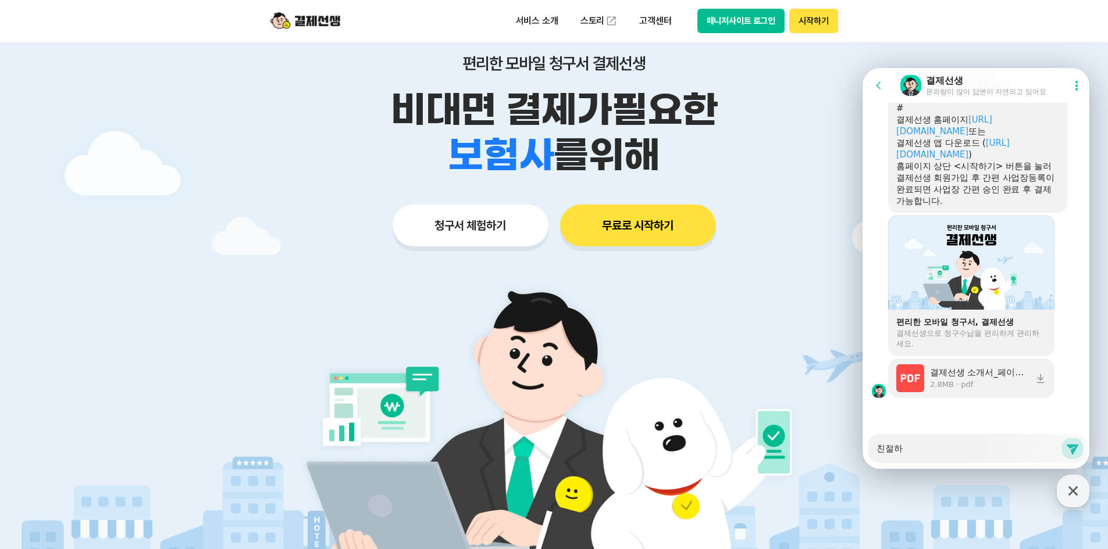
type textarea "x"
type textarea "친절한"
type textarea "x"
type textarea "친절한"
type textarea "x"
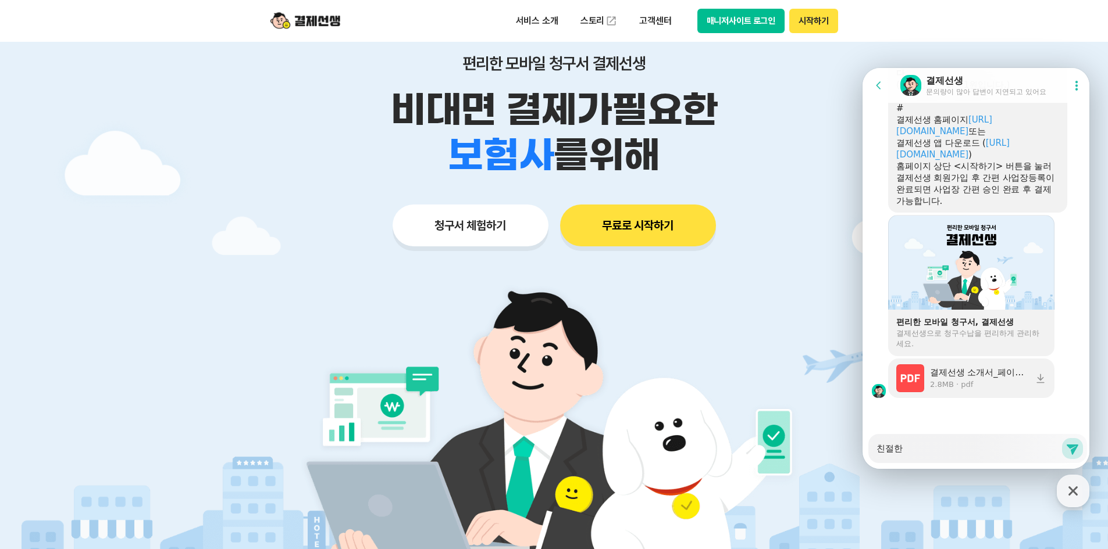
type textarea "친절한 ㅇ"
type textarea "x"
type textarea "친절한 아"
type textarea "x"
type textarea "친절한 안"
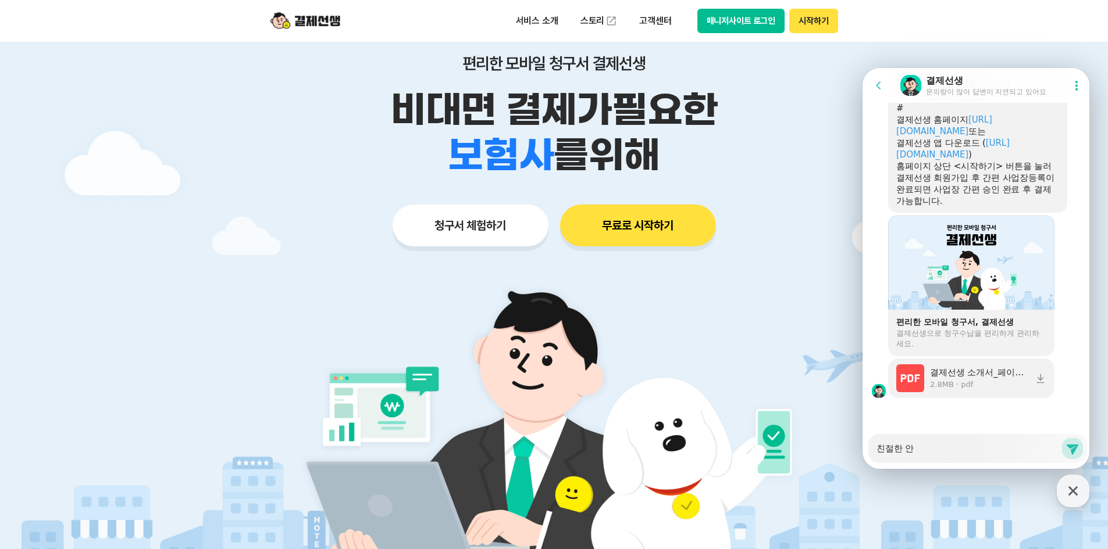
type textarea "x"
type textarea "친절한 안ㄴ"
type textarea "x"
type textarea "친절한 안내"
type textarea "x"
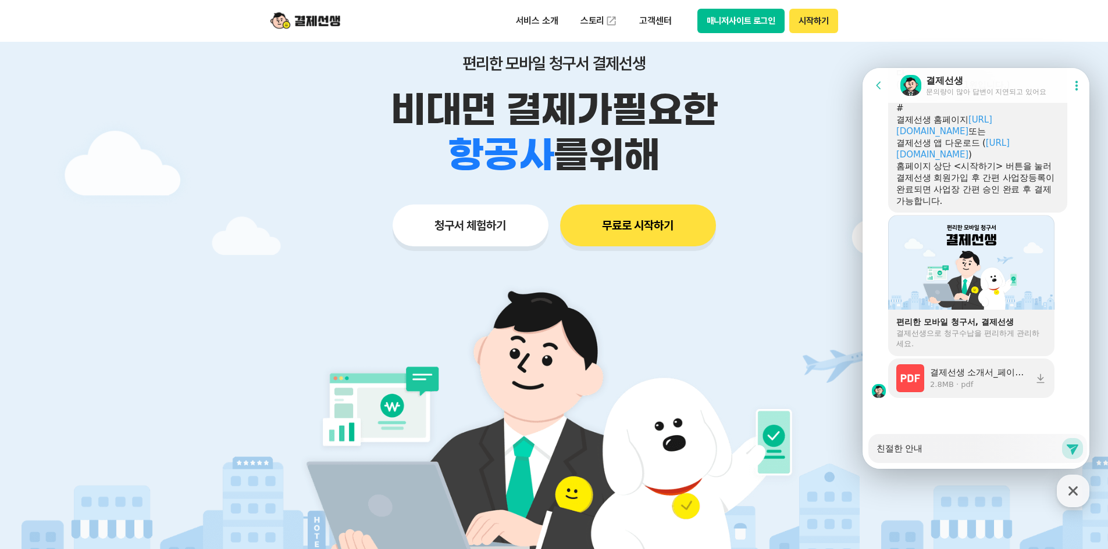
type textarea "친절한 안내"
type textarea "x"
type textarea "친절한 안내 ㄱ"
type textarea "x"
type textarea "친절한 안내 가"
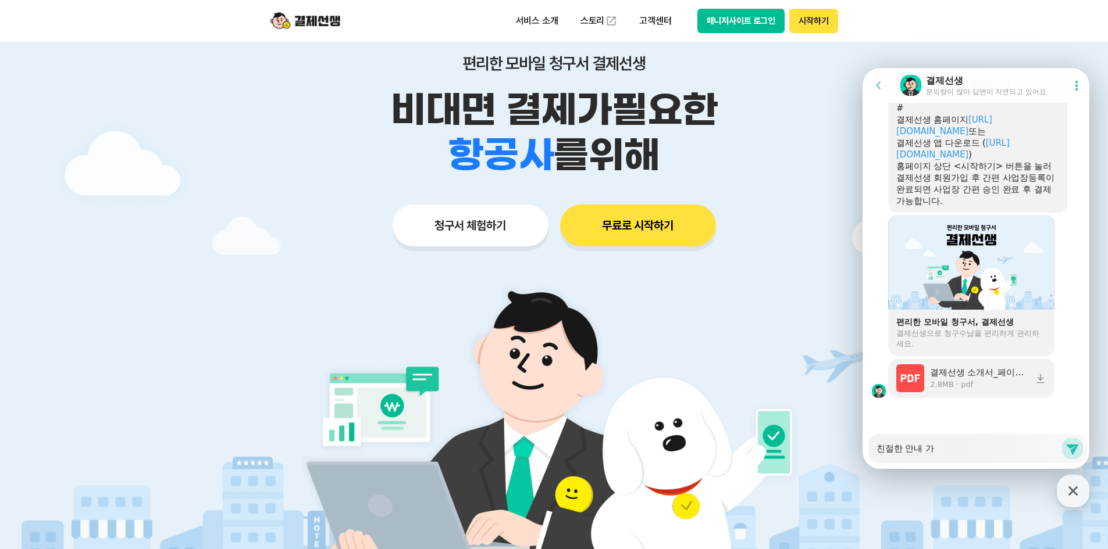
type textarea "x"
type textarea "친절한 안내 감"
type textarea "x"
type textarea "친절한 안내 감ㅅ"
type textarea "x"
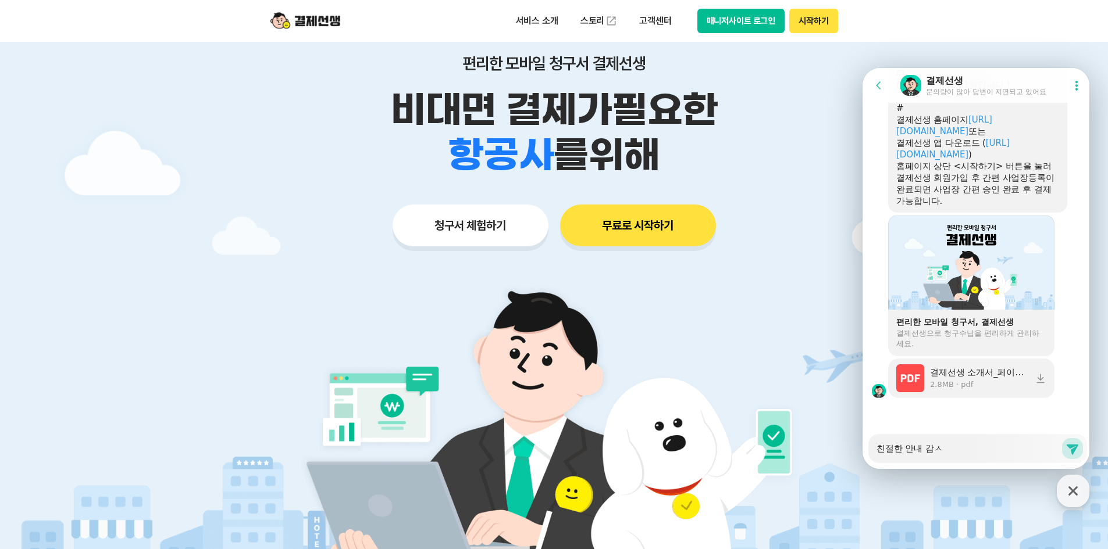
type textarea "친절한 안내 감사"
type textarea "x"
type textarea "친절한 안내 감샇"
type textarea "x"
type textarea "친절한 안내 감사하"
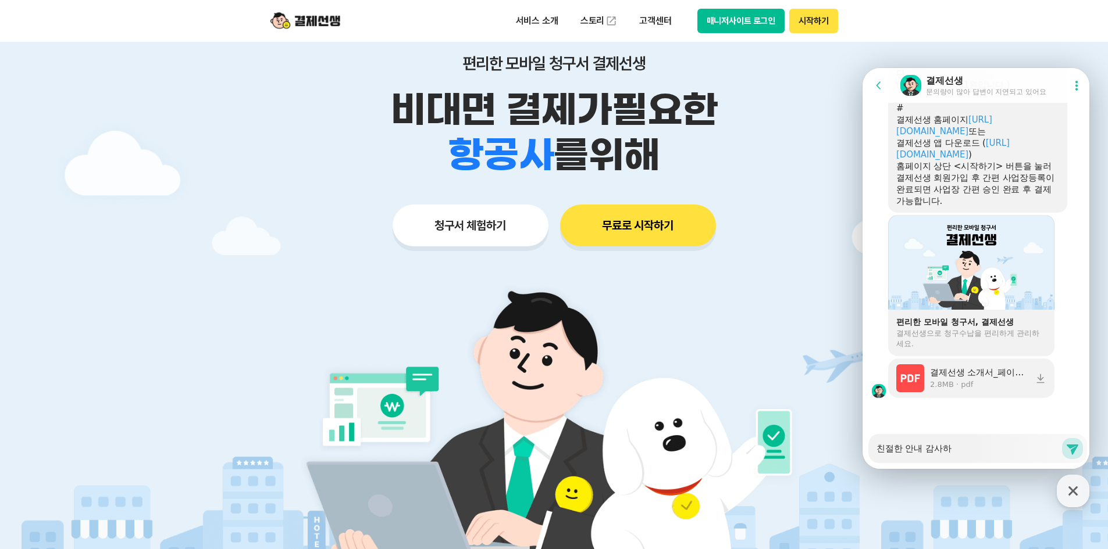
type textarea "x"
type textarea "친절한 안내 감사합"
type textarea "x"
type textarea "친절한 안내 감사합ㄴ"
type textarea "x"
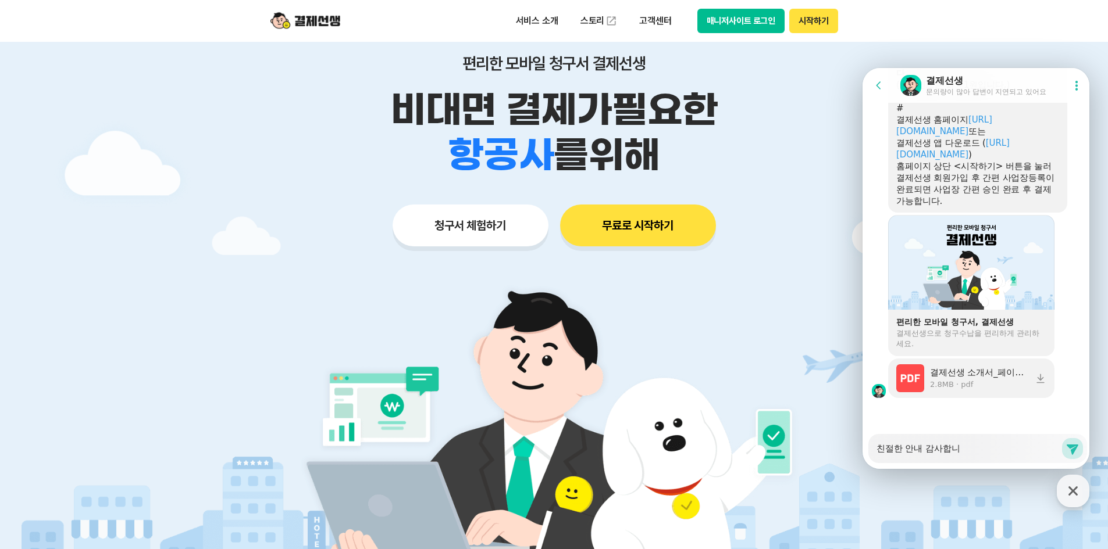
type textarea "친절한 안내 감사합닏"
type textarea "x"
type textarea "친절한 안내 감사합니다"
type textarea "x"
type textarea "친절한 안내 감사합니다."
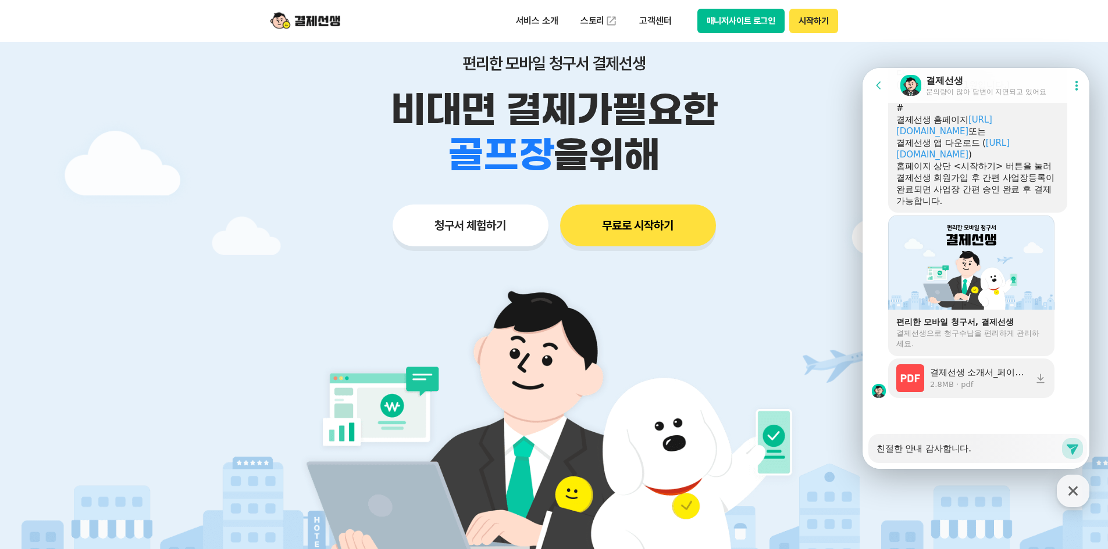
type textarea "x"
type textarea "친절한 안내 감사합니다."
type textarea "x"
type textarea "친절한 안내 감사합니다. :"
type textarea "x"
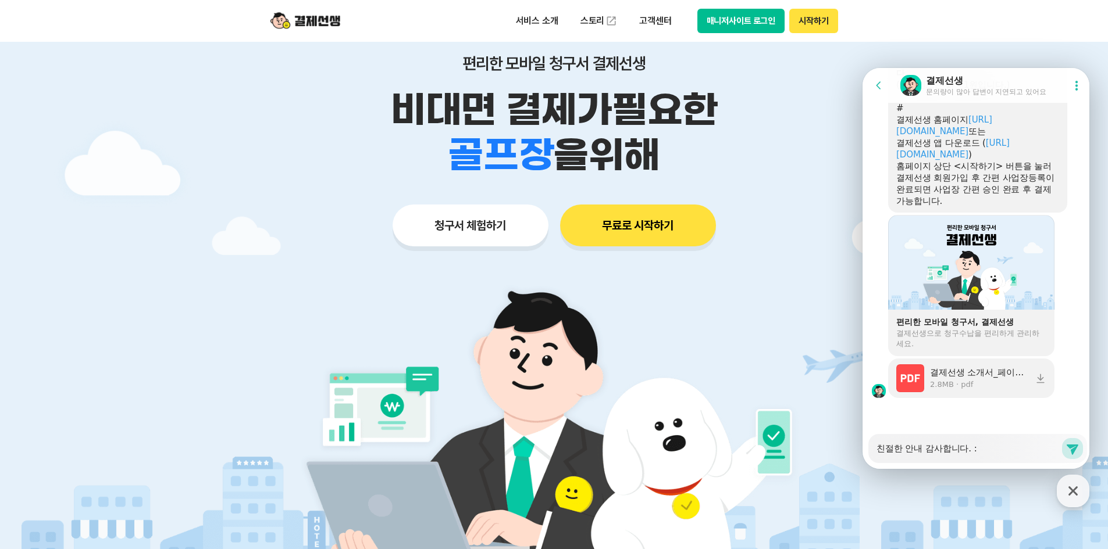
type textarea "친절한 안내 감사합니다. :)"
type textarea "x"
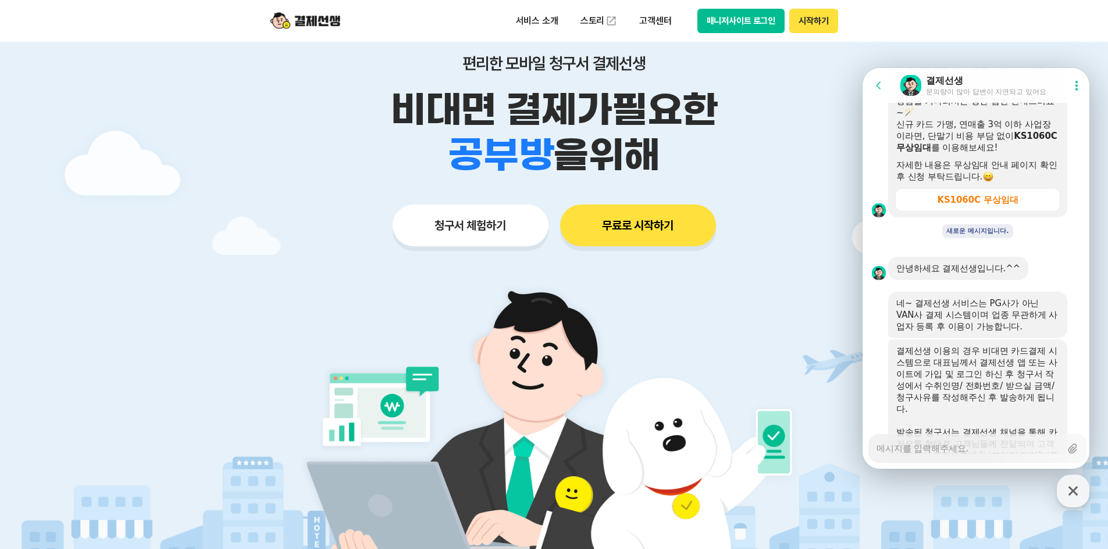
scroll to position [2386, 0]
click at [1080, 488] on icon "button" at bounding box center [1072, 491] width 21 height 21
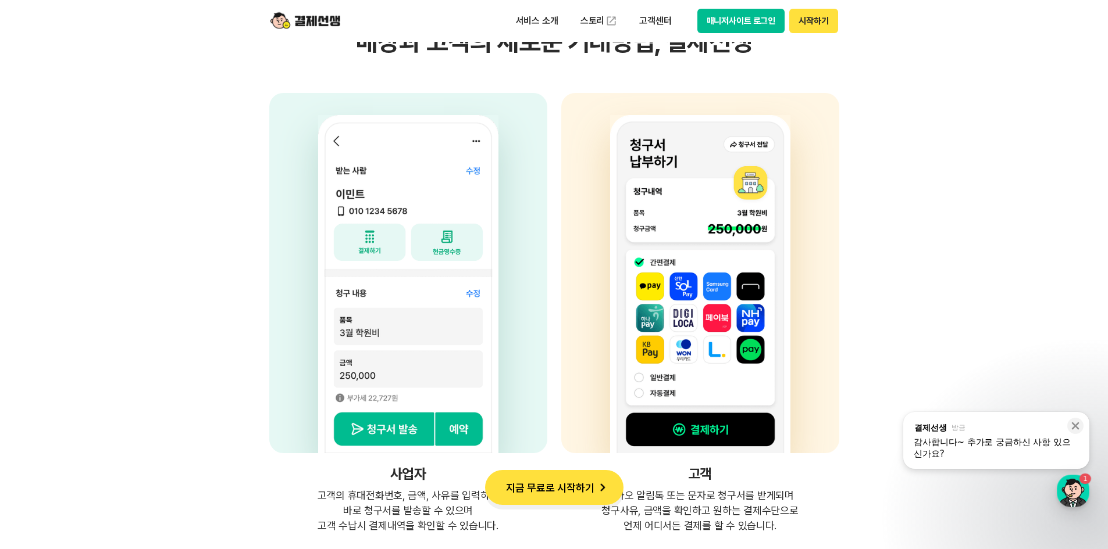
scroll to position [3081, 0]
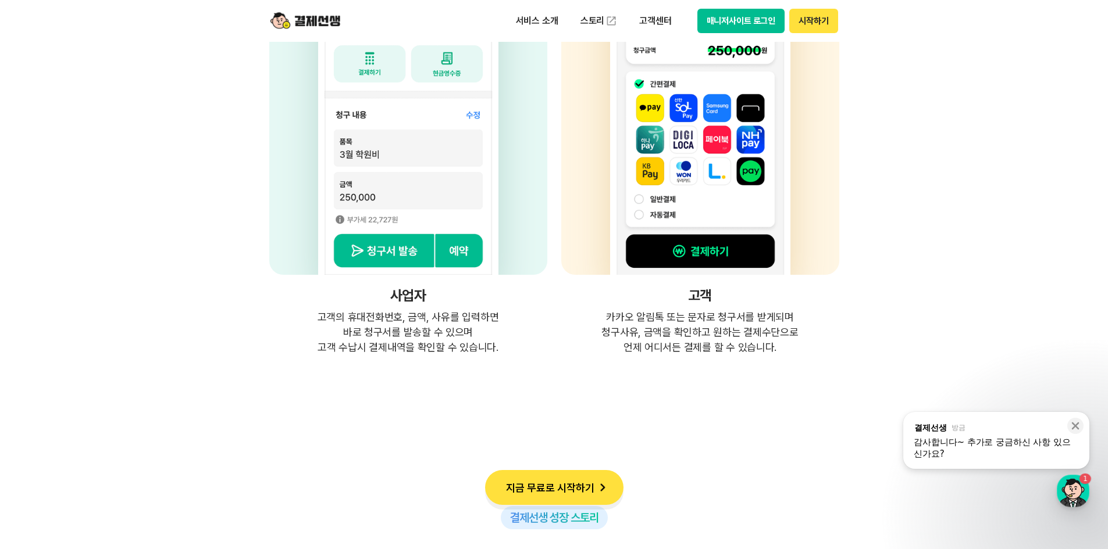
click at [993, 441] on div "감사합니다~ 추가로 궁금하신 사항 있으신가요?" at bounding box center [995, 448] width 165 height 23
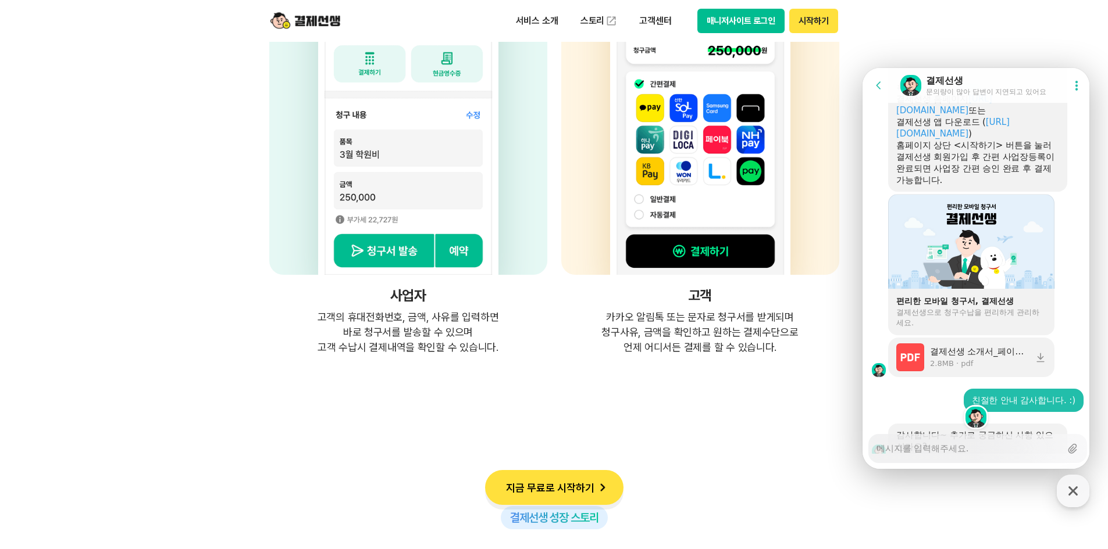
scroll to position [3014, 0]
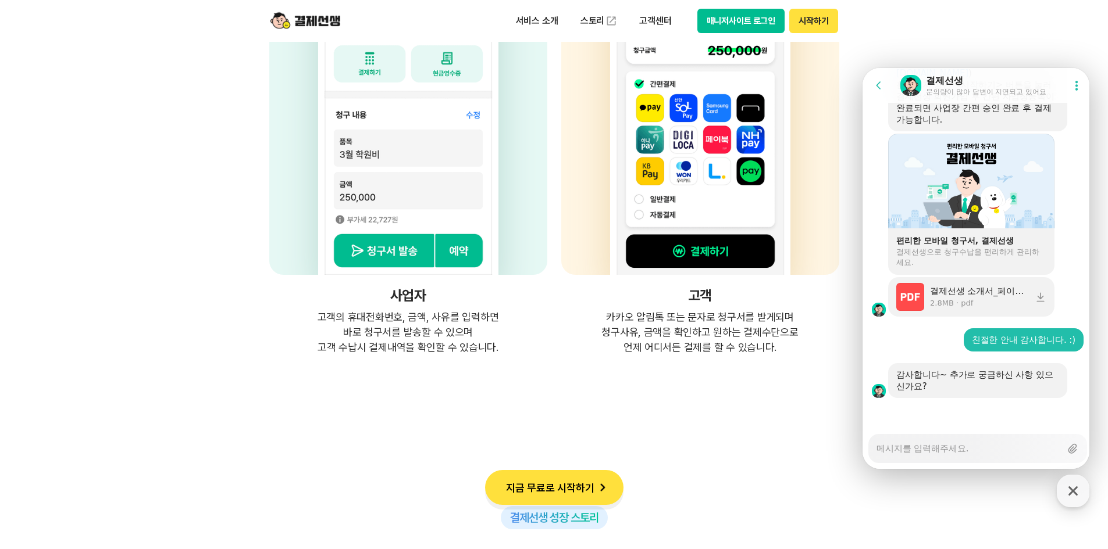
click at [938, 453] on textarea "Messenger Input Textarea" at bounding box center [968, 445] width 184 height 20
type textarea "x"
type textarea "ㅊ"
type textarea "x"
type textarea "처"
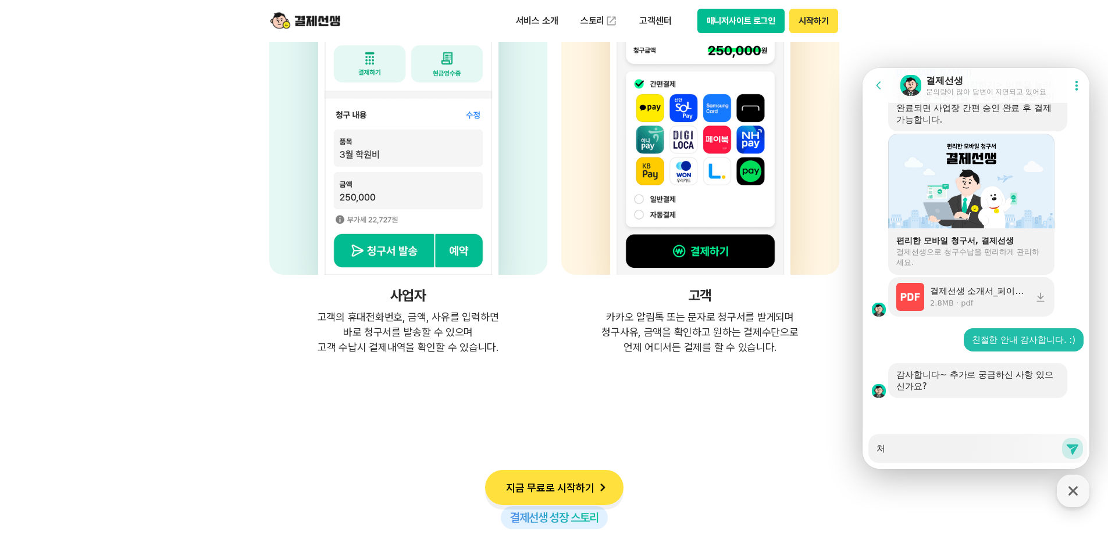
type textarea "x"
type textarea "청"
type textarea "x"
type textarea "청ㄱ"
type textarea "x"
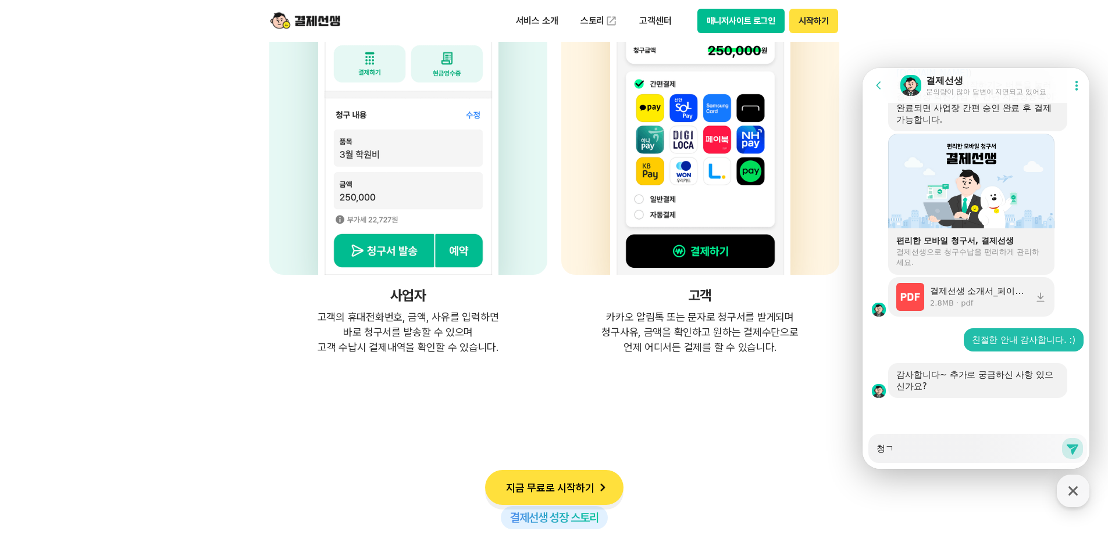
type textarea "청구"
type textarea "x"
type textarea "청굿"
type textarea "x"
type textarea "청구서"
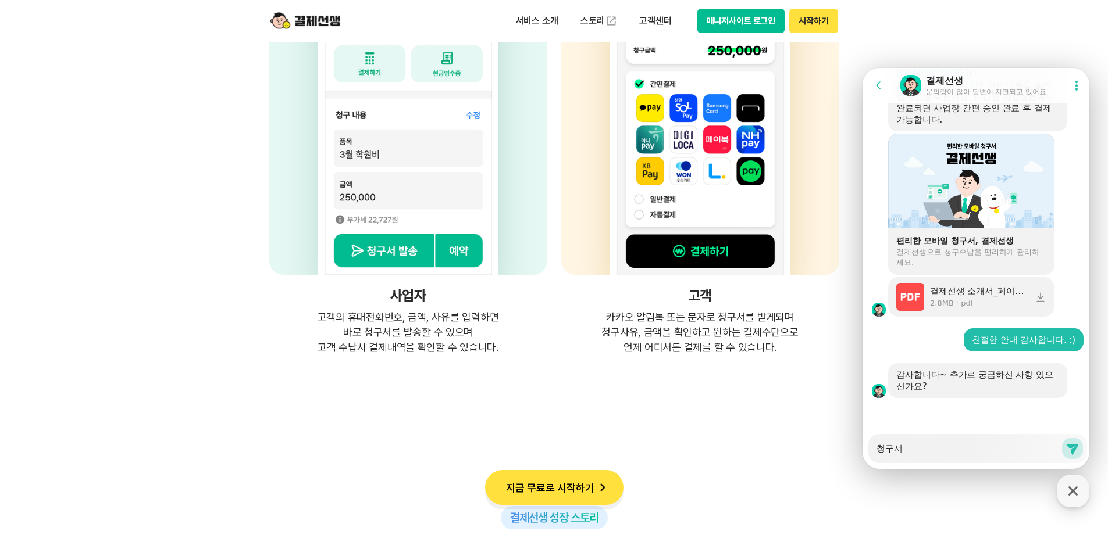
type textarea "x"
type textarea "청구서"
type textarea "x"
type textarea "청구서 바"
type textarea "x"
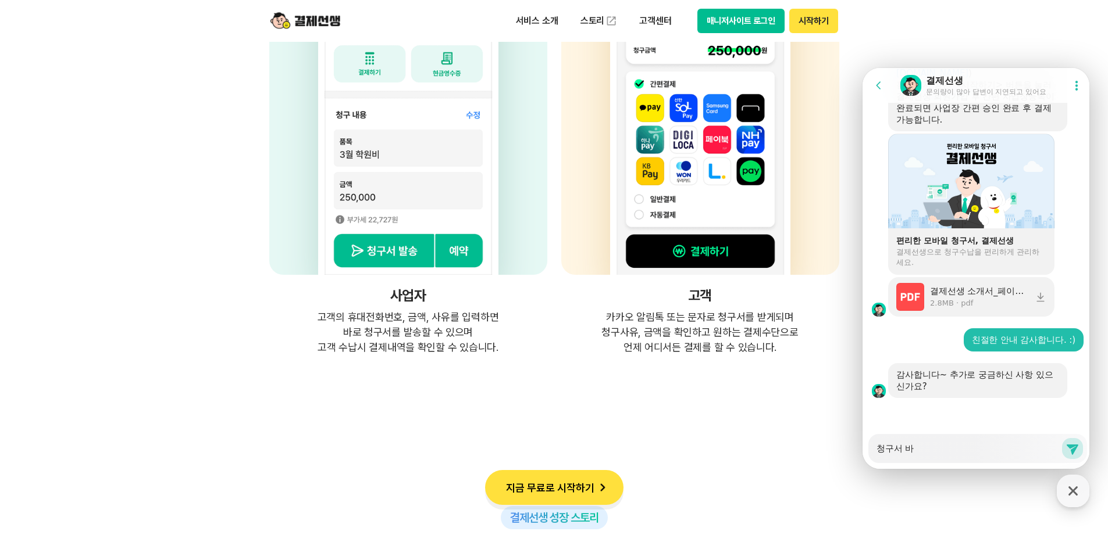
type textarea "청구서 발"
type textarea "x"
type textarea "청구서 밠"
type textarea "x"
type textarea "청구서 발소"
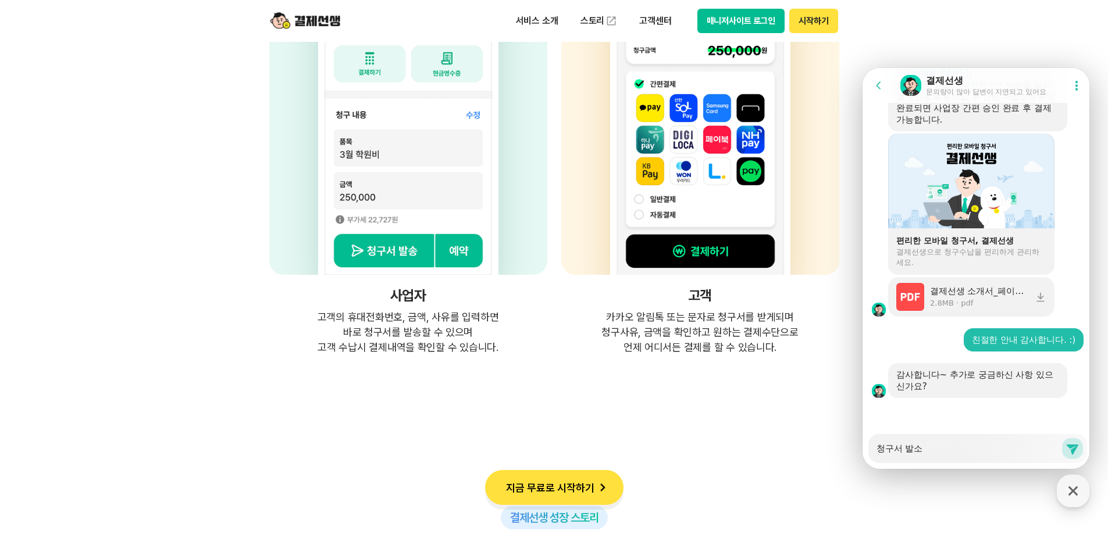
type textarea "x"
type textarea "청구서 발송"
type textarea "x"
type textarea "청구서 발송"
type textarea "x"
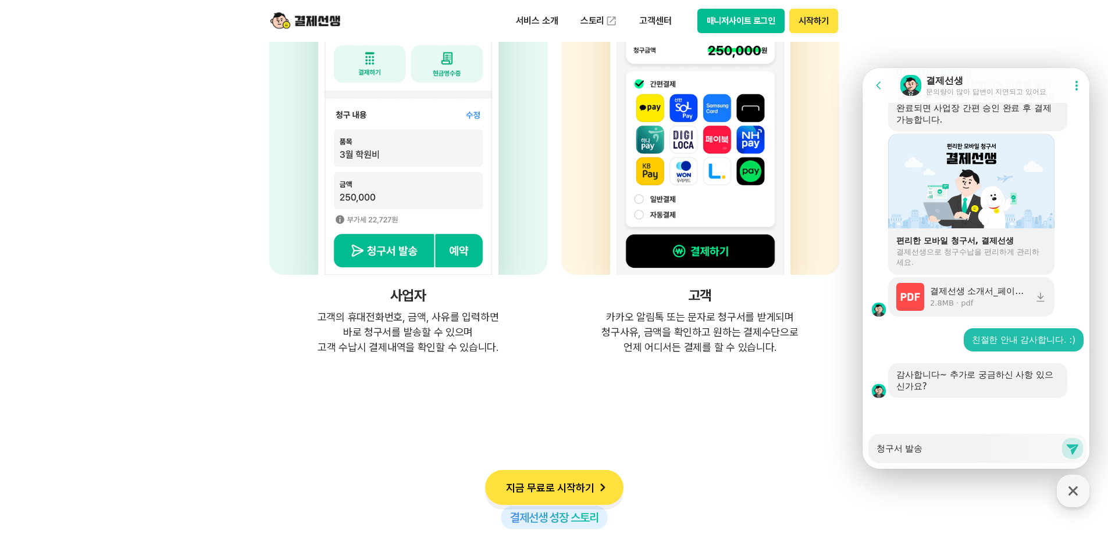
type textarea "청구서 발송 ㄱ"
type textarea "x"
type textarea "청구서 발송 기"
type textarea "x"
type textarea "청구서 발송 긴"
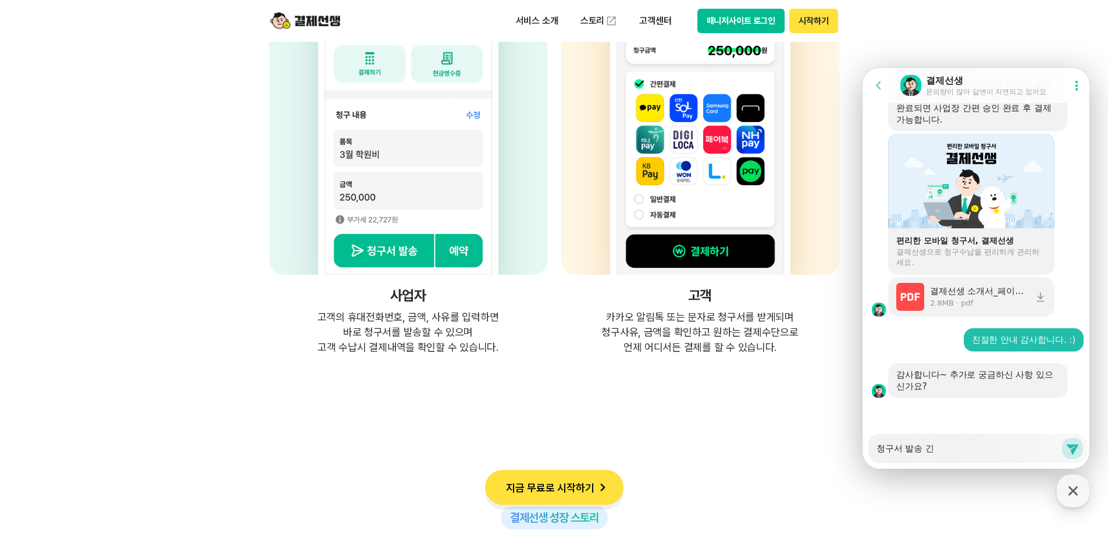
type textarea "x"
type textarea "청구서 발송 기느"
type textarea "x"
type textarea "청구서 발송 기능"
type textarea "x"
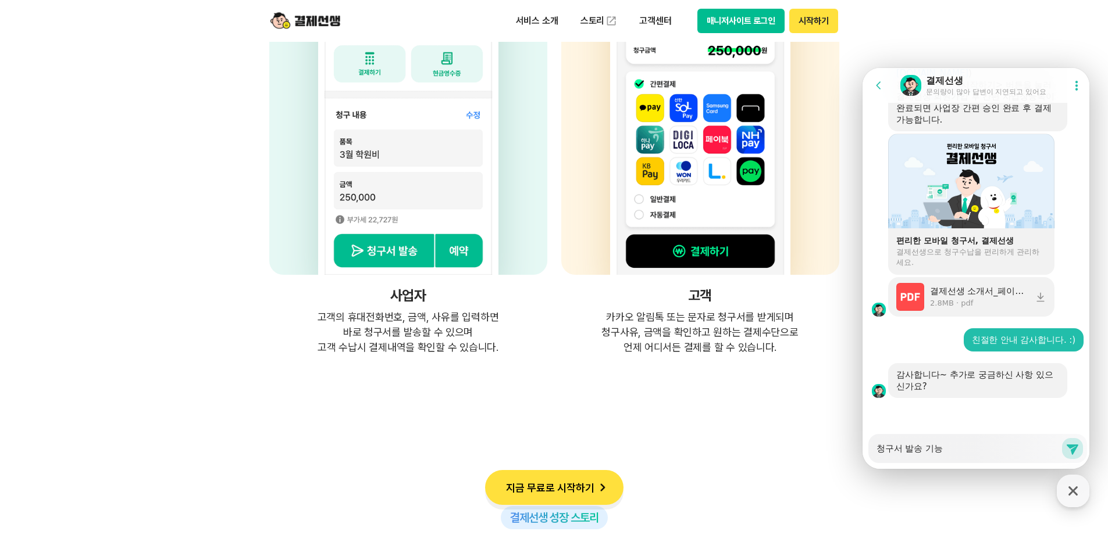
type textarea "청구서 발송 기능 ㅇ"
type textarea "x"
type textarea "청구서 발송 기능 외"
type textarea "x"
type textarea "청구서 발송 기능 욎"
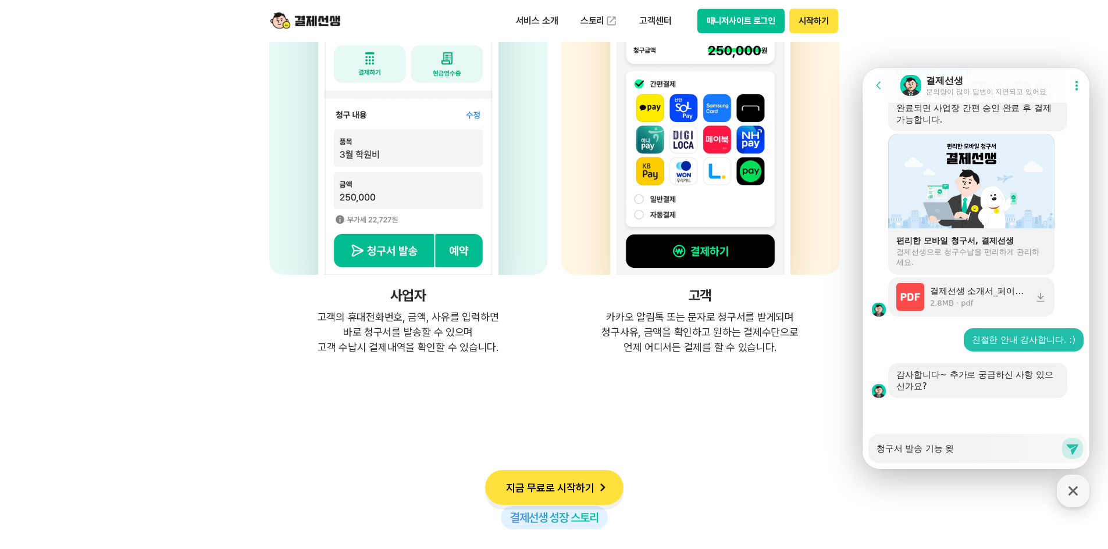
type textarea "x"
type textarea "청구서 발송 기능 외저"
type textarea "x"
type textarea "청구서 발송 기능 외적"
type textarea "x"
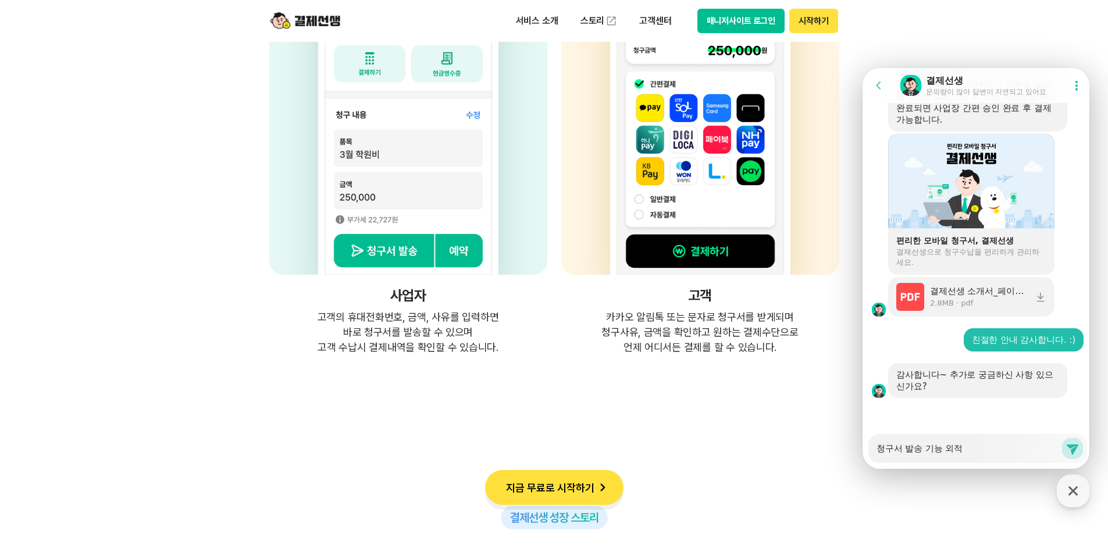
type textarea "청구서 발송 기능 외적ㅇ"
type textarea "x"
type textarea "청구서 발송 기능 외적으"
type textarea "x"
type textarea "청구서 발송 기능 외적을"
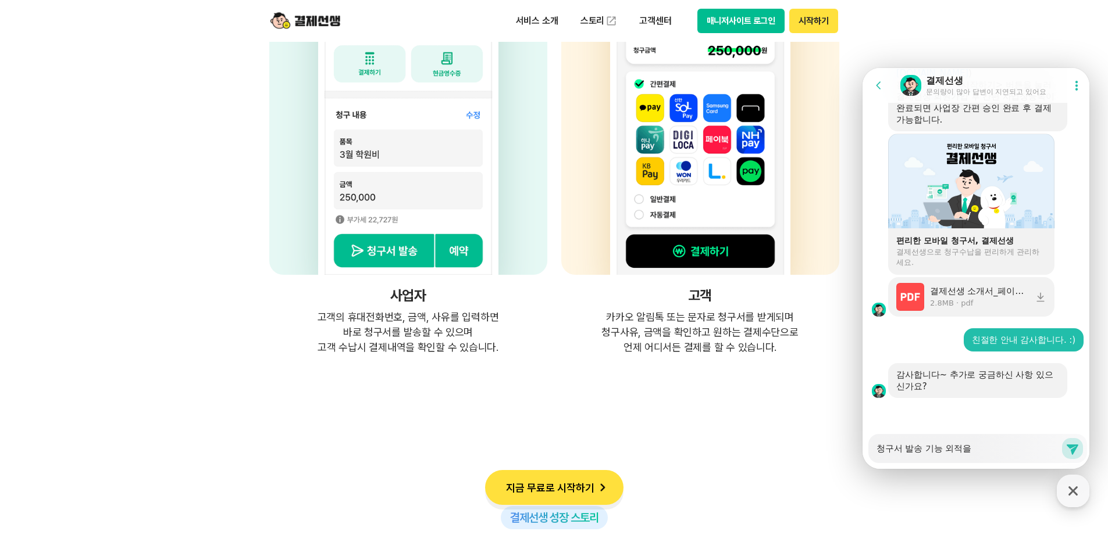
type textarea "x"
type textarea "청구서 발송 기능 외적으론"
type textarea "x"
type textarea "청구서 발송 기능 외적으로는"
type textarea "x"
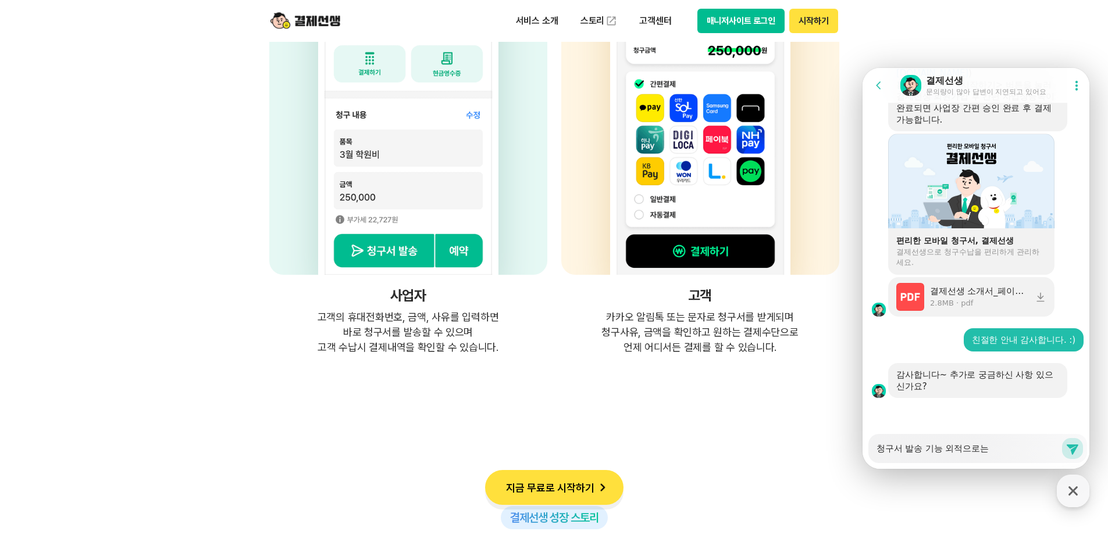
type textarea "청구서 발송 기능 외적으로는,"
type textarea "x"
type textarea "청구서 발송 기능 외적으로는,"
type textarea "x"
type textarea "청구서 발송 기능 외적으로는, ㄱ"
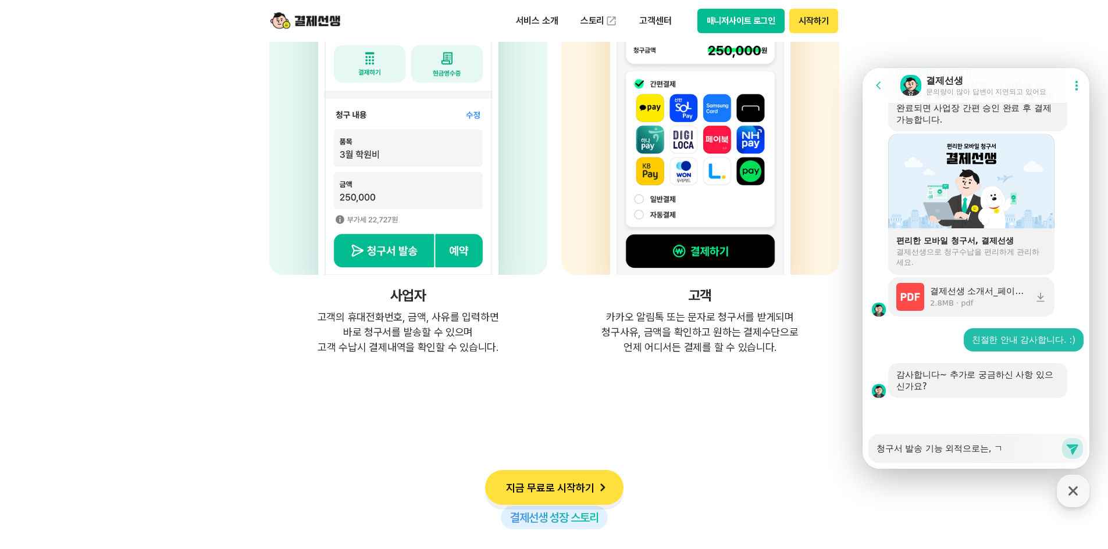
type textarea "x"
type textarea "청구서 발송 기능 외적으로는, 겨"
type textarea "x"
type textarea "청구서 발송 기능 외적으로는, 결"
type textarea "x"
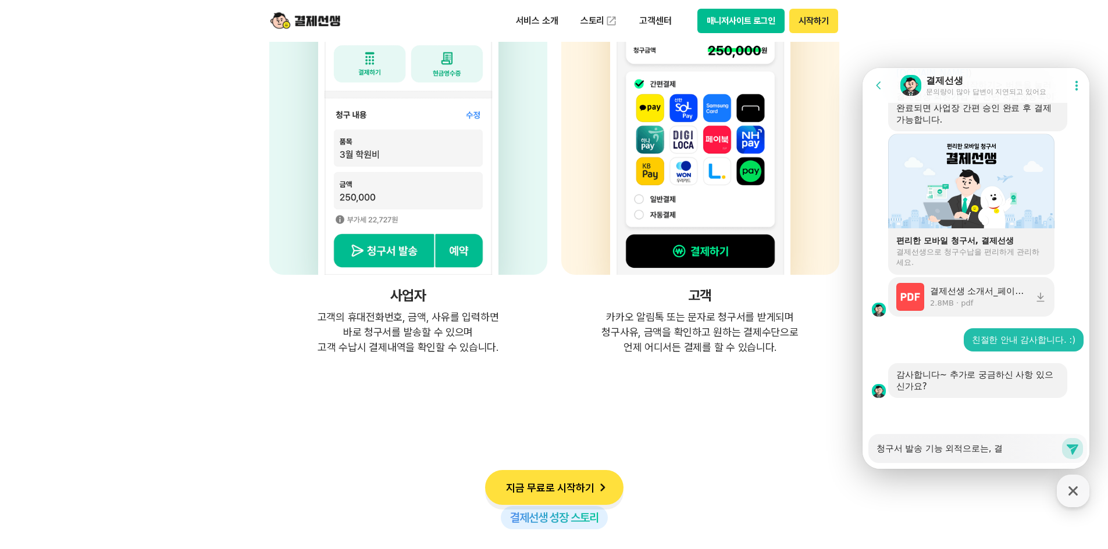
type textarea "청구서 발송 기능 외적으로는, 결ㅈ"
type textarea "x"
type textarea "청구서 발송 기능 외적으로는, 결제"
type textarea "x"
type textarea "청구서 발송 기능 외적으로는, 결제"
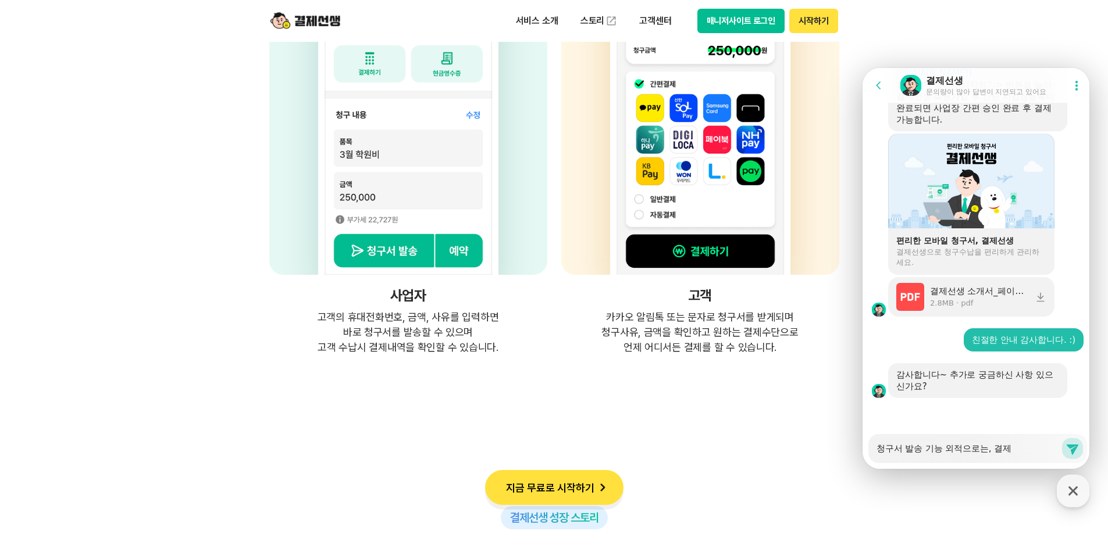
type textarea "x"
type textarea "청구서 발송 기능 외적으로는, 결제 ㅍ"
type textarea "x"
type textarea "청구서 발송 기능 외적으로는, 결제 페"
type textarea "x"
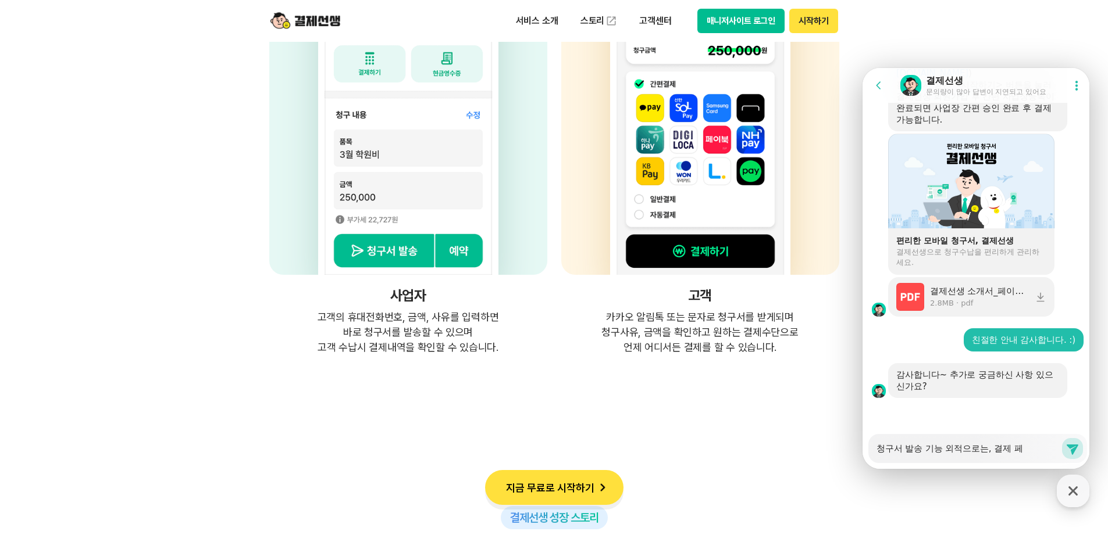
type textarea "청구서 발송 기능 외적으로는, 결제 펭"
type textarea "x"
type textarea "청구서 발송 기능 외적으로는, 결제 페이"
type textarea "x"
type textarea "청구서 발송 기능 외적으로는, 결제 페잊"
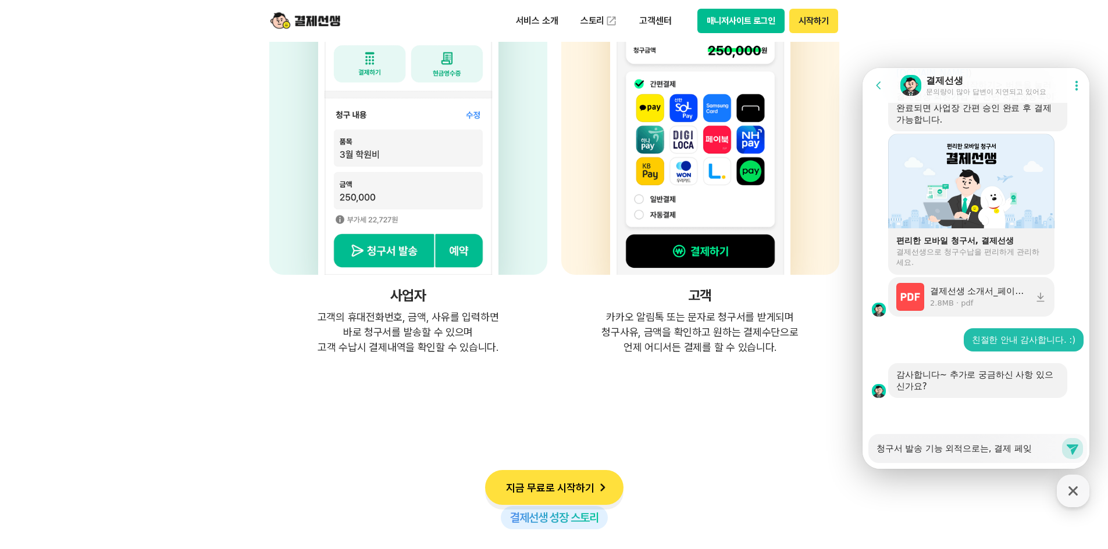
type textarea "x"
type textarea "청구서 발송 기능 외적으로는, 결제 페이지"
type textarea "x"
type textarea "청구서 발송 기능 외적으로는, 결제 페이질"
type textarea "x"
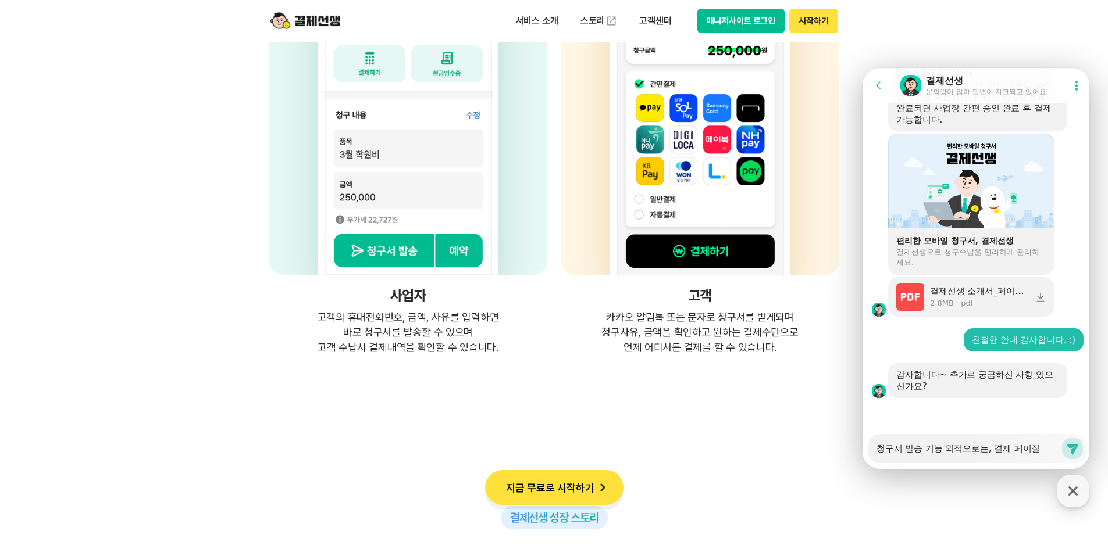
type textarea "청구서 발송 기능 외적으로는, 결제 페이지르"
type textarea "x"
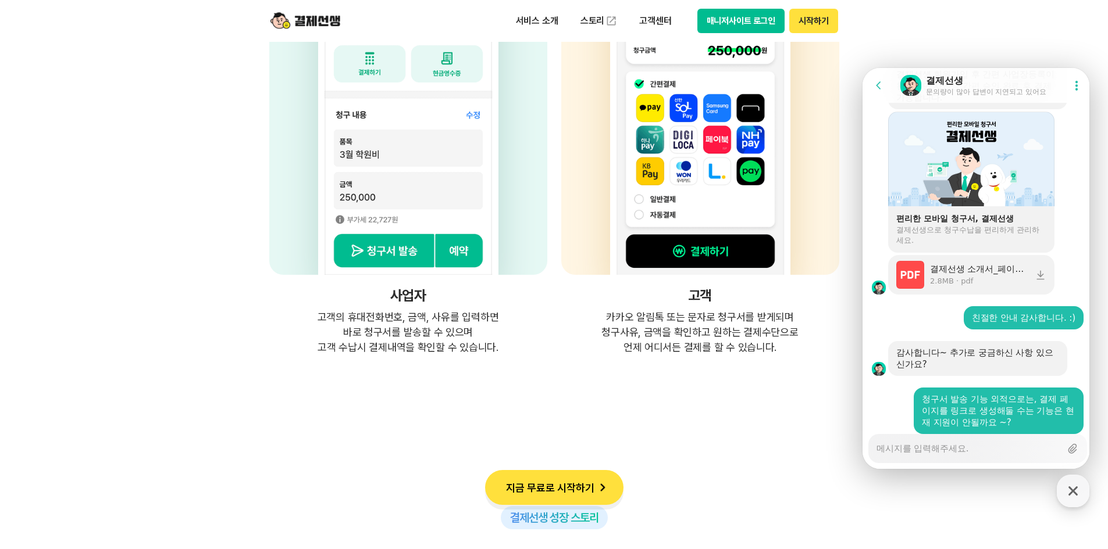
scroll to position [3072, 0]
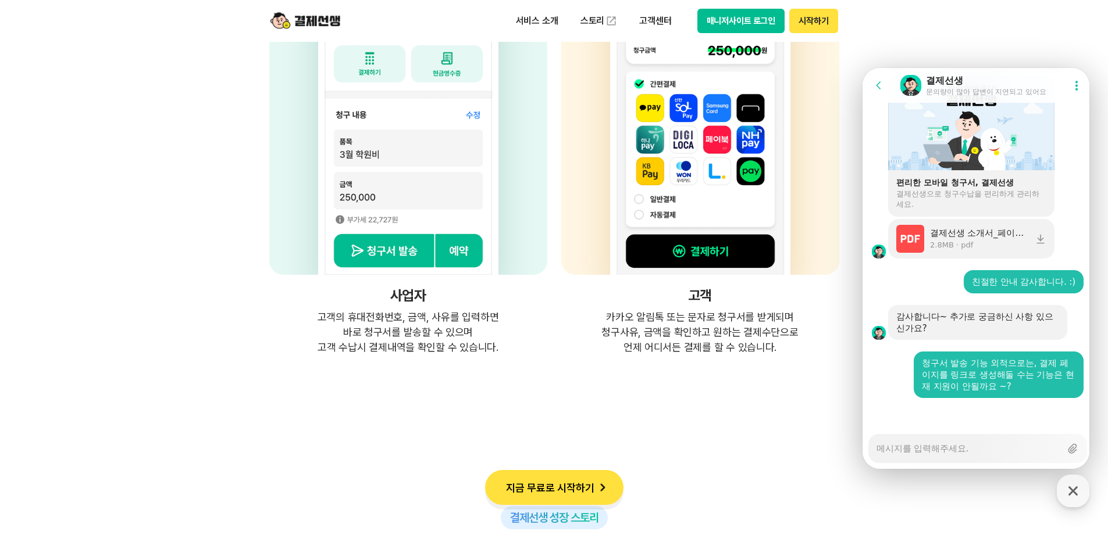
drag, startPoint x: 242, startPoint y: 393, endPoint x: 249, endPoint y: 384, distance: 11.5
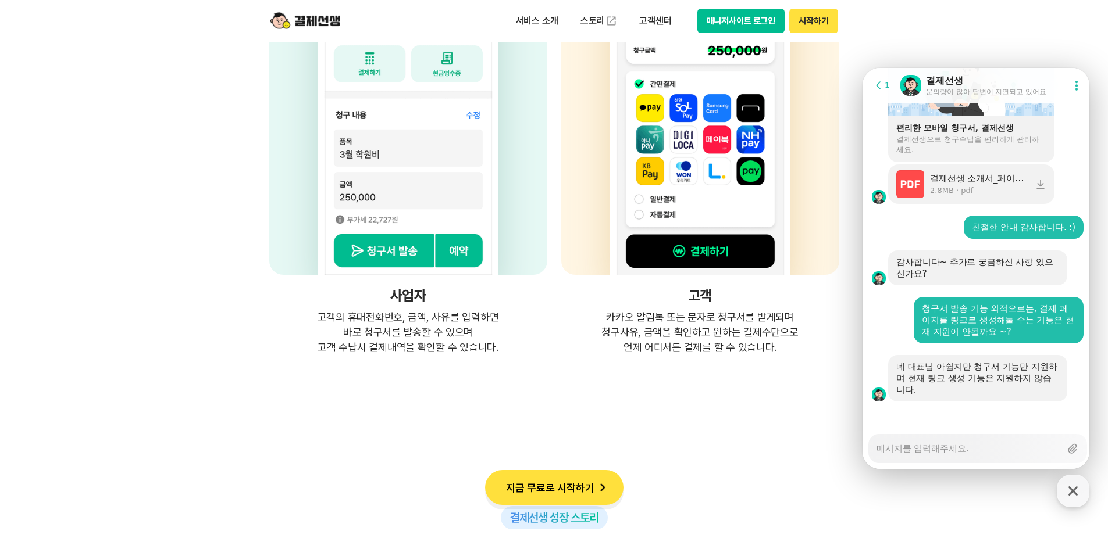
scroll to position [3130, 0]
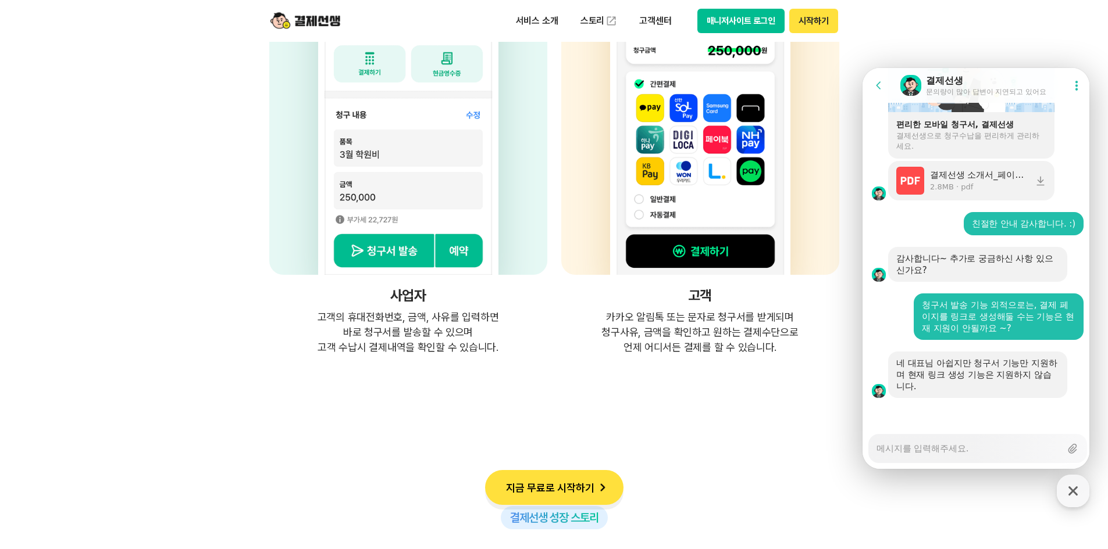
click at [968, 447] on textarea "Messenger Input Textarea" at bounding box center [968, 445] width 184 height 20
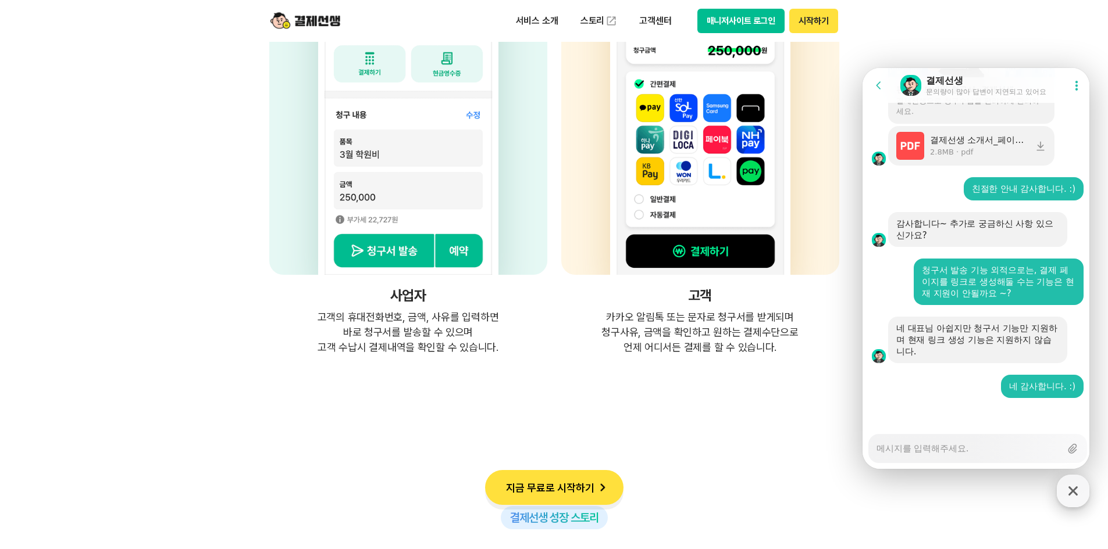
click at [1063, 498] on icon "button" at bounding box center [1072, 491] width 21 height 21
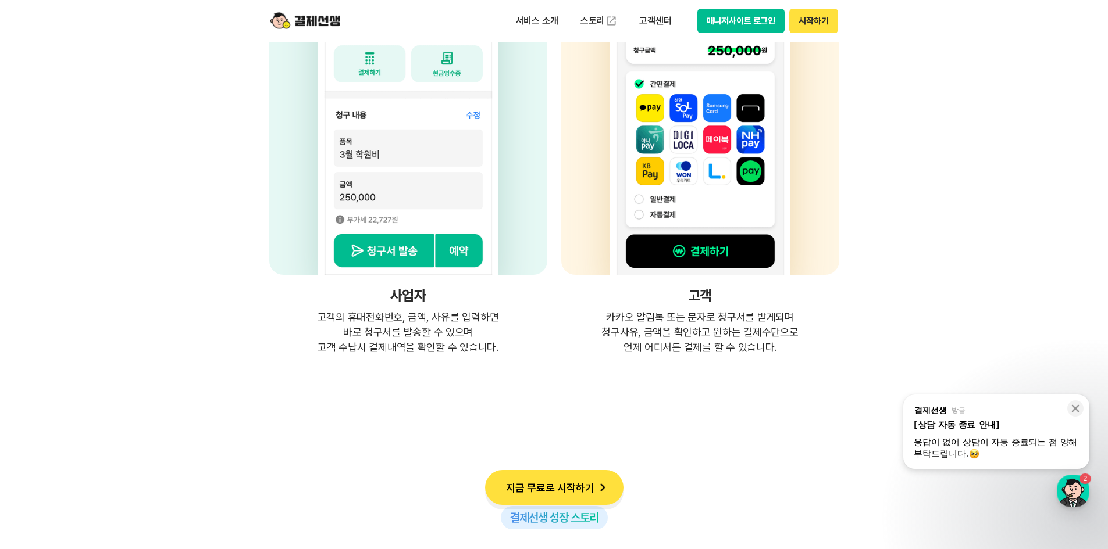
scroll to position [3607, 0]
click at [965, 444] on div "응답이 없어 상담이 자동 종료되는 점 양해 부탁드립니다. ​" at bounding box center [995, 448] width 165 height 23
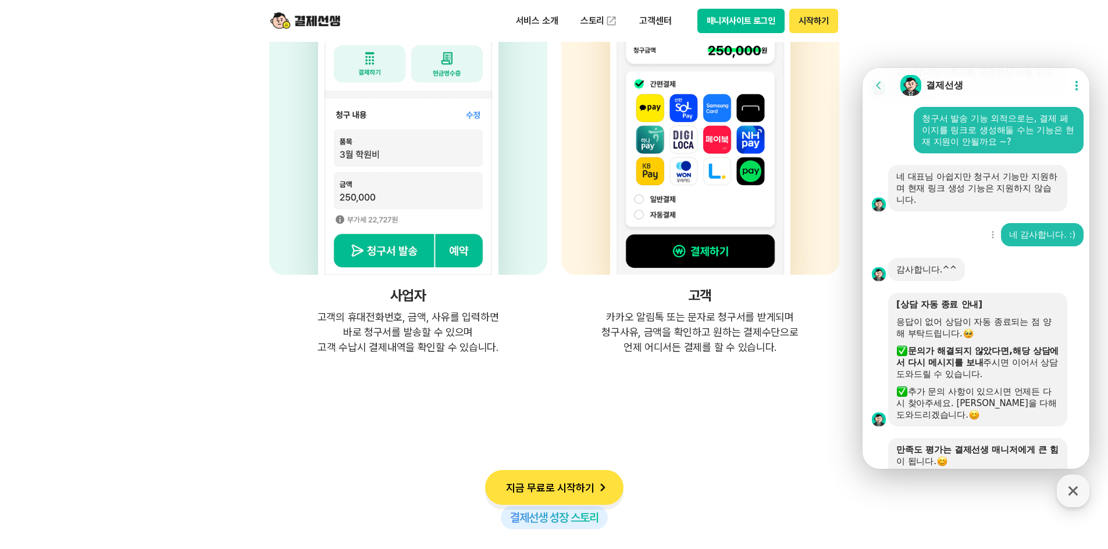
scroll to position [3316, 0]
click at [870, 82] on button "Go to previous page" at bounding box center [883, 85] width 31 height 23
